Goal: Information Seeking & Learning: Learn about a topic

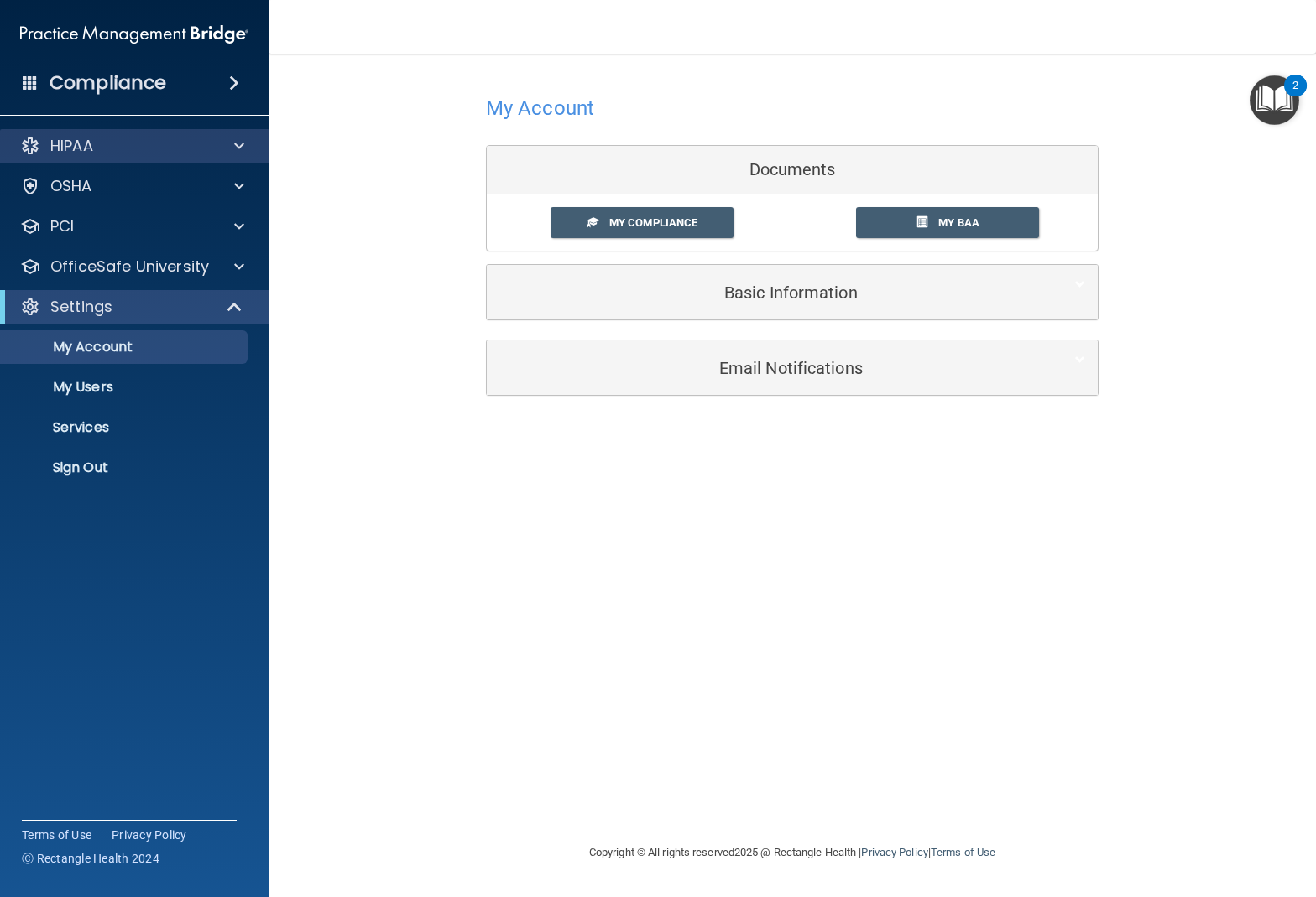
click at [85, 149] on p "HIPAA" at bounding box center [72, 146] width 43 height 20
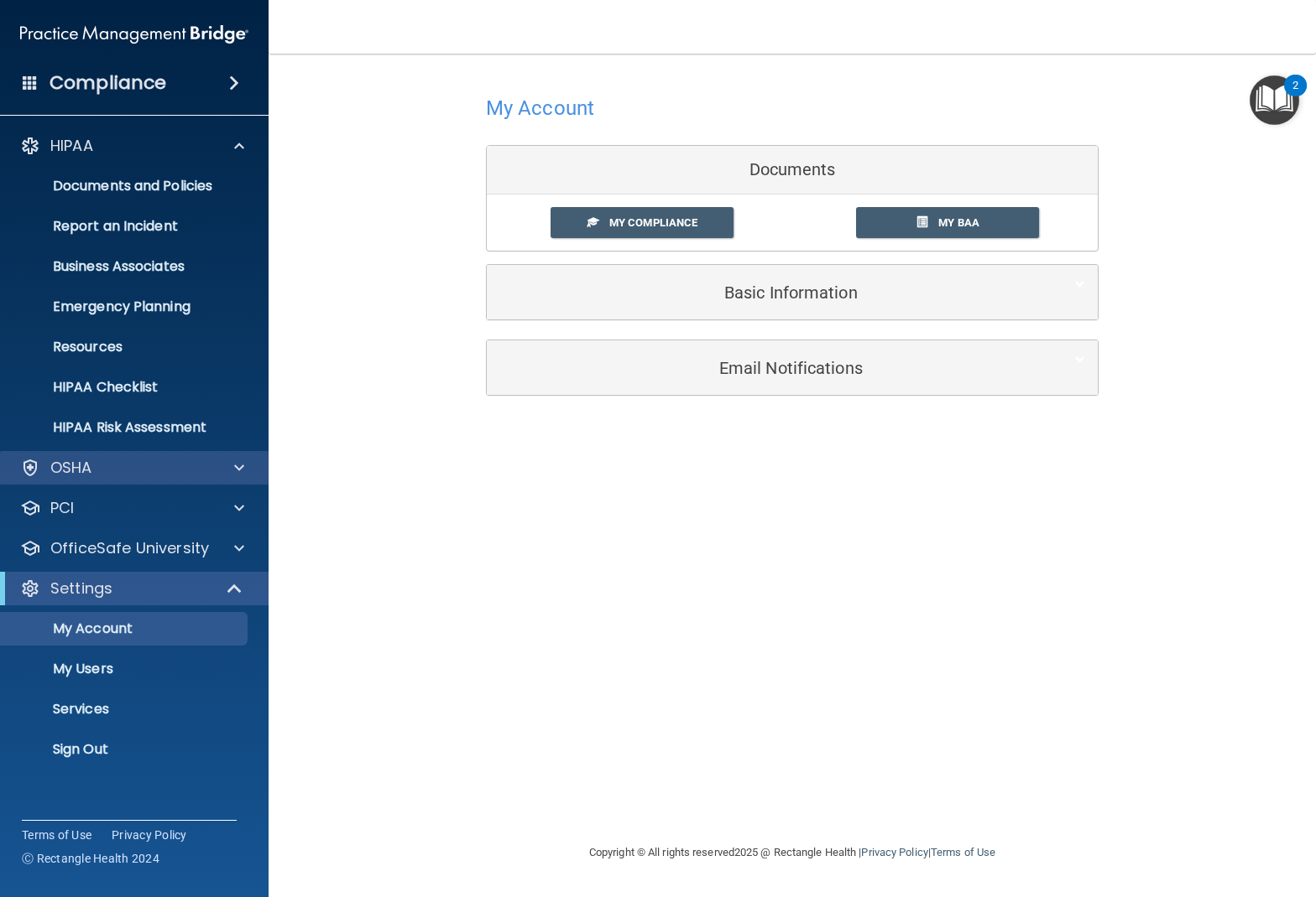
click at [91, 466] on p "OSHA" at bounding box center [71, 468] width 42 height 20
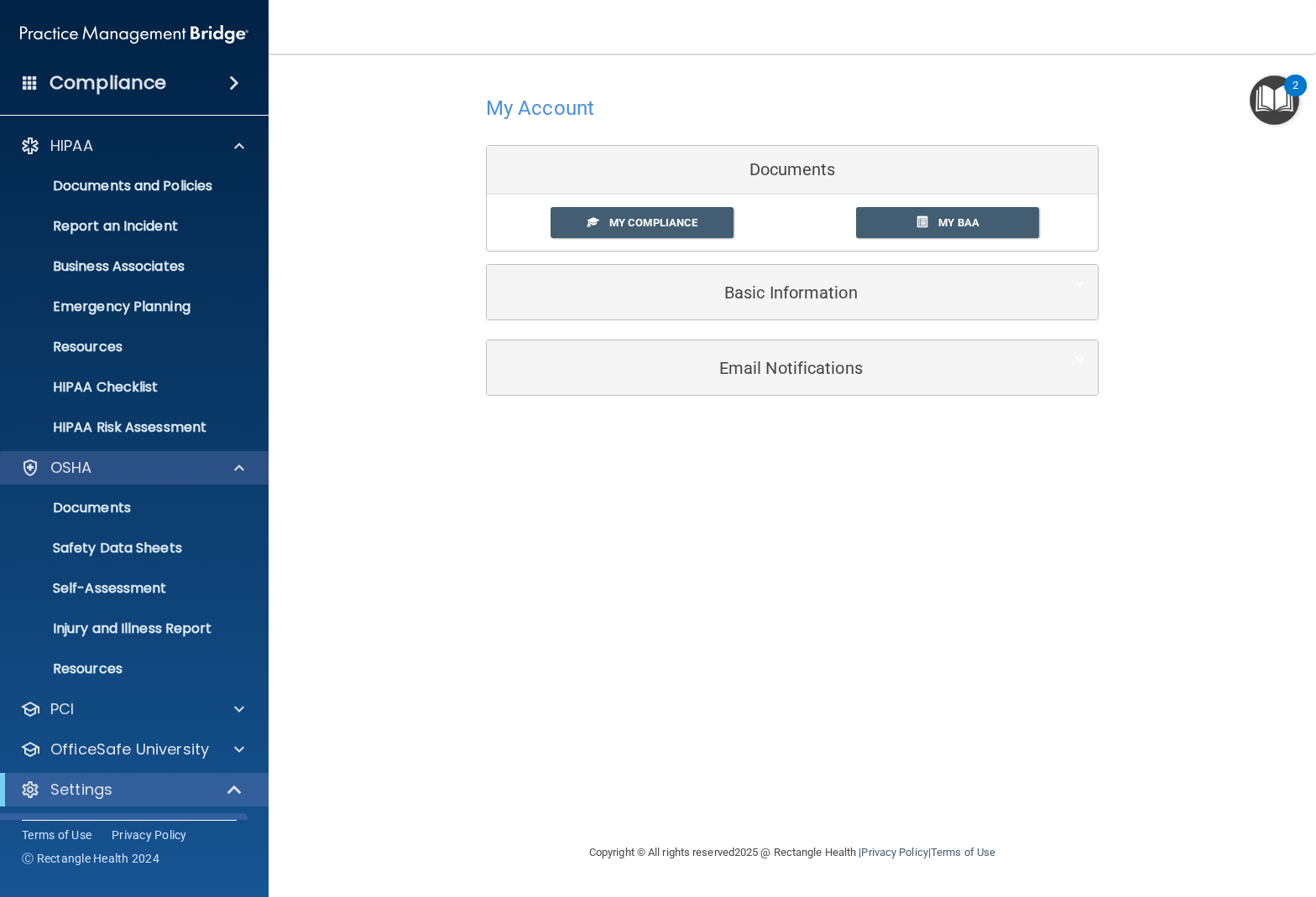
click at [91, 466] on p "OSHA" at bounding box center [71, 468] width 42 height 20
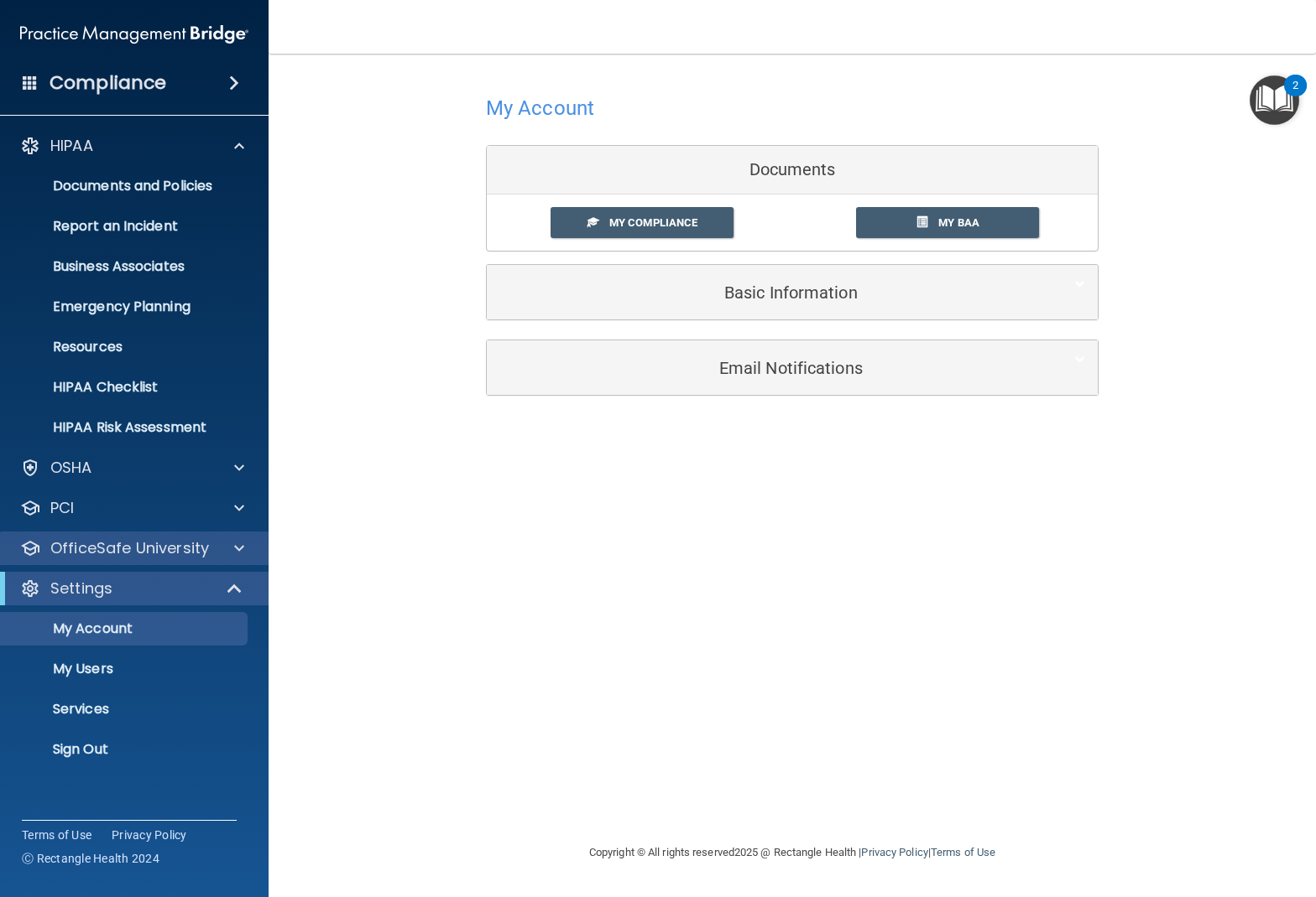
click at [100, 541] on p "OfficeSafe University" at bounding box center [129, 548] width 159 height 20
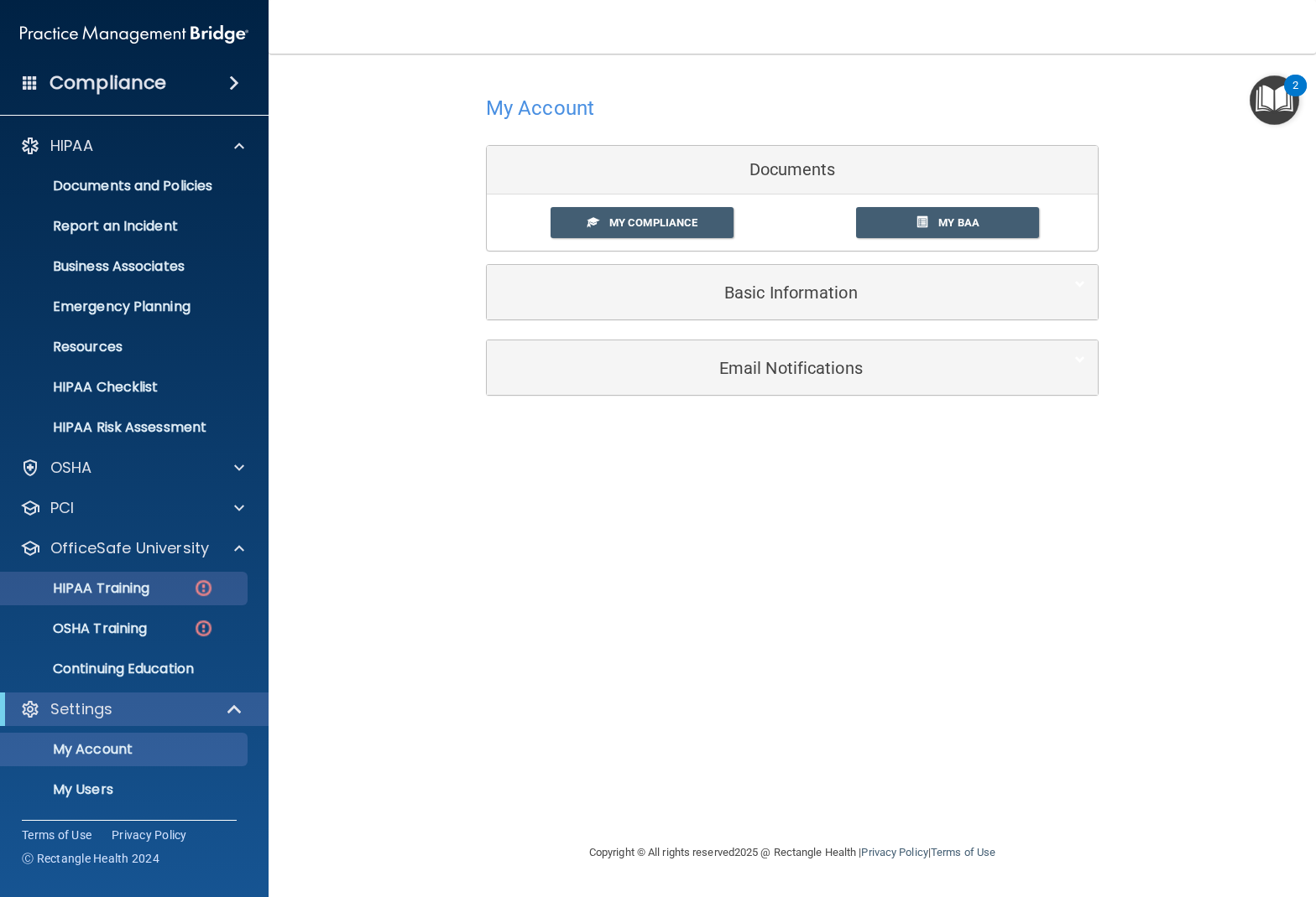
click at [137, 598] on link "HIPAA Training" at bounding box center [115, 588] width 264 height 33
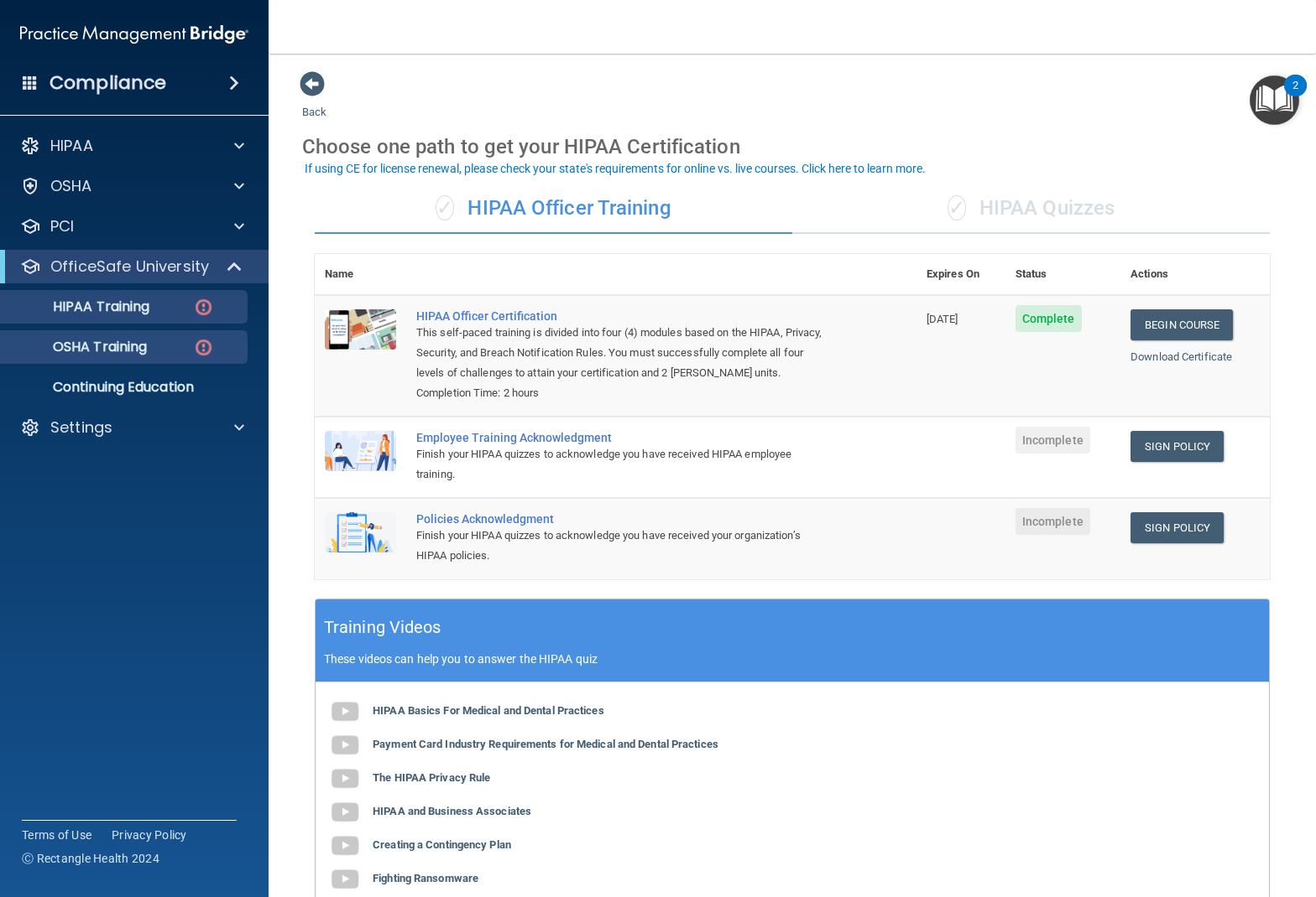
click at [140, 339] on p "OSHA Training" at bounding box center [79, 348] width 136 height 17
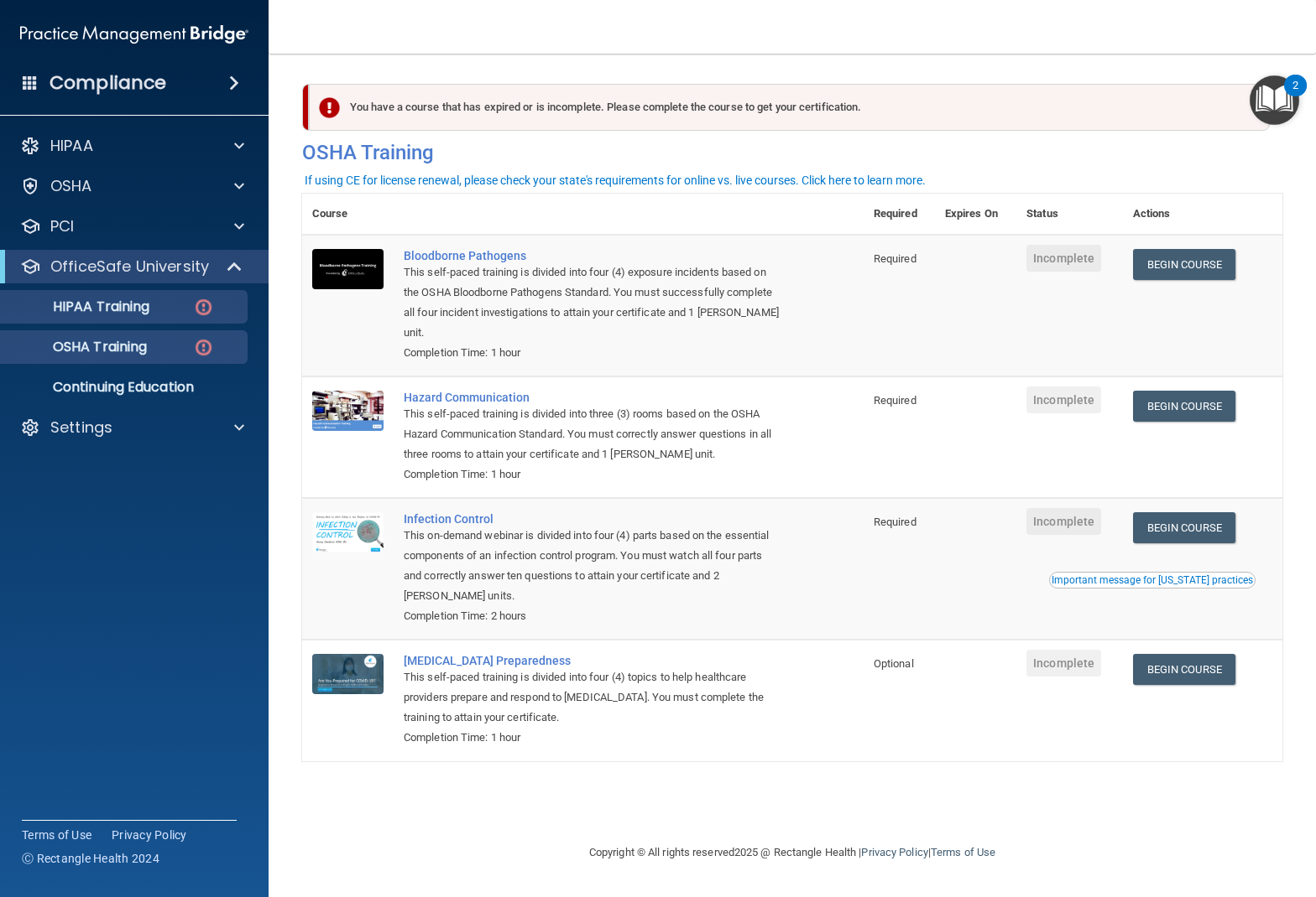
click at [95, 315] on p "HIPAA Training" at bounding box center [80, 307] width 139 height 17
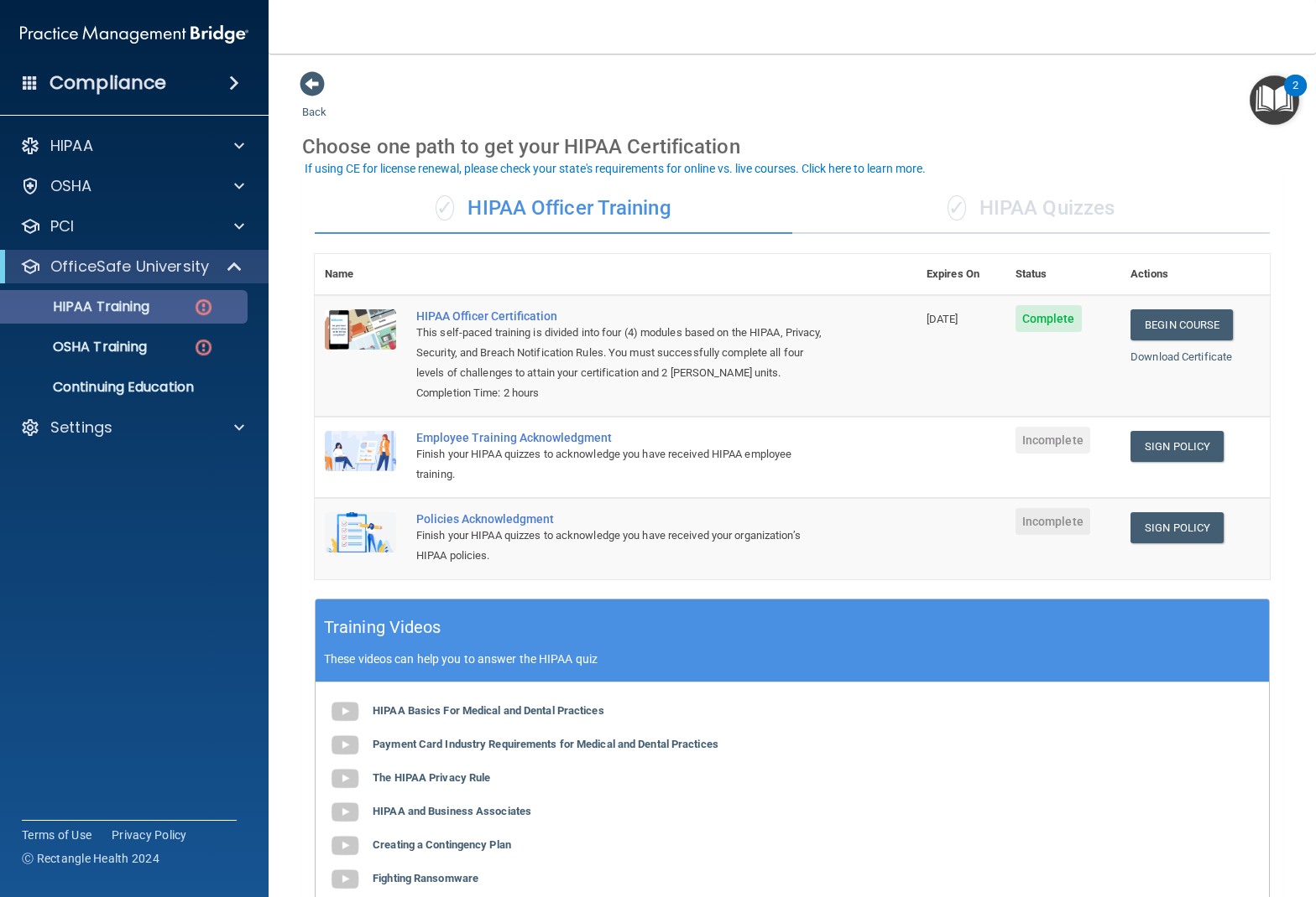
click at [143, 302] on p "HIPAA Training" at bounding box center [80, 307] width 139 height 17
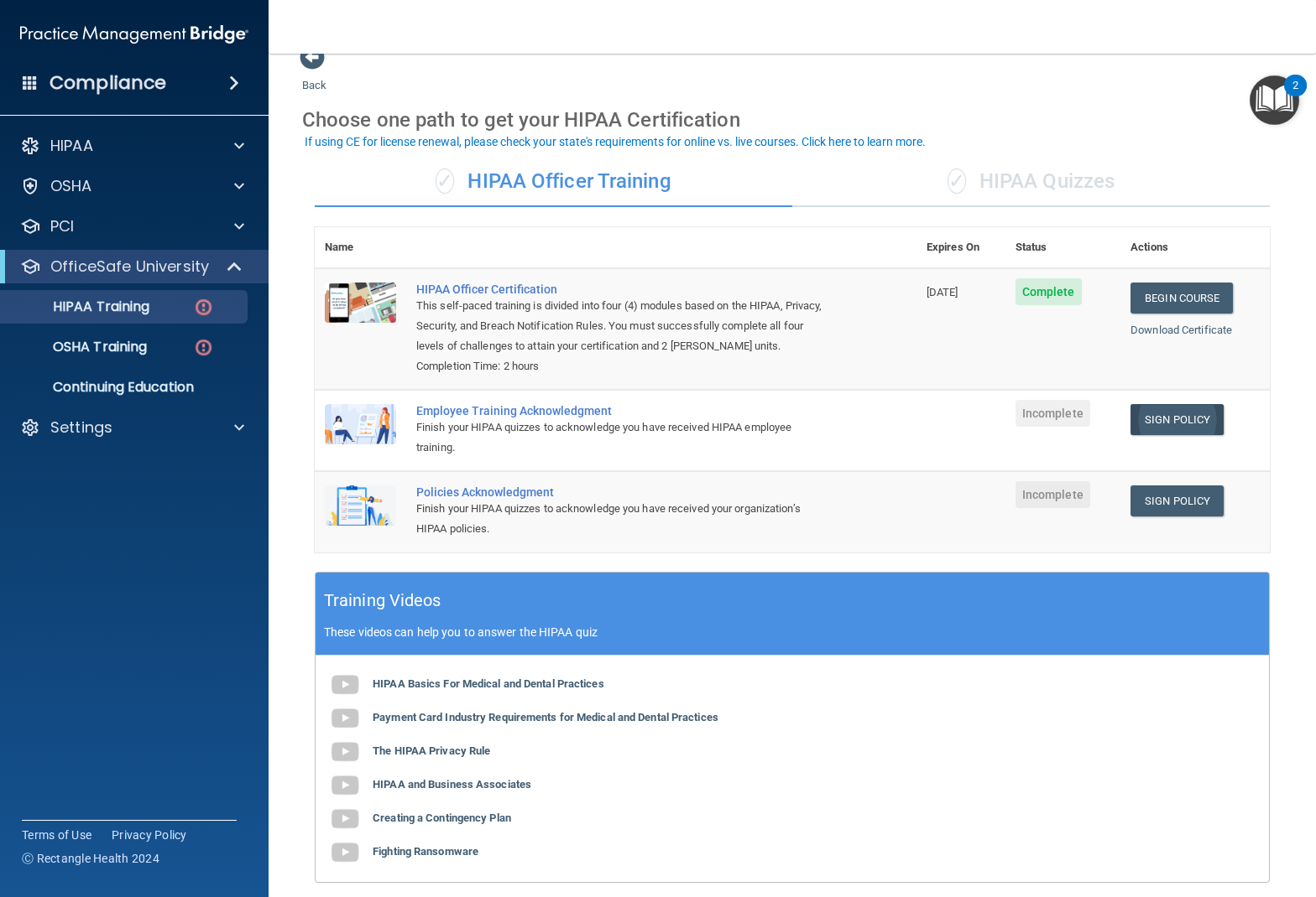
scroll to position [28, 0]
click at [1165, 416] on link "Sign Policy" at bounding box center [1176, 418] width 93 height 31
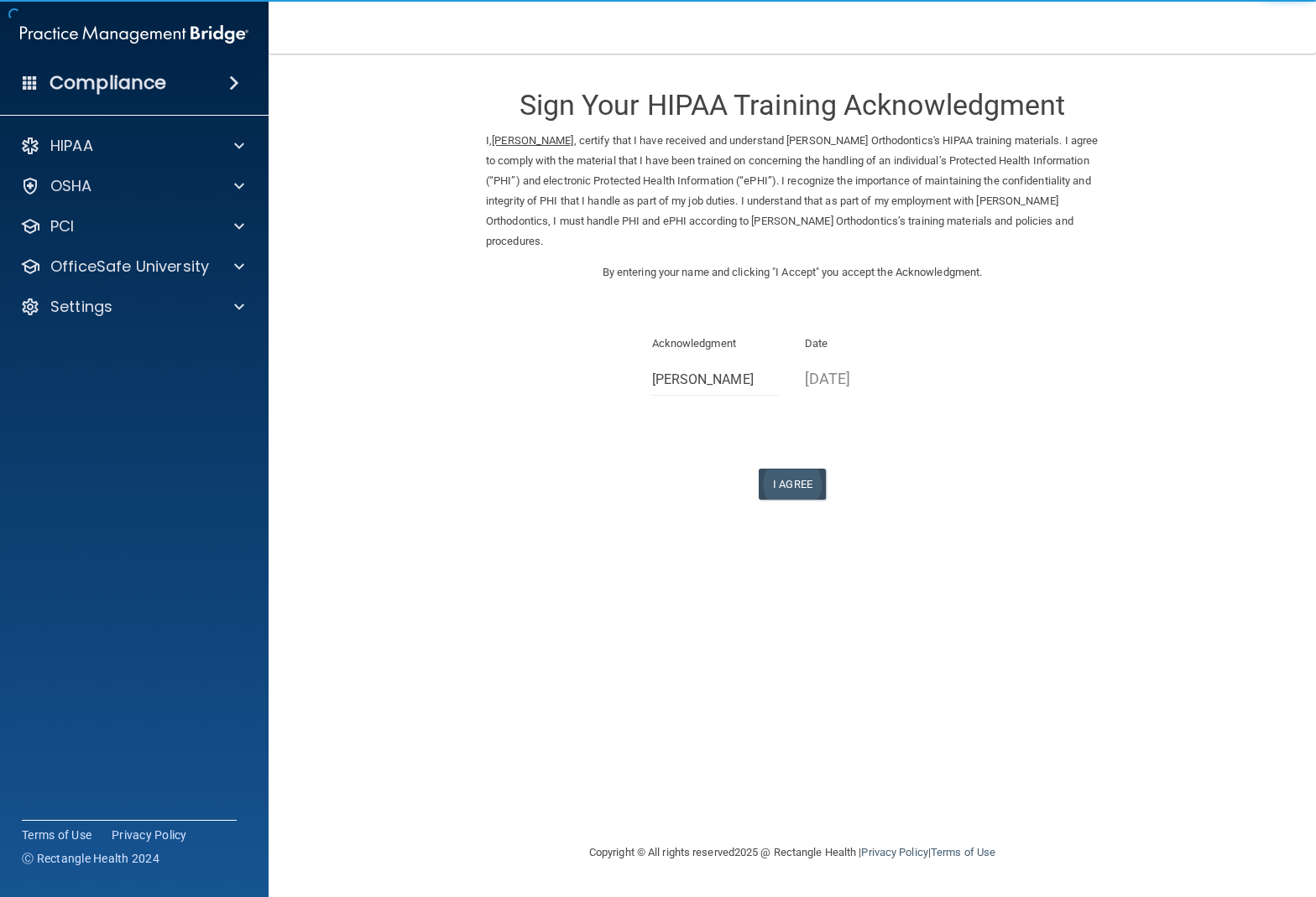
click at [794, 468] on button "I Agree" at bounding box center [792, 483] width 67 height 31
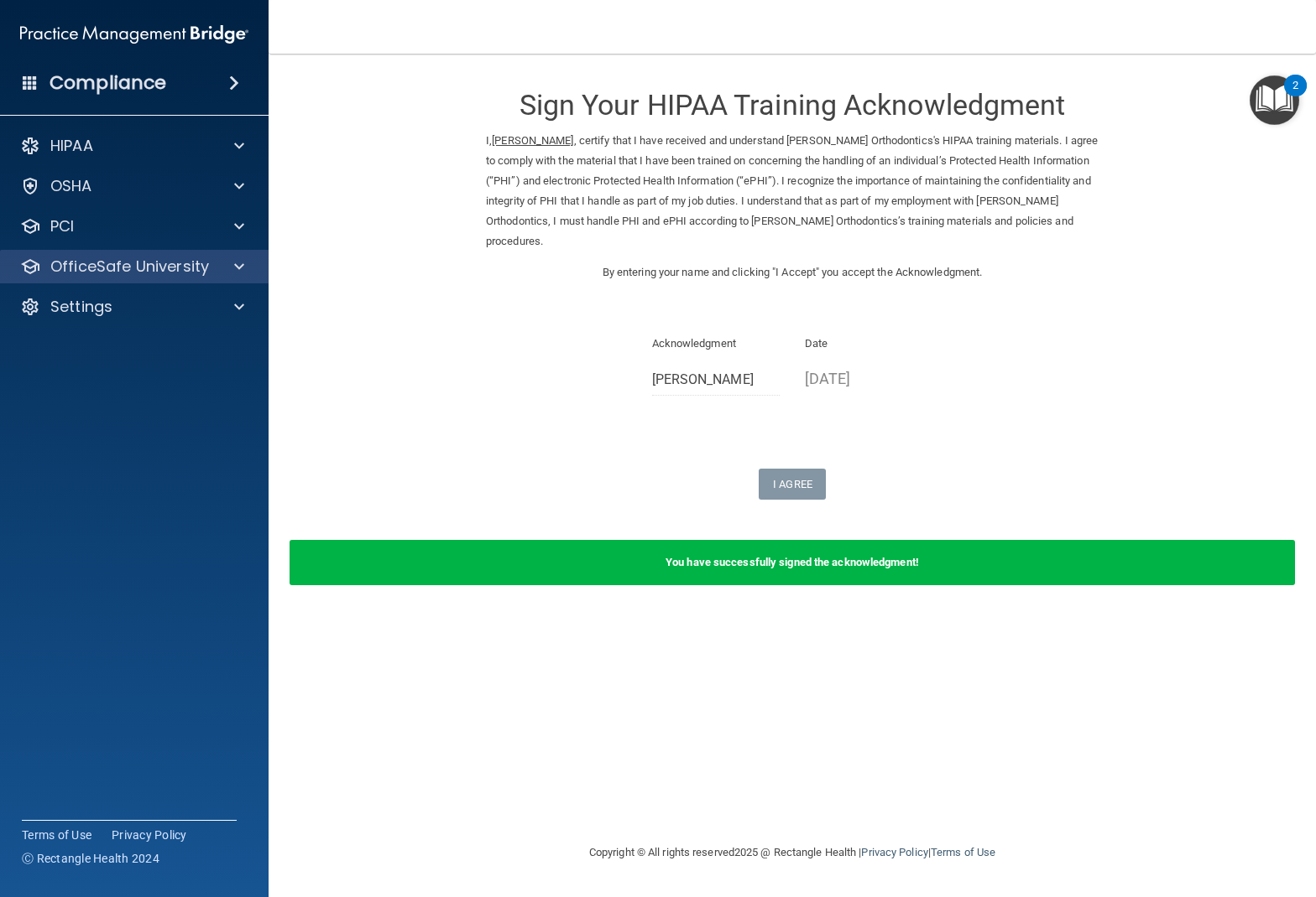
click at [125, 263] on p "OfficeSafe University" at bounding box center [129, 267] width 159 height 20
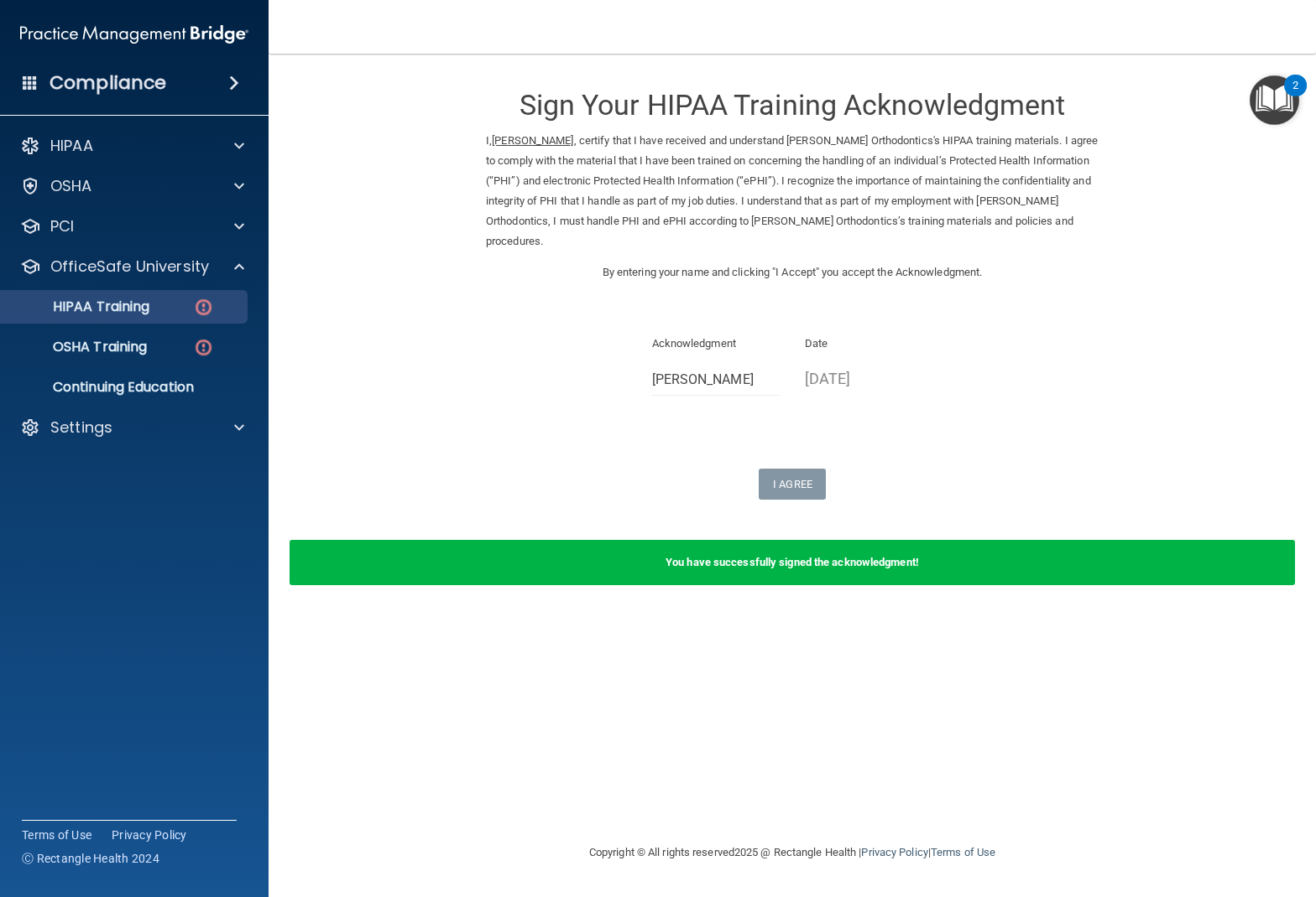
click at [124, 307] on p "HIPAA Training" at bounding box center [80, 307] width 139 height 17
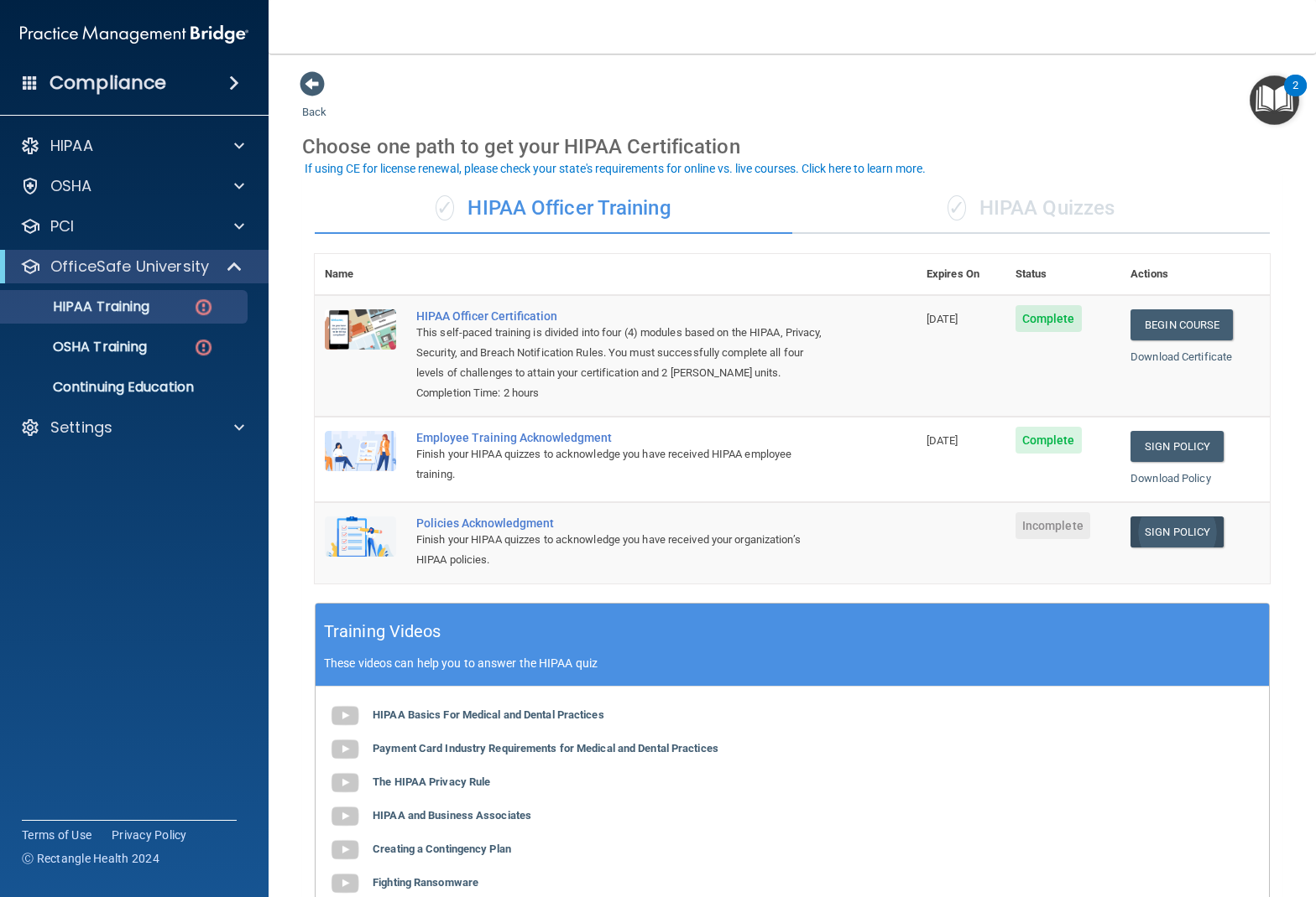
click at [1193, 525] on link "Sign Policy" at bounding box center [1176, 532] width 93 height 31
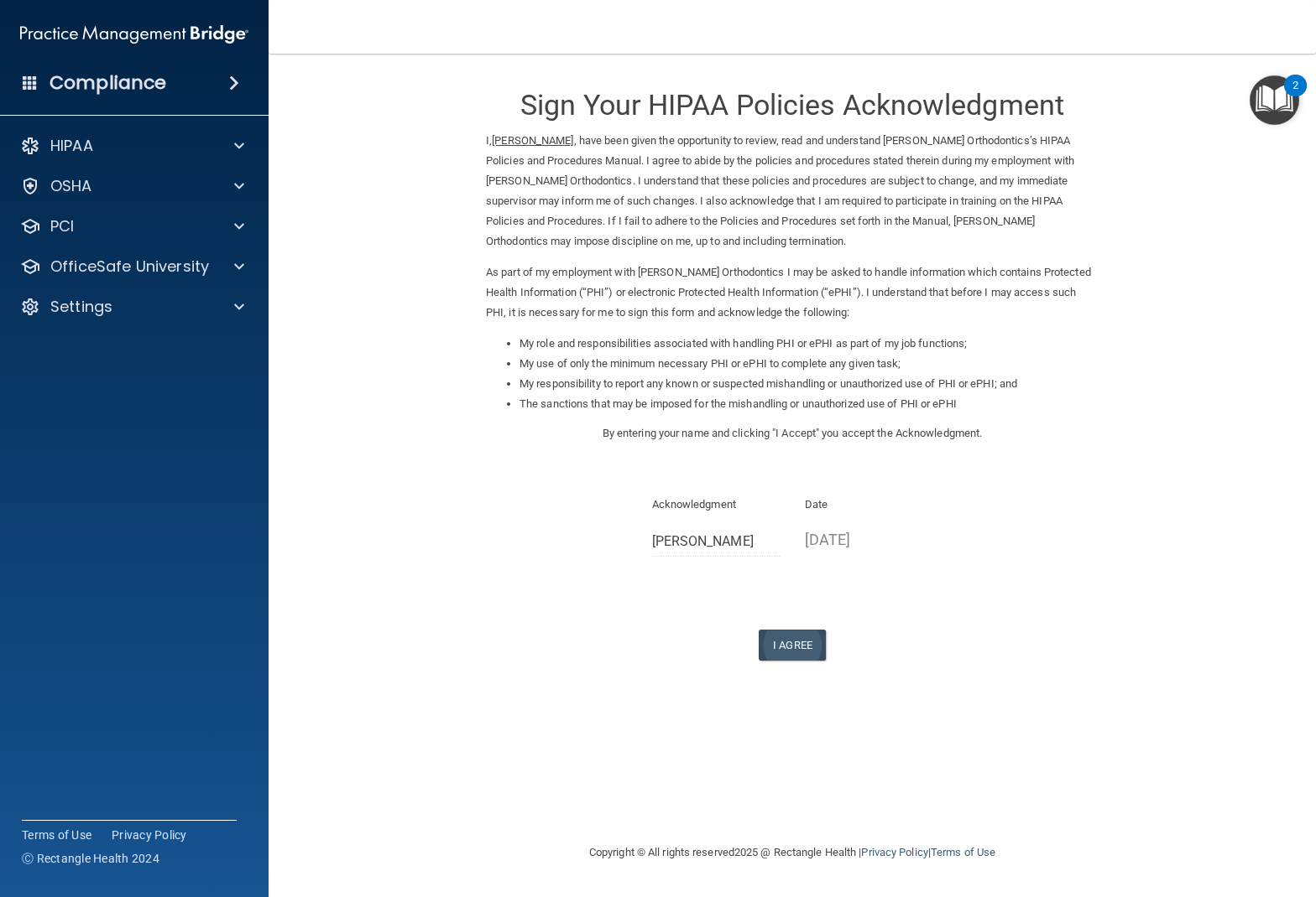
click at [793, 637] on button "I Agree" at bounding box center [792, 645] width 67 height 31
click at [143, 262] on p "OfficeSafe University" at bounding box center [129, 267] width 159 height 20
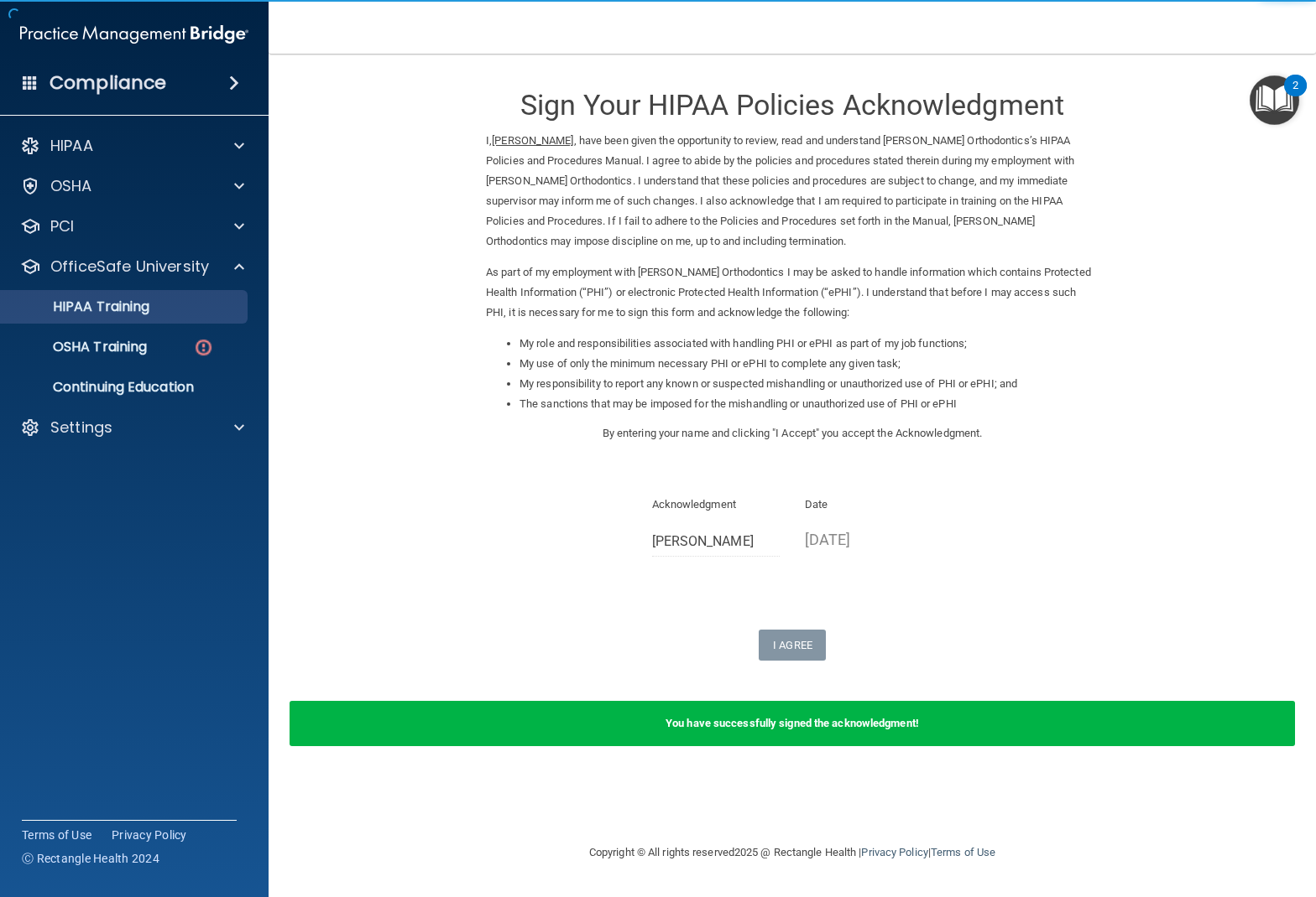
click at [132, 310] on p "HIPAA Training" at bounding box center [80, 307] width 139 height 17
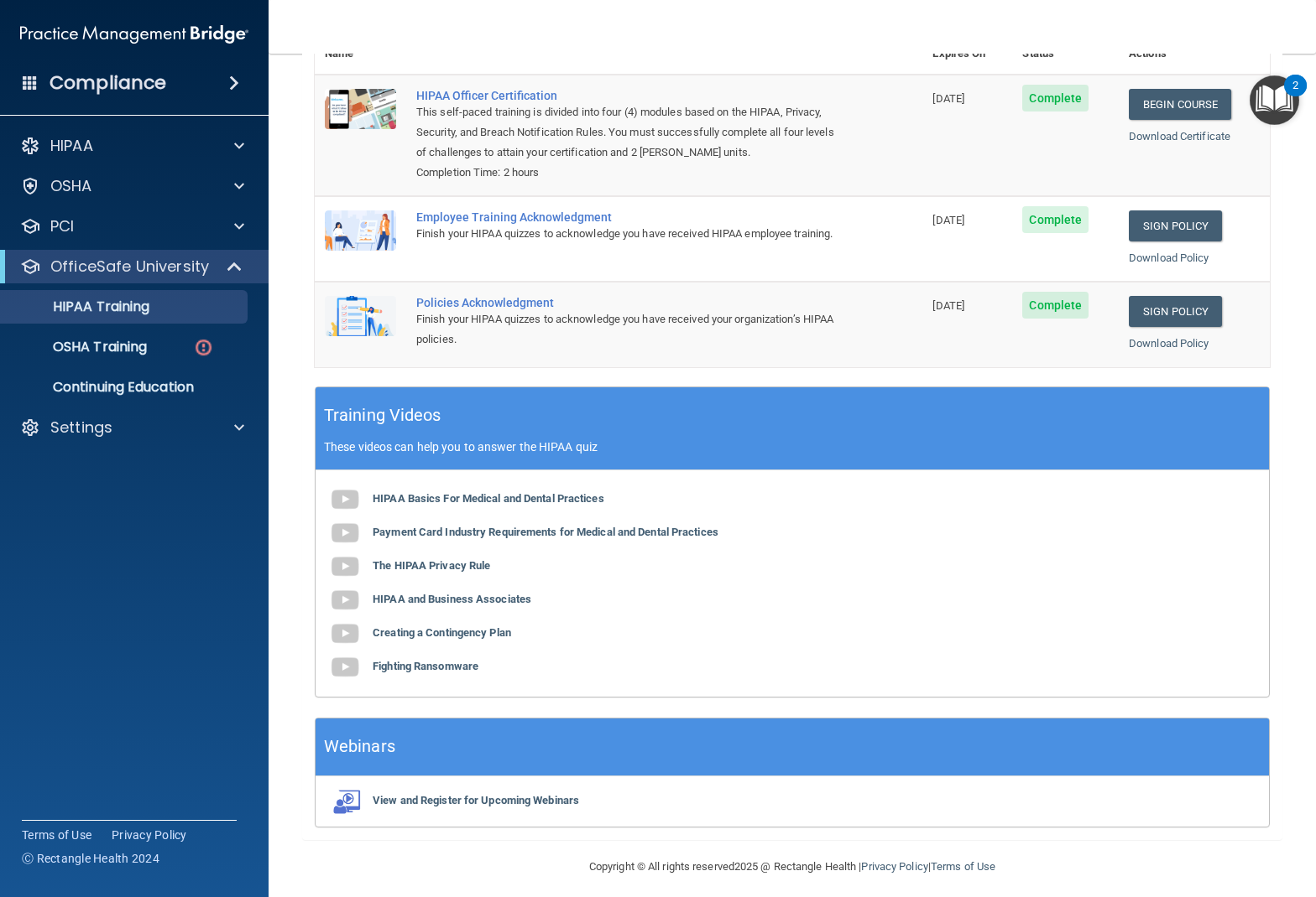
scroll to position [219, 0]
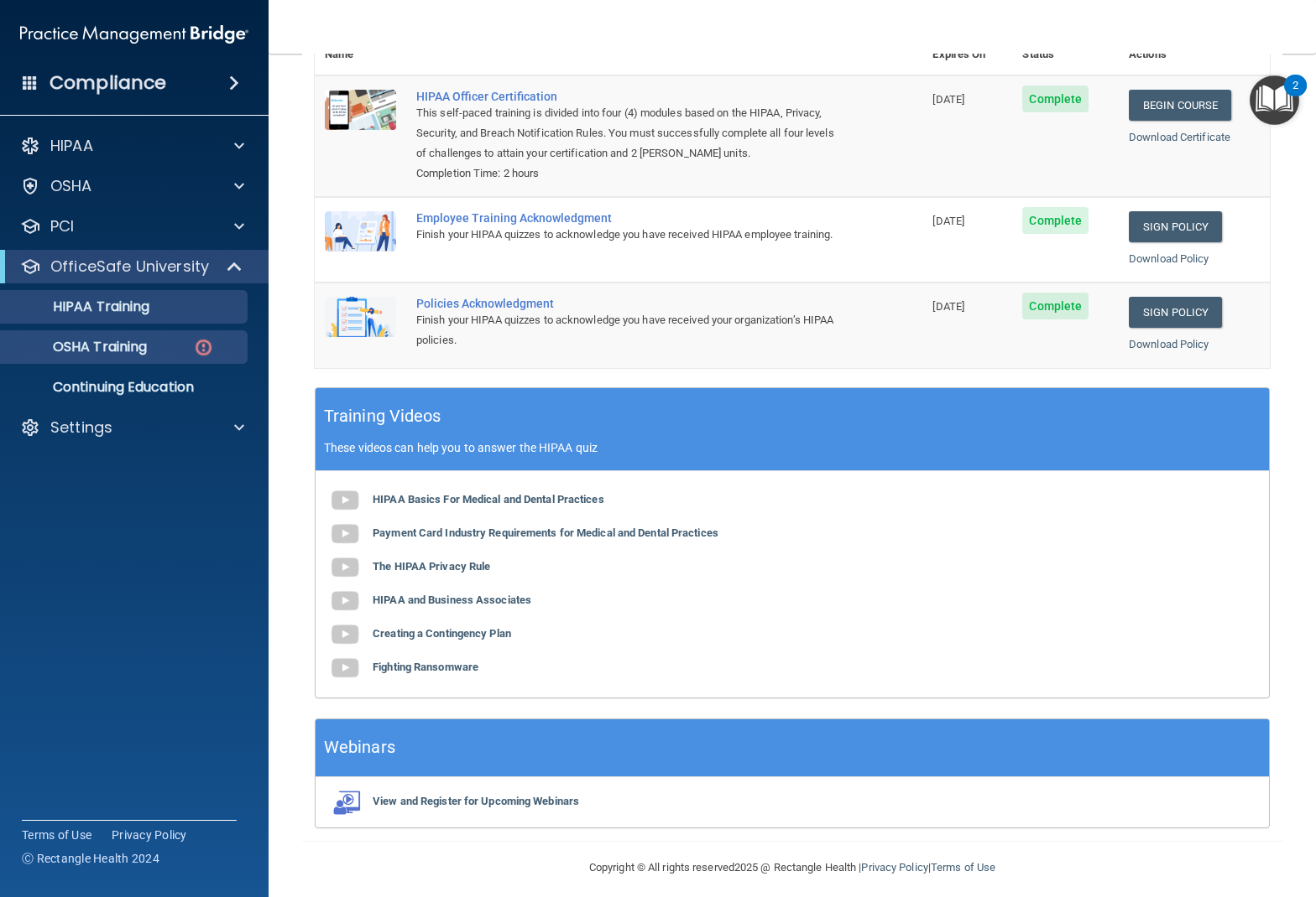
click at [96, 351] on p "OSHA Training" at bounding box center [79, 348] width 136 height 17
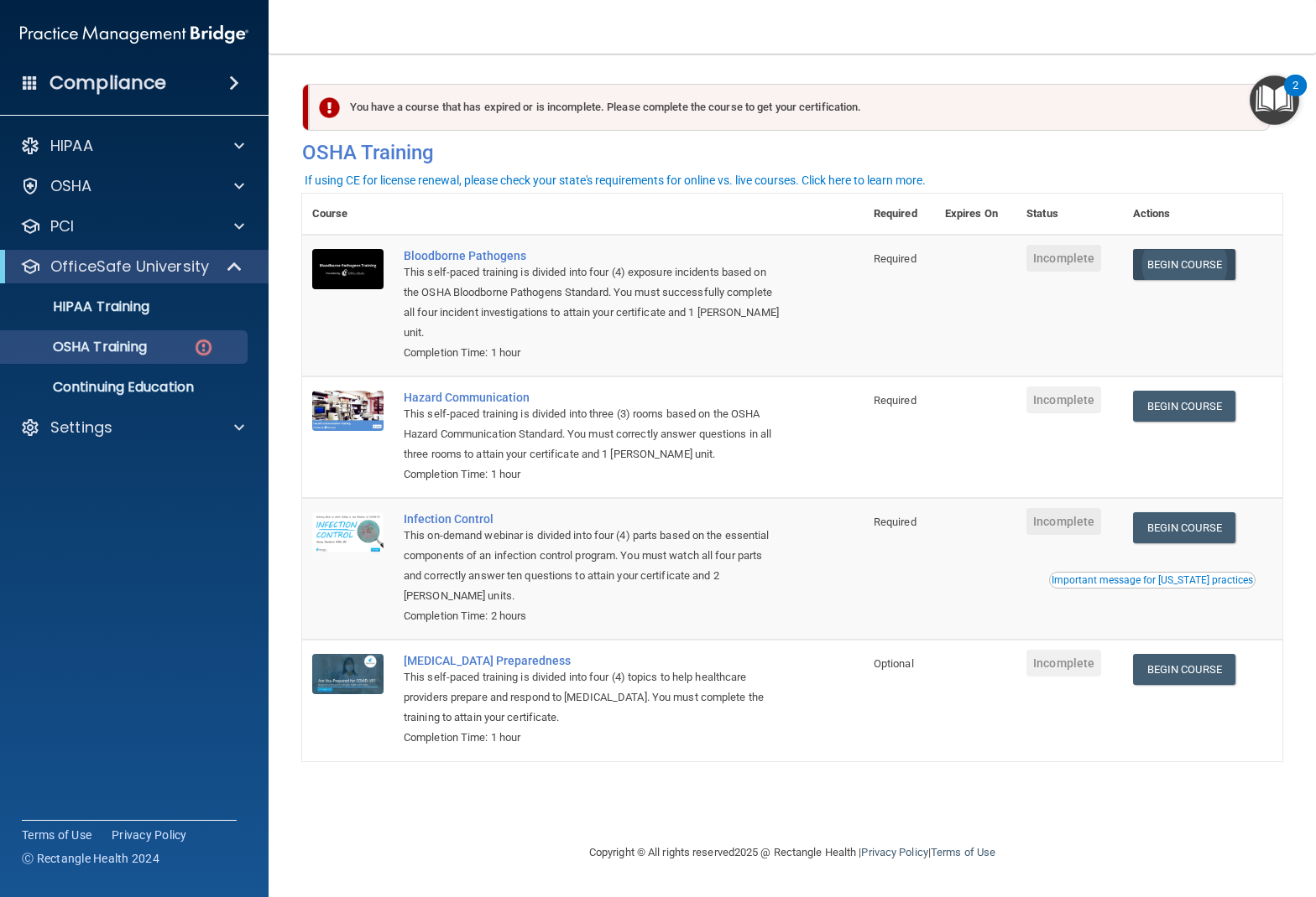
click at [1183, 261] on link "Begin Course" at bounding box center [1184, 264] width 102 height 31
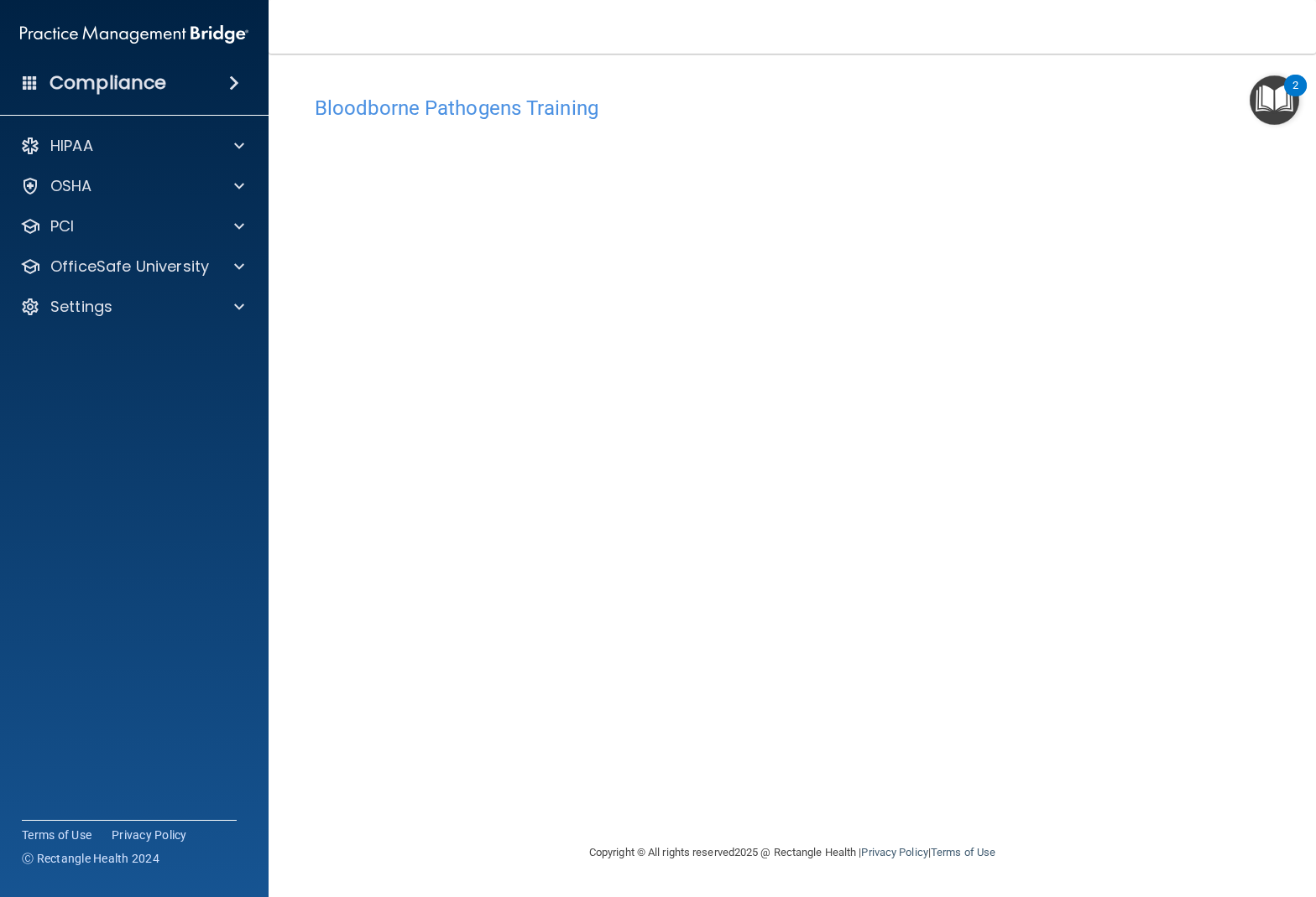
click at [559, 106] on h4 "Bloodborne Pathogens Training" at bounding box center [791, 108] width 955 height 21
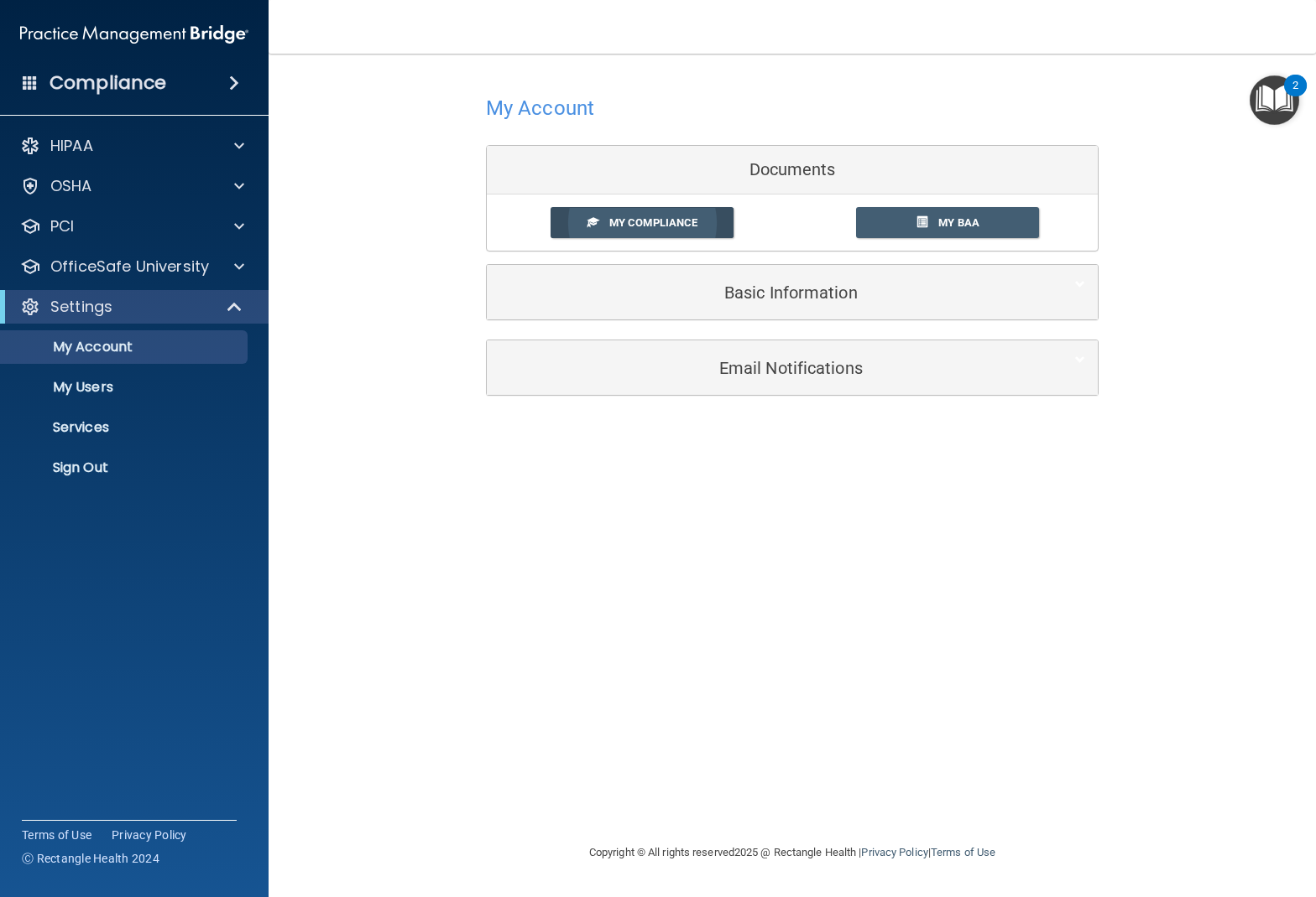
click at [691, 224] on span "My Compliance" at bounding box center [653, 223] width 88 height 13
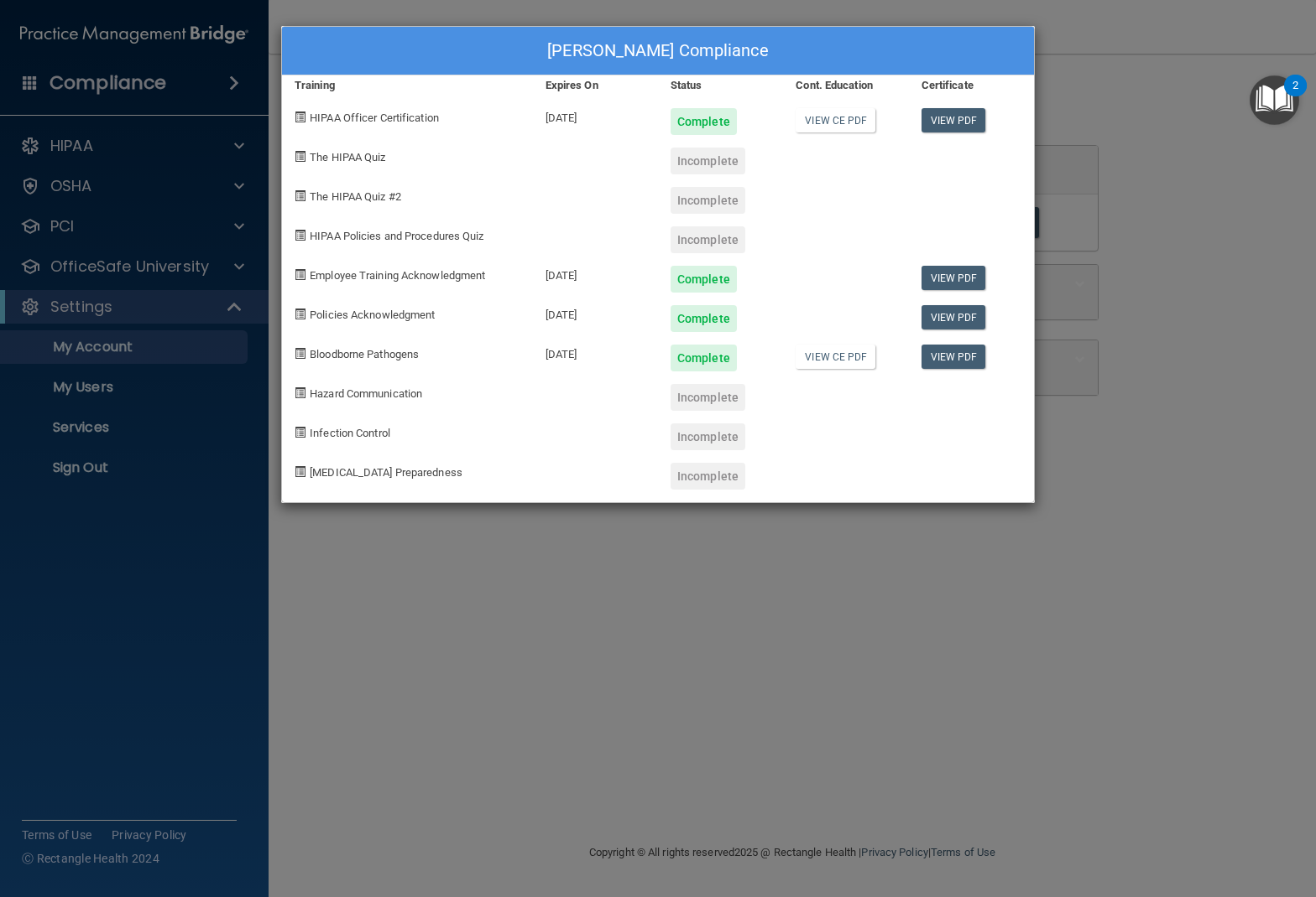
click at [334, 153] on span "The HIPAA Quiz" at bounding box center [347, 157] width 75 height 13
click at [189, 306] on div "Janelle Charles's Compliance Training Expires On Status Cont. Education Certifi…" at bounding box center [658, 448] width 1316 height 897
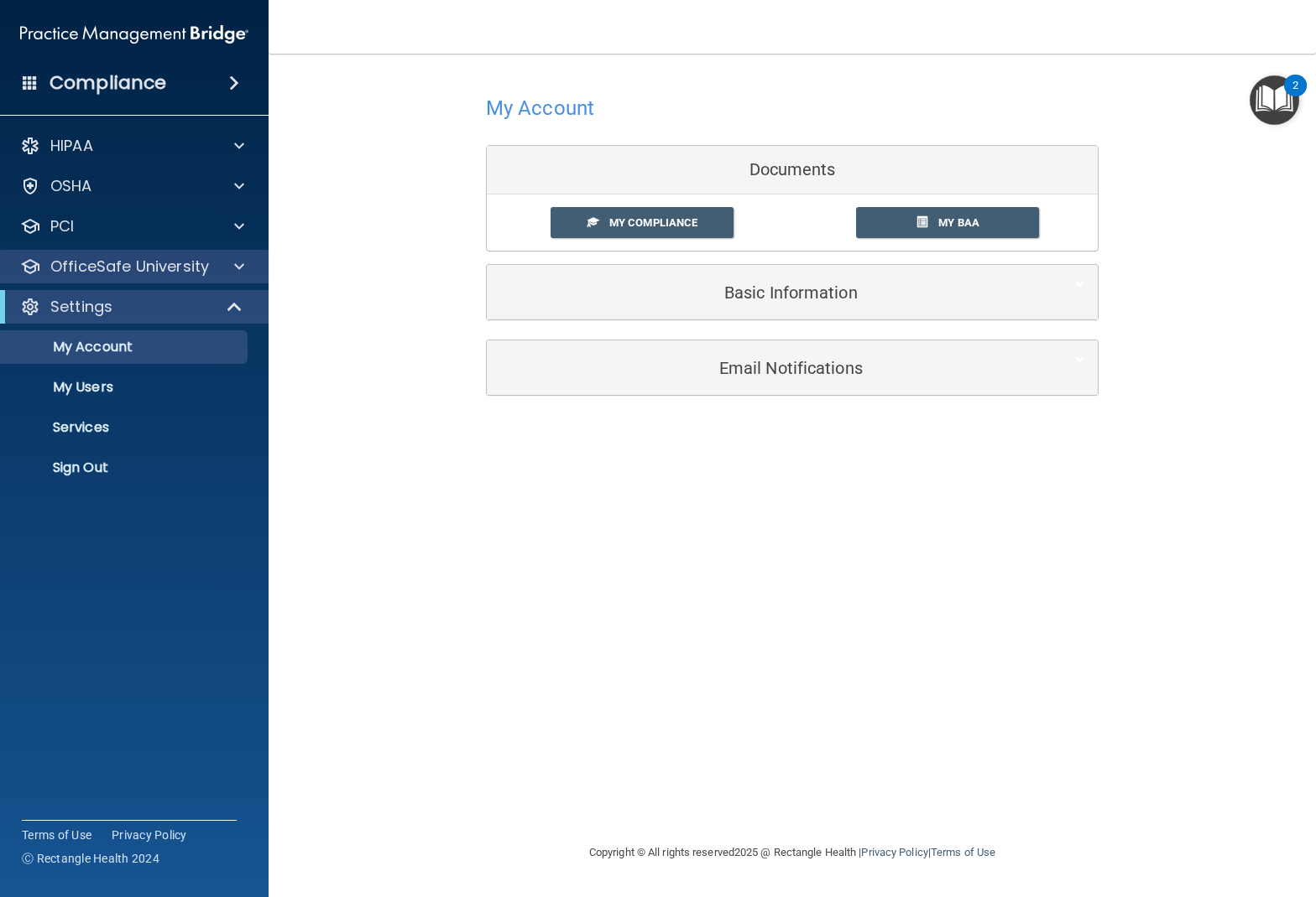
click at [193, 272] on p "OfficeSafe University" at bounding box center [129, 267] width 159 height 20
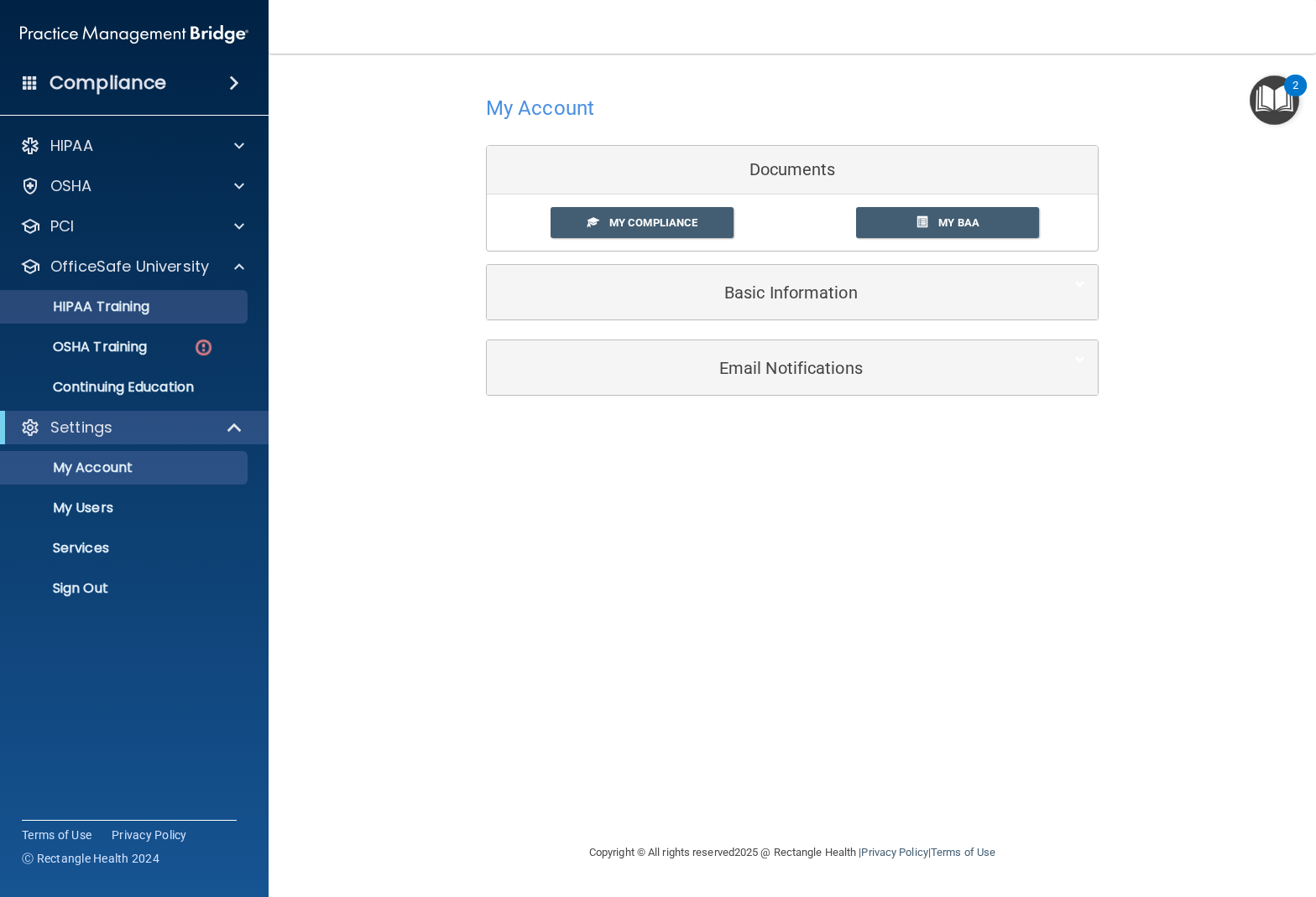
click at [150, 309] on p "HIPAA Training" at bounding box center [80, 307] width 139 height 17
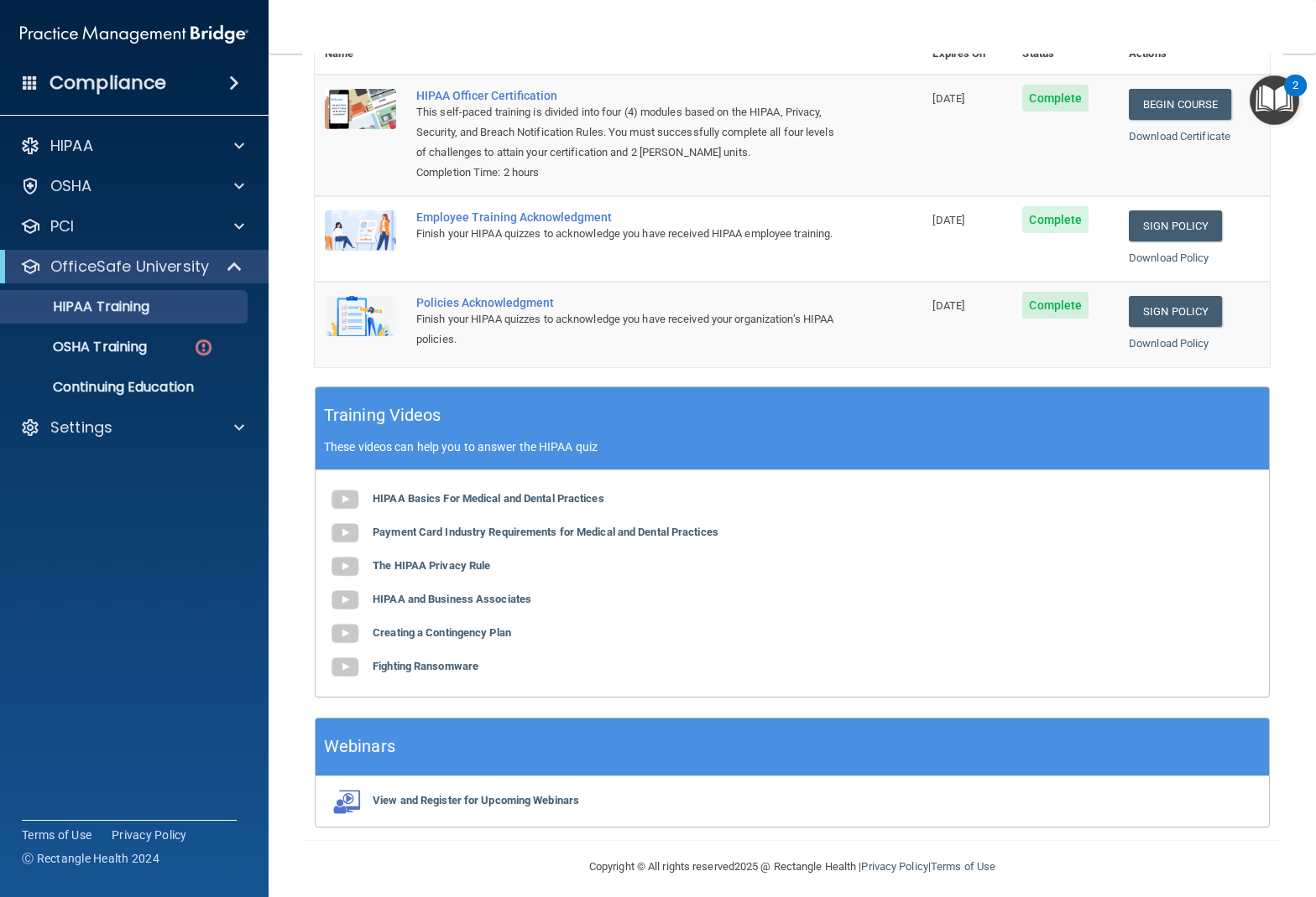
scroll to position [219, 0]
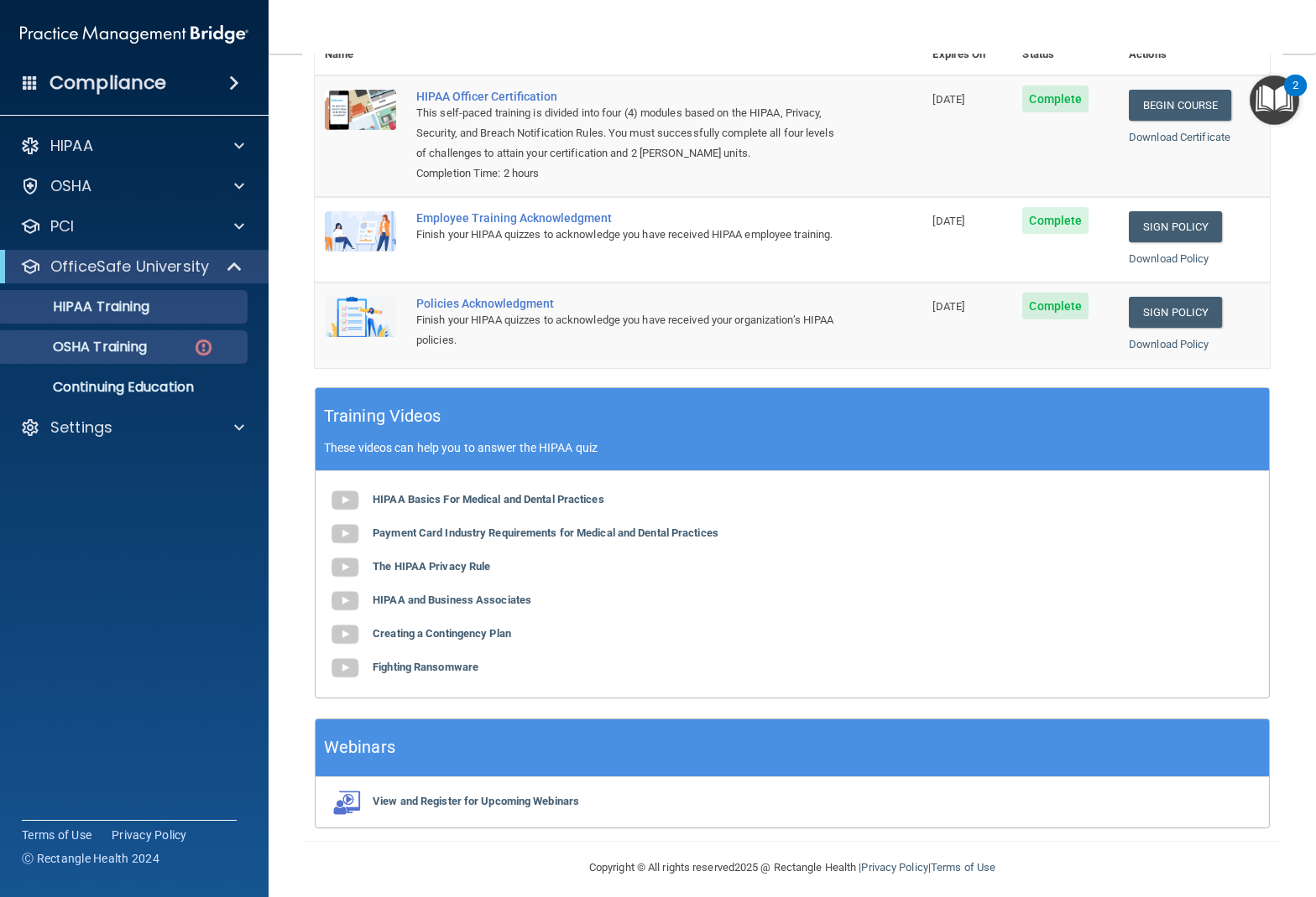
click at [147, 350] on p "OSHA Training" at bounding box center [79, 348] width 136 height 17
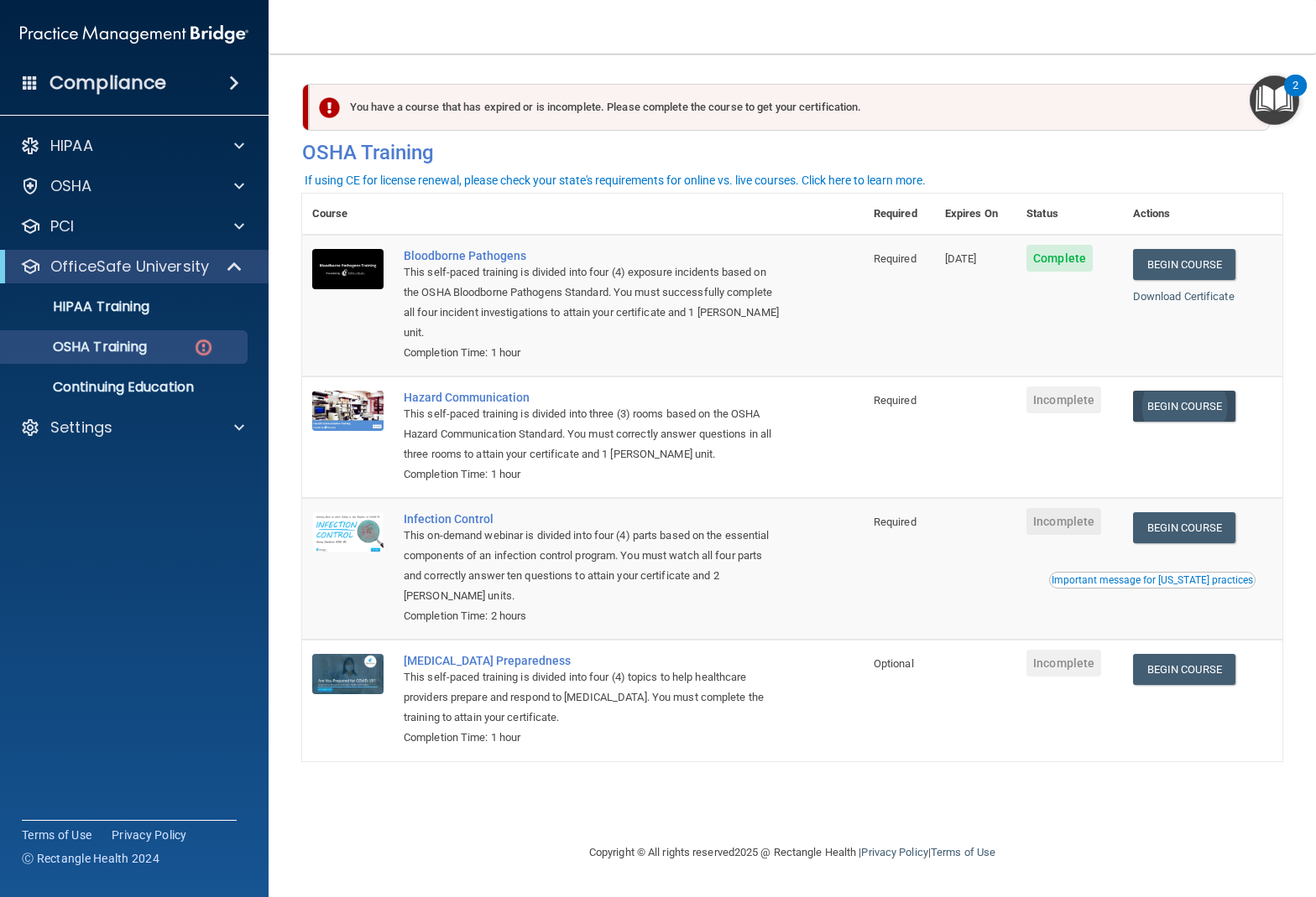
click at [1185, 390] on link "Begin Course" at bounding box center [1184, 405] width 102 height 31
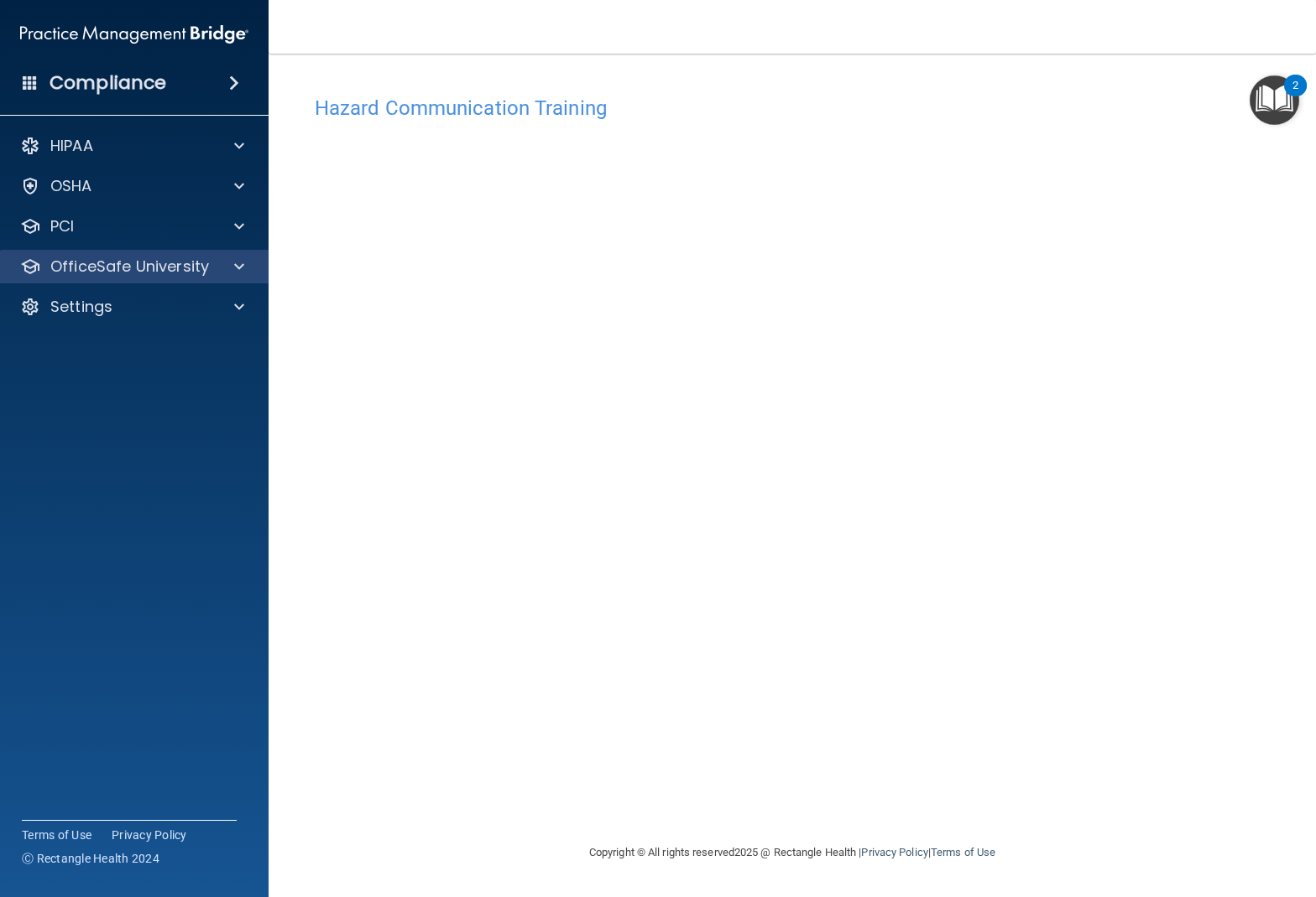
click at [167, 265] on p "OfficeSafe University" at bounding box center [129, 267] width 159 height 20
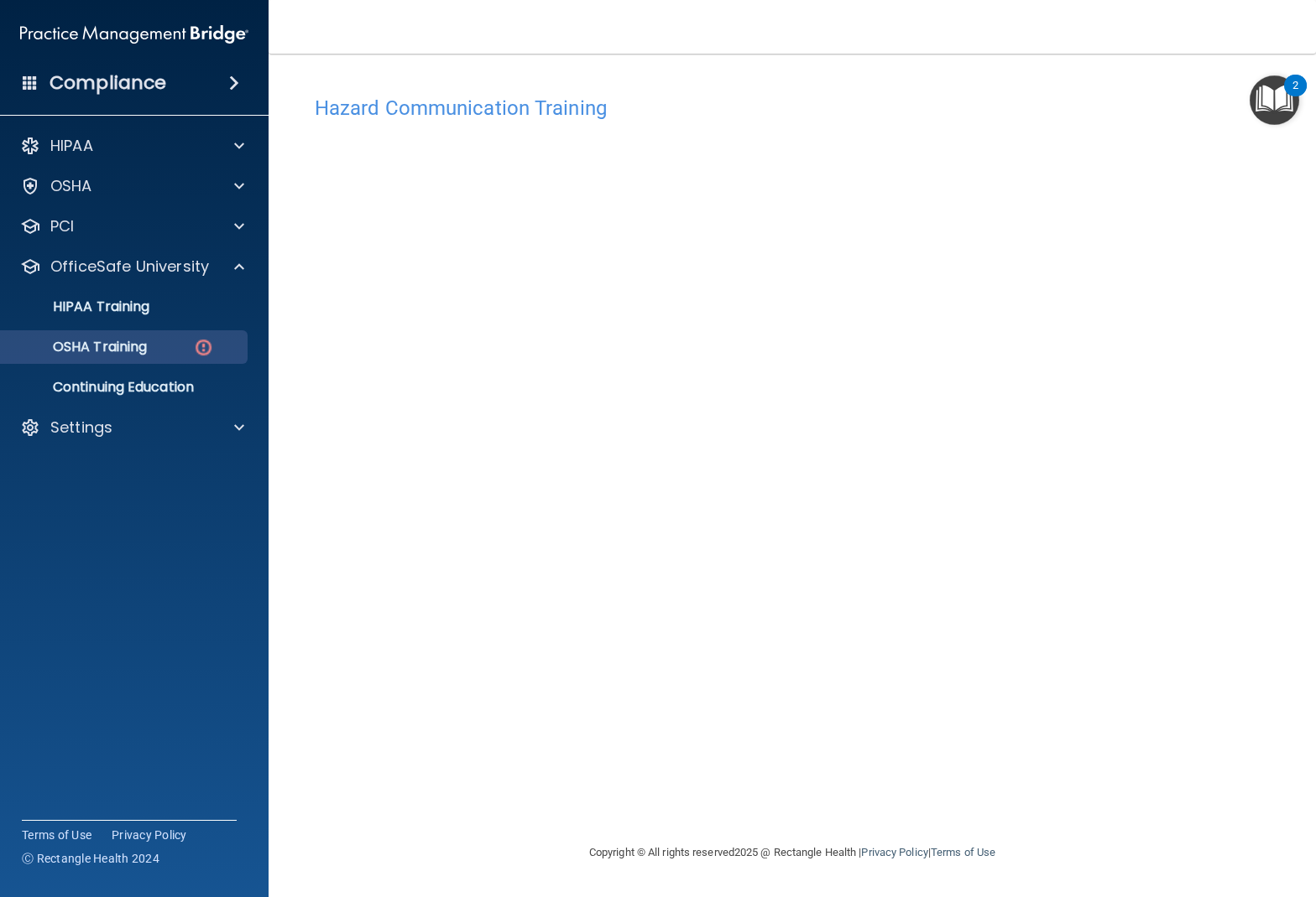
click at [142, 348] on p "OSHA Training" at bounding box center [79, 348] width 136 height 17
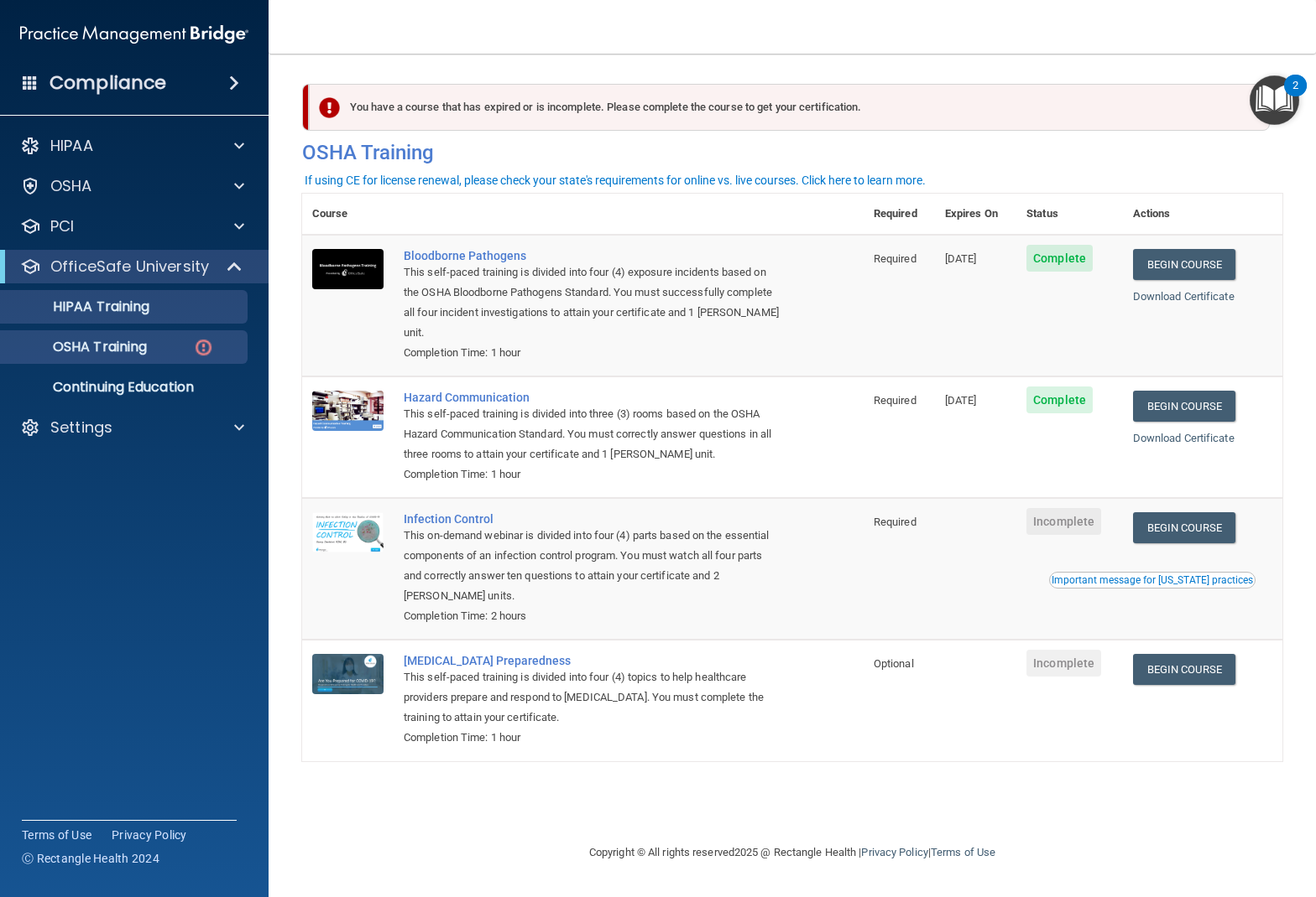
click at [99, 308] on p "HIPAA Training" at bounding box center [80, 307] width 139 height 17
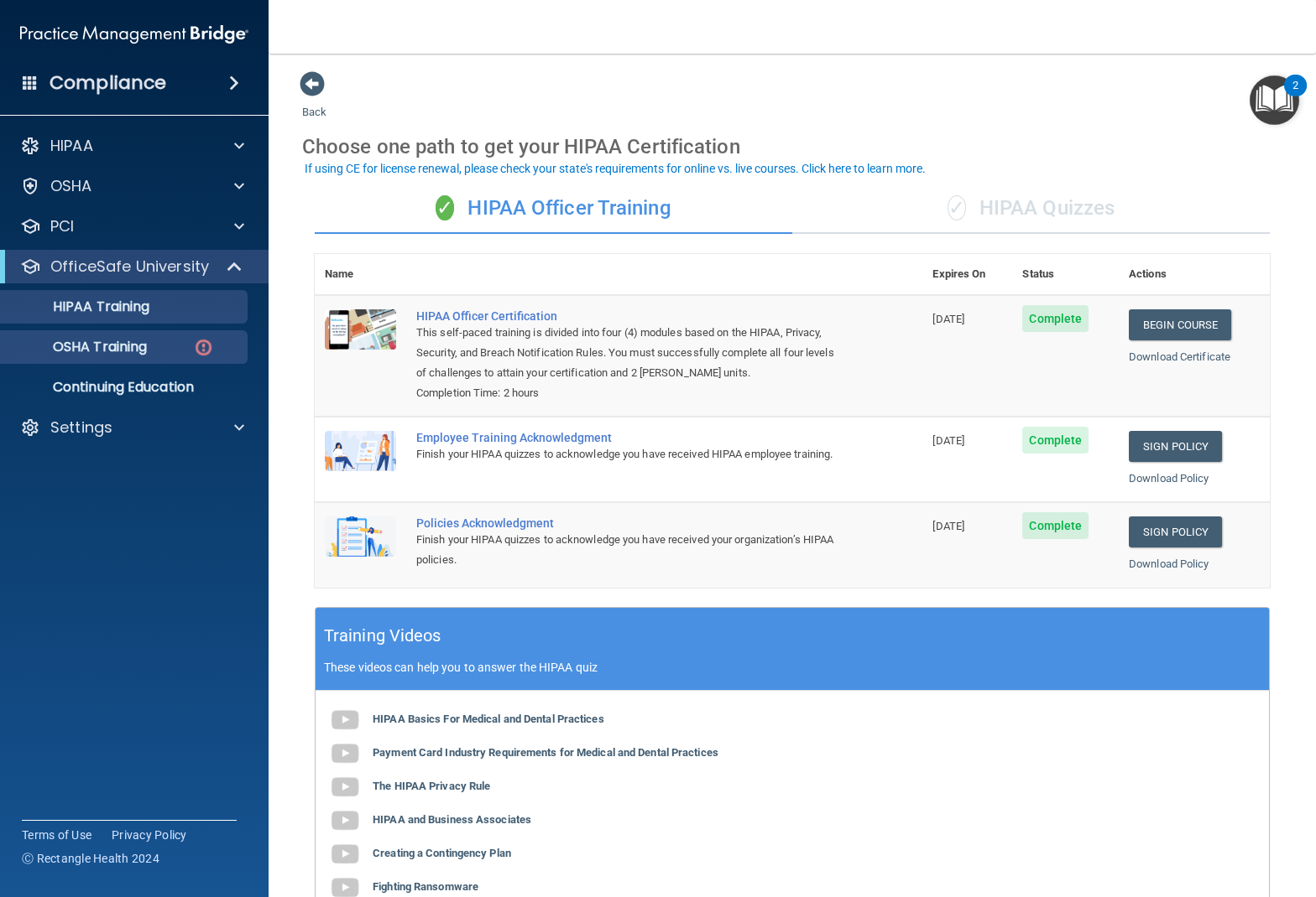
click at [89, 339] on p "OSHA Training" at bounding box center [79, 348] width 136 height 17
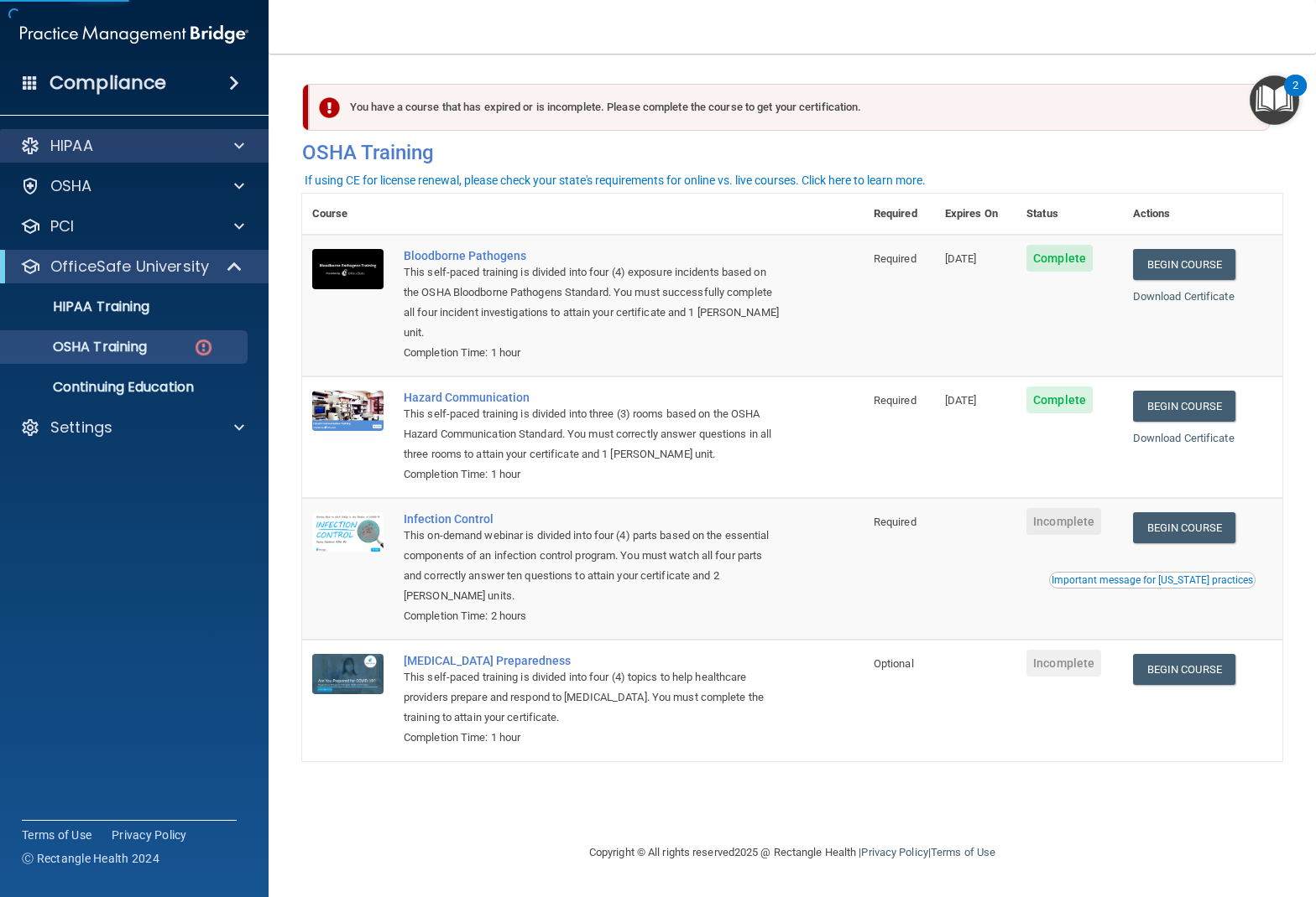
click at [135, 144] on div "HIPAA" at bounding box center [112, 146] width 208 height 20
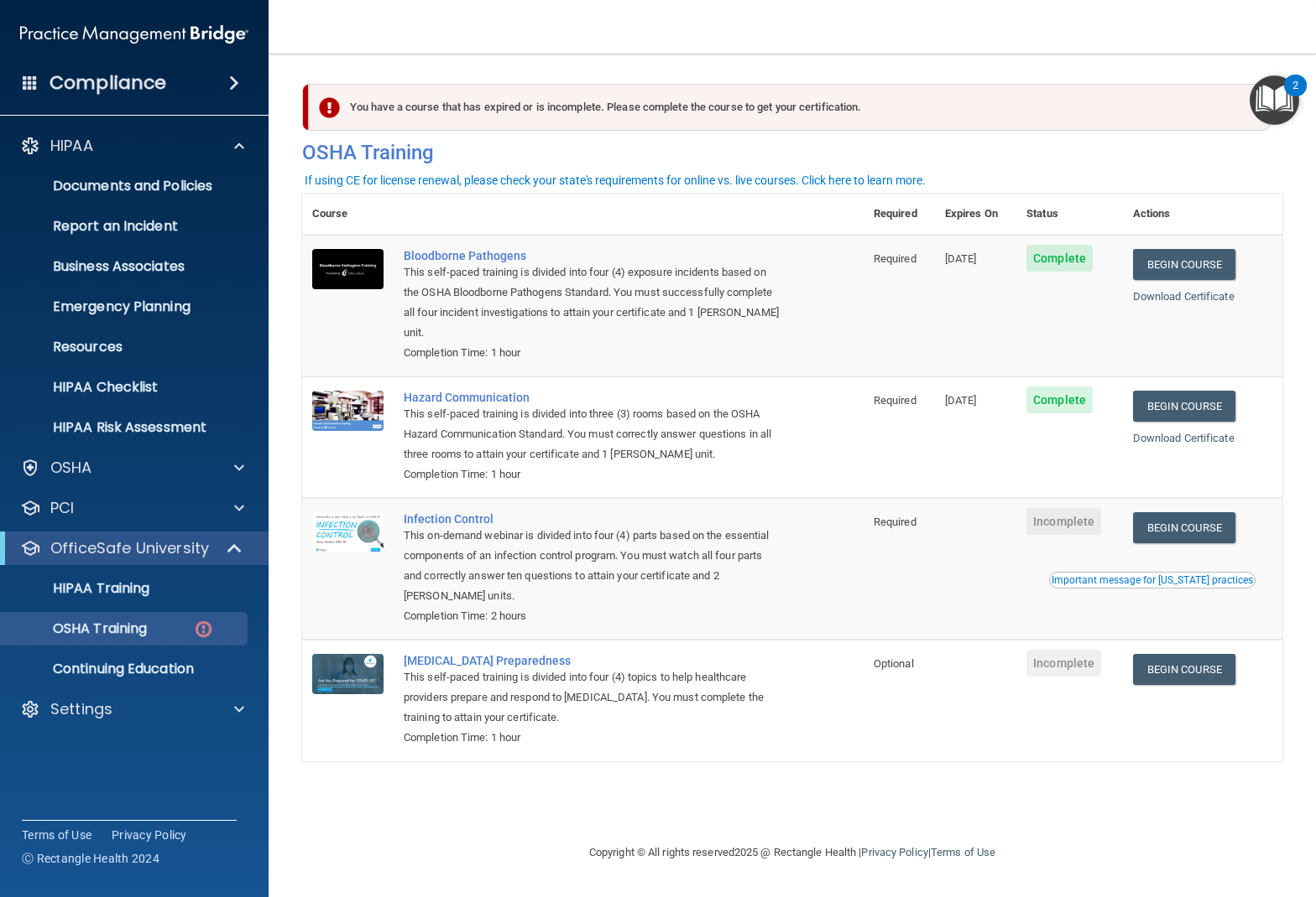
click at [170, 672] on p "Continuing Education" at bounding box center [126, 669] width 229 height 17
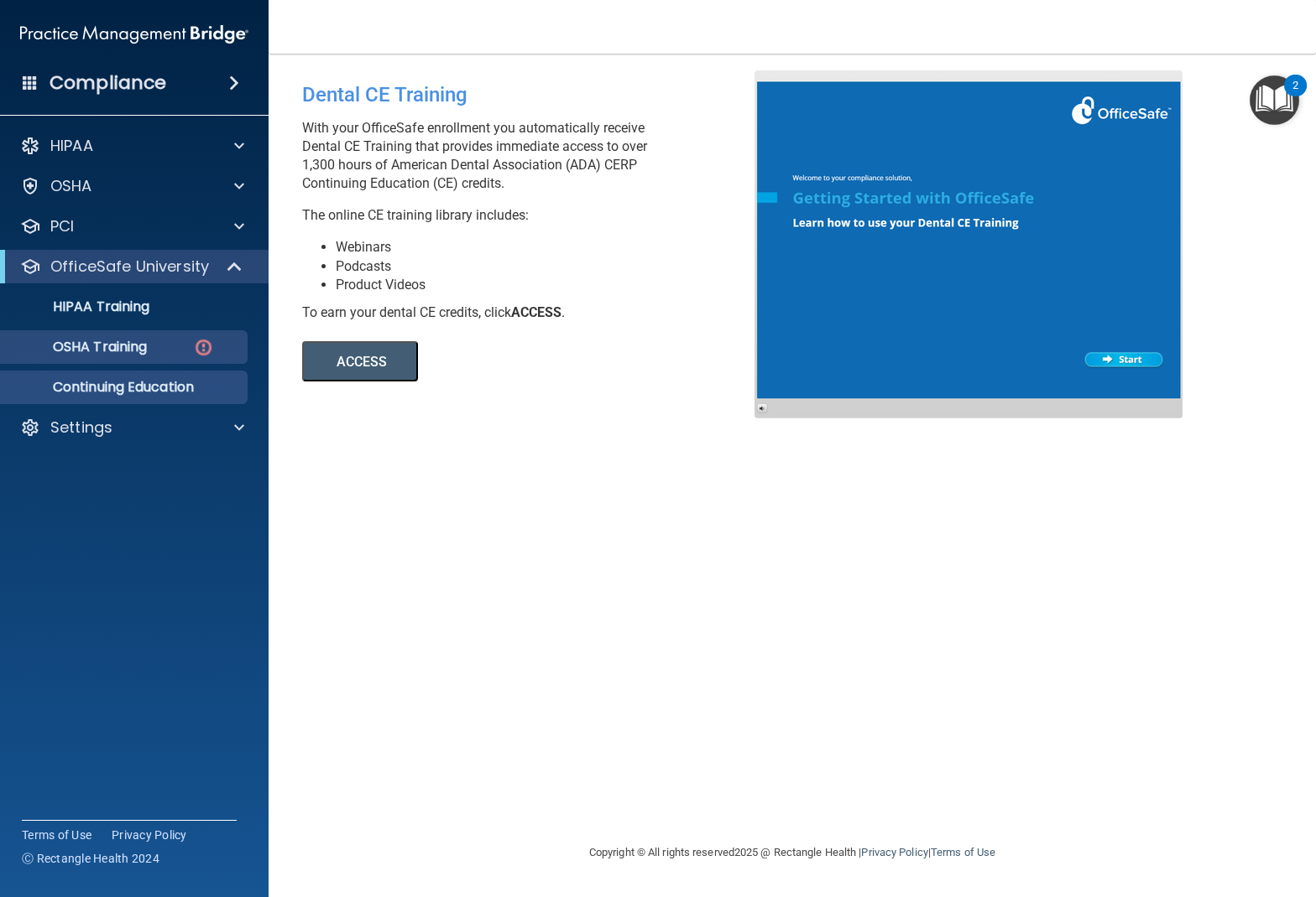
click at [91, 349] on p "OSHA Training" at bounding box center [79, 348] width 136 height 17
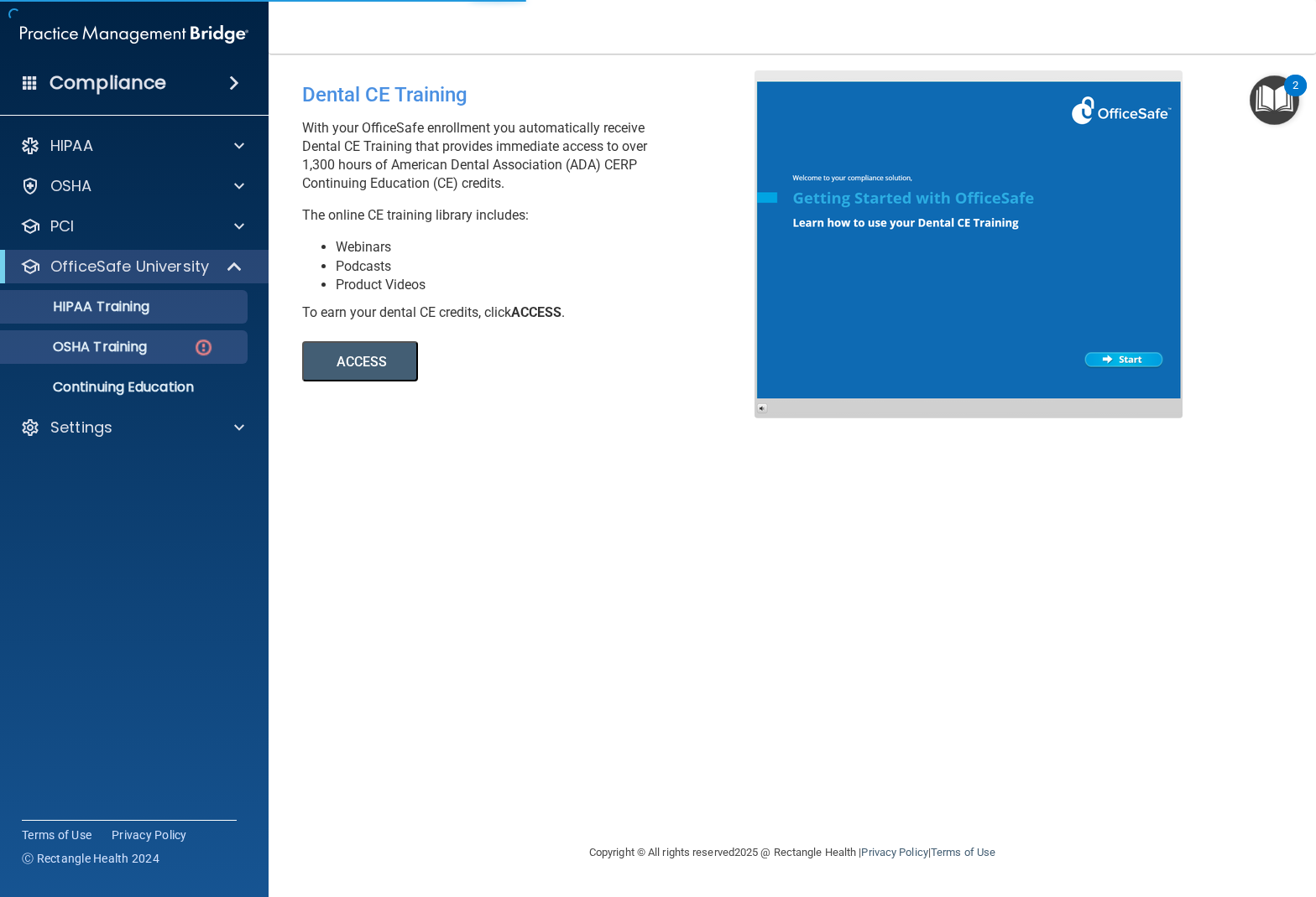
click at [103, 308] on p "HIPAA Training" at bounding box center [80, 307] width 139 height 17
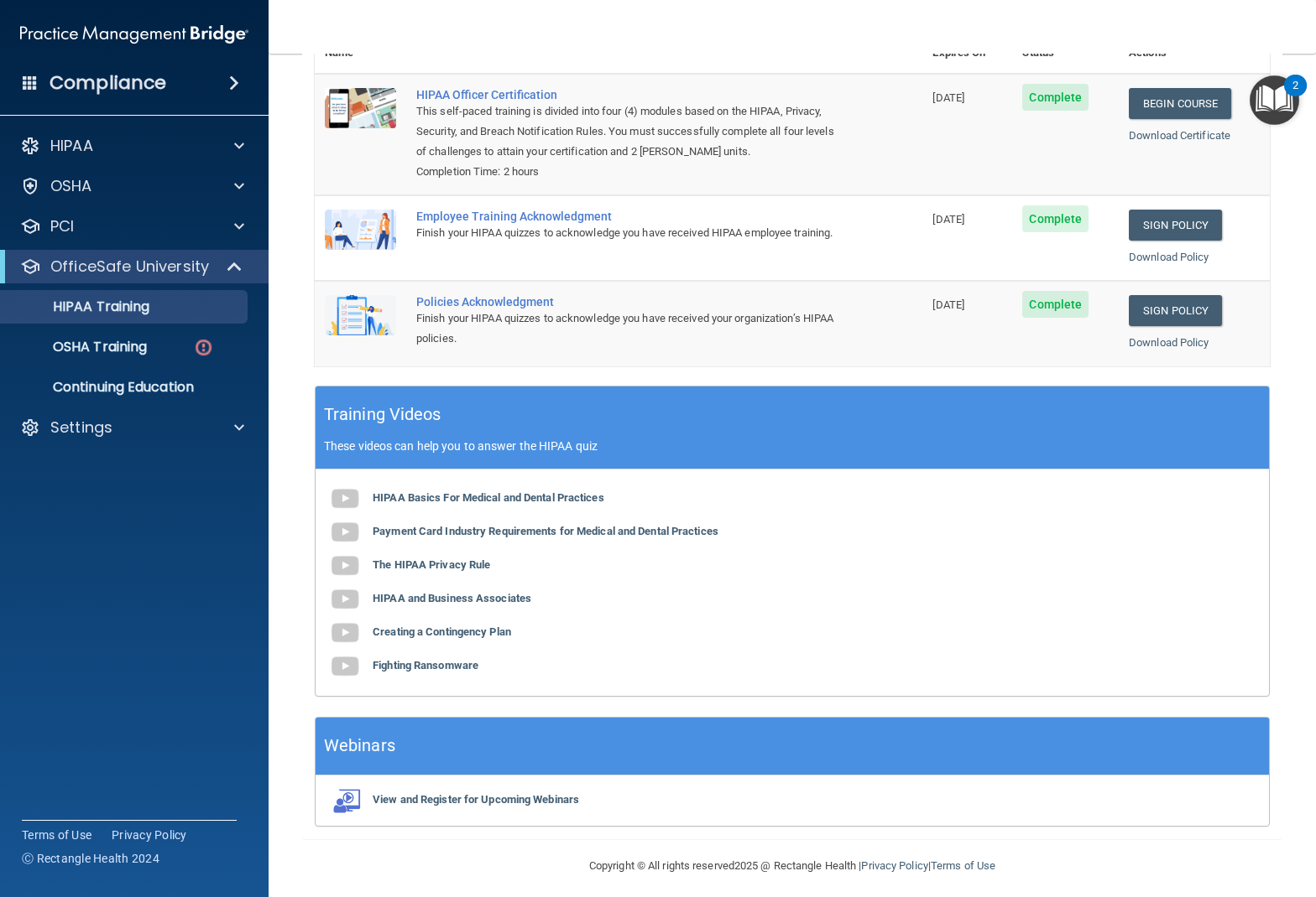
scroll to position [219, 0]
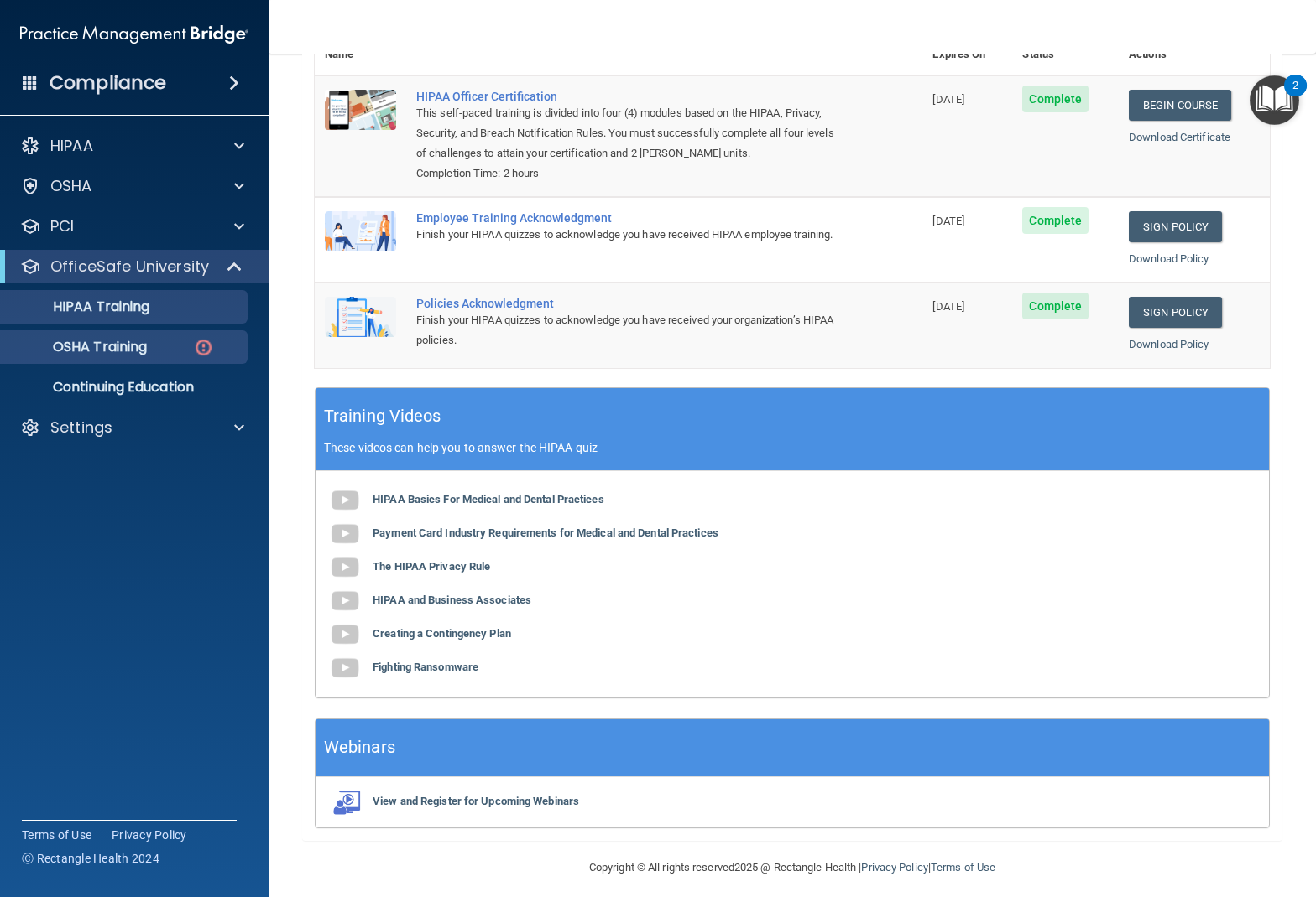
click at [211, 348] on img at bounding box center [204, 348] width 21 height 21
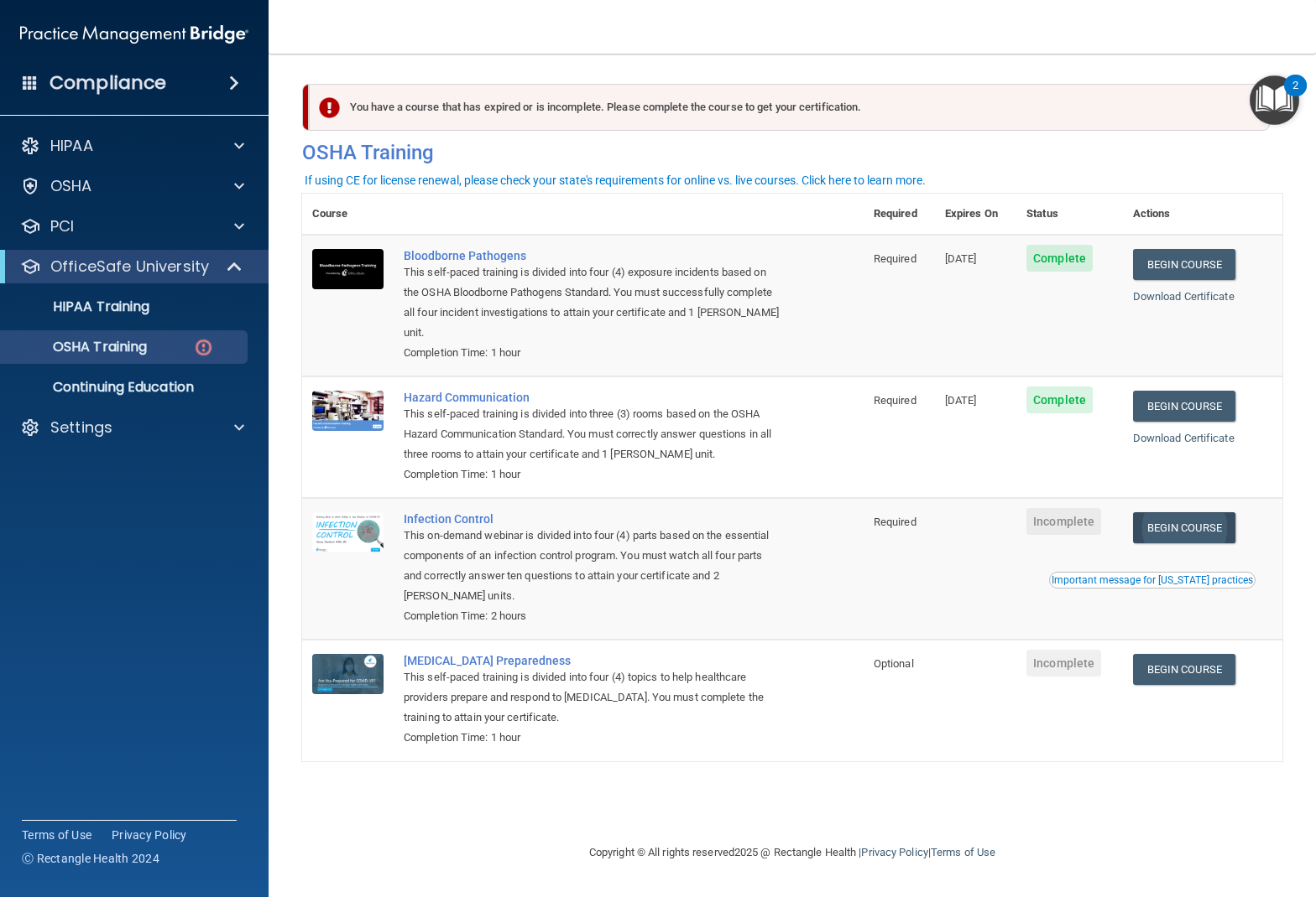
click at [1172, 512] on link "Begin Course" at bounding box center [1184, 527] width 102 height 31
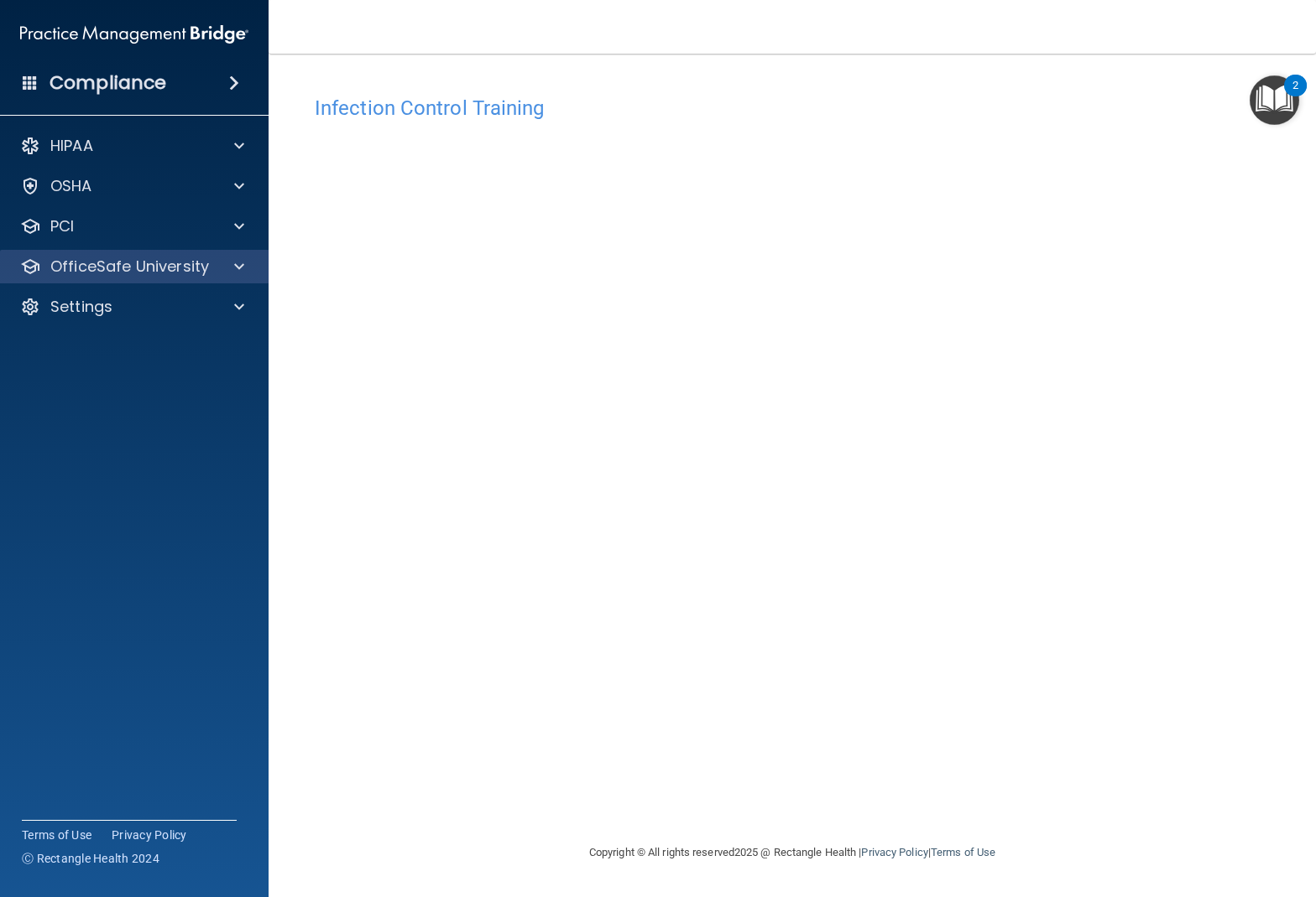
click at [107, 258] on p "OfficeSafe University" at bounding box center [129, 267] width 159 height 20
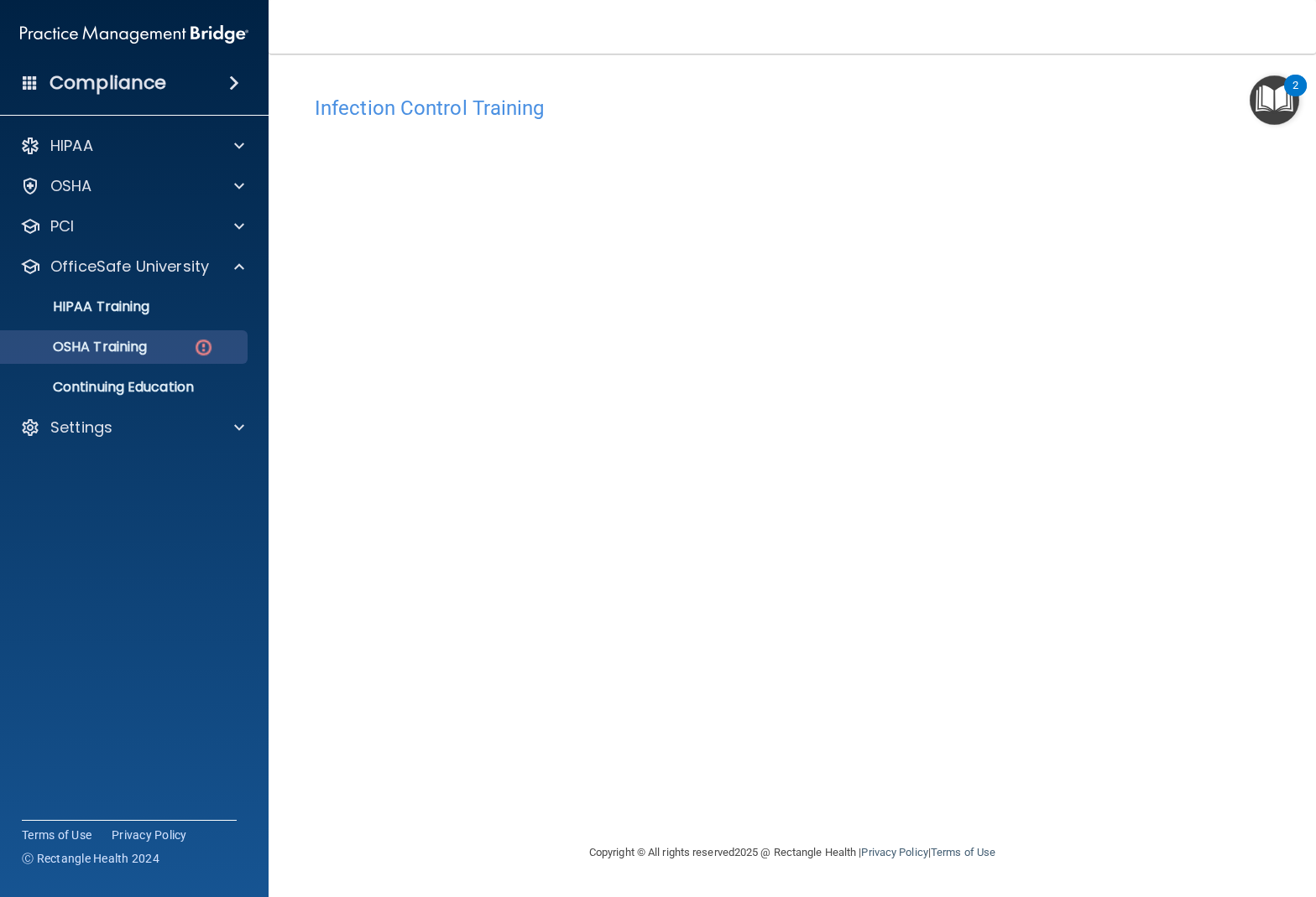
click at [137, 350] on p "OSHA Training" at bounding box center [79, 348] width 136 height 17
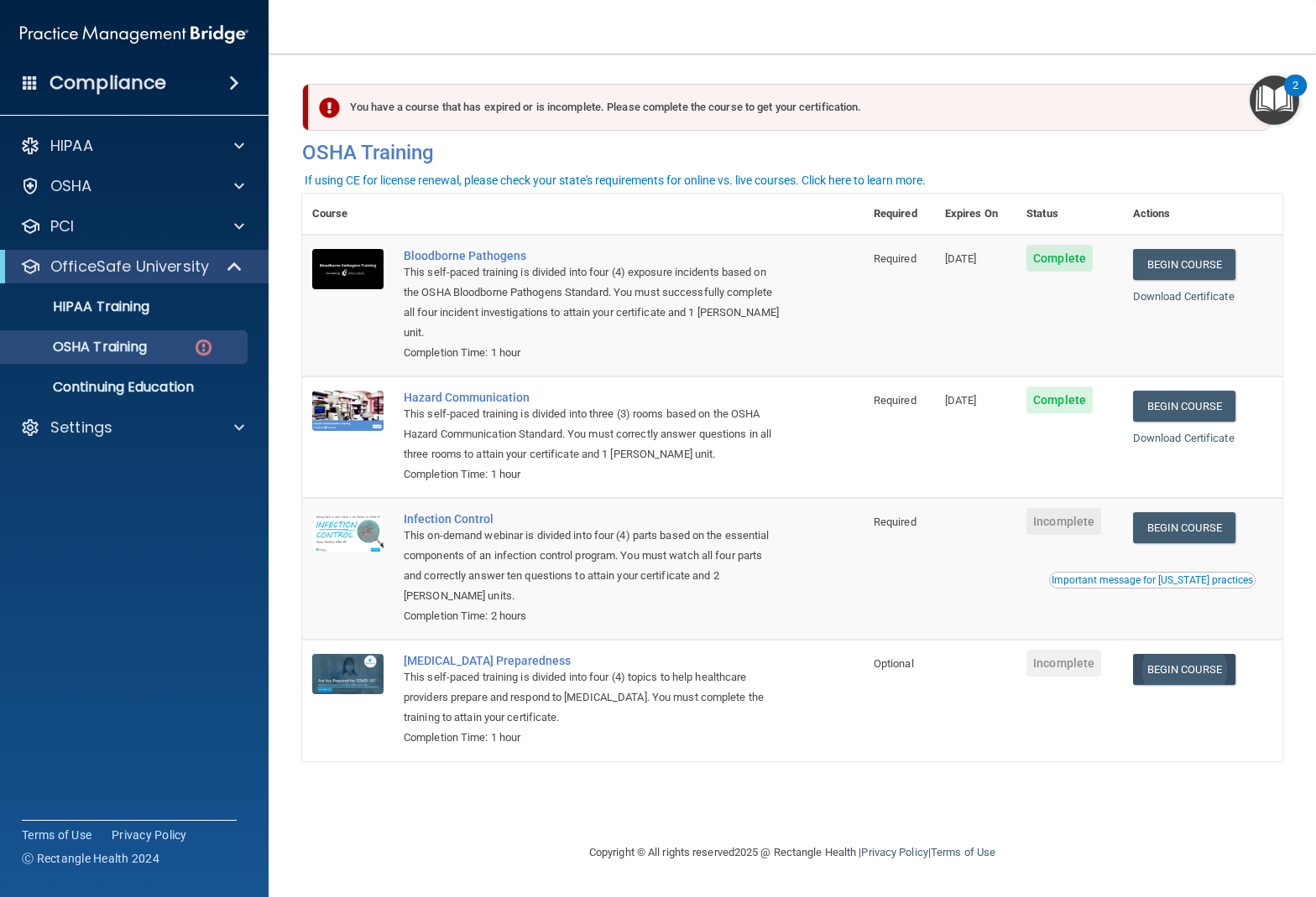
click at [1182, 654] on link "Begin Course" at bounding box center [1184, 669] width 102 height 31
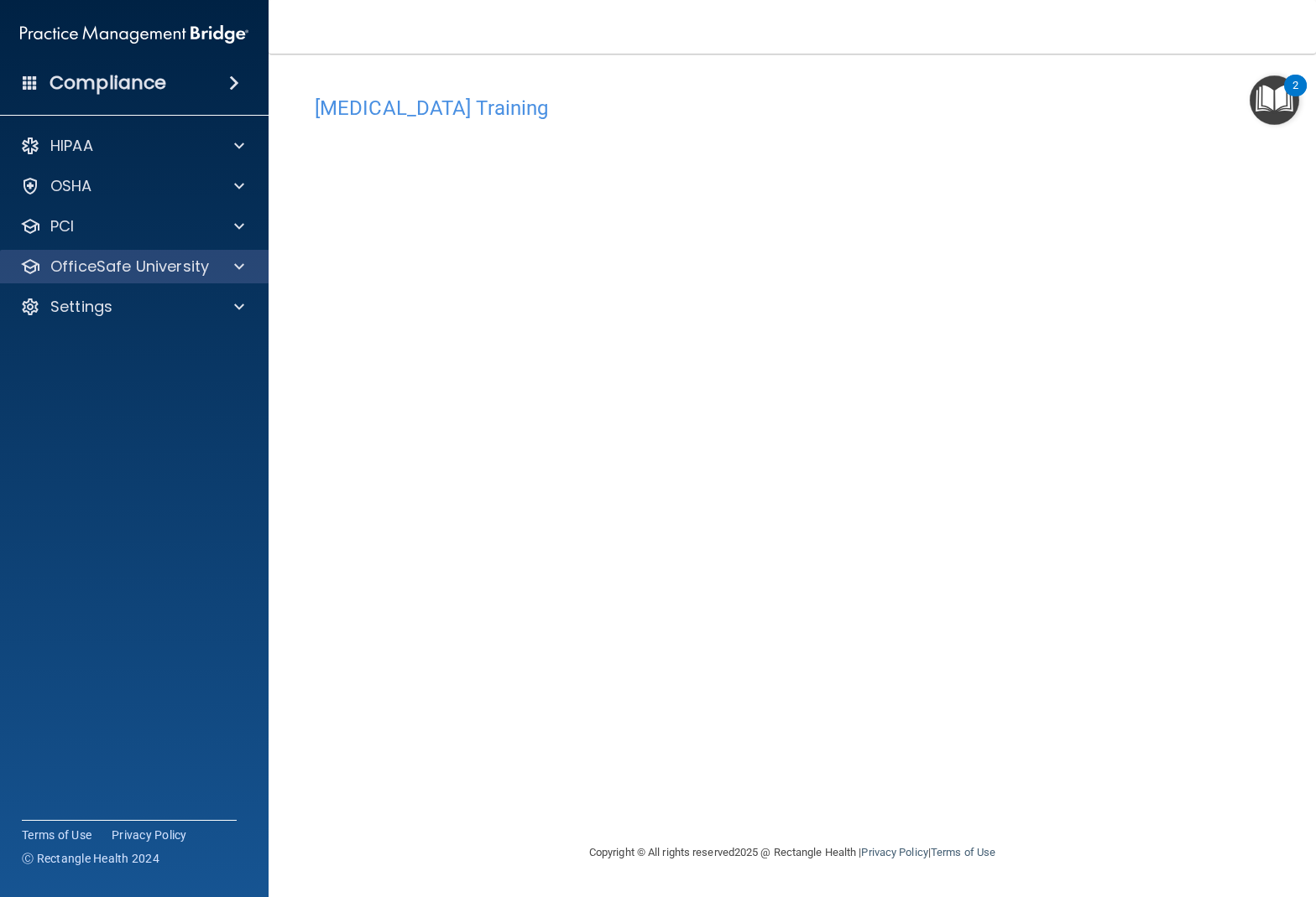
click at [115, 267] on p "OfficeSafe University" at bounding box center [129, 267] width 159 height 20
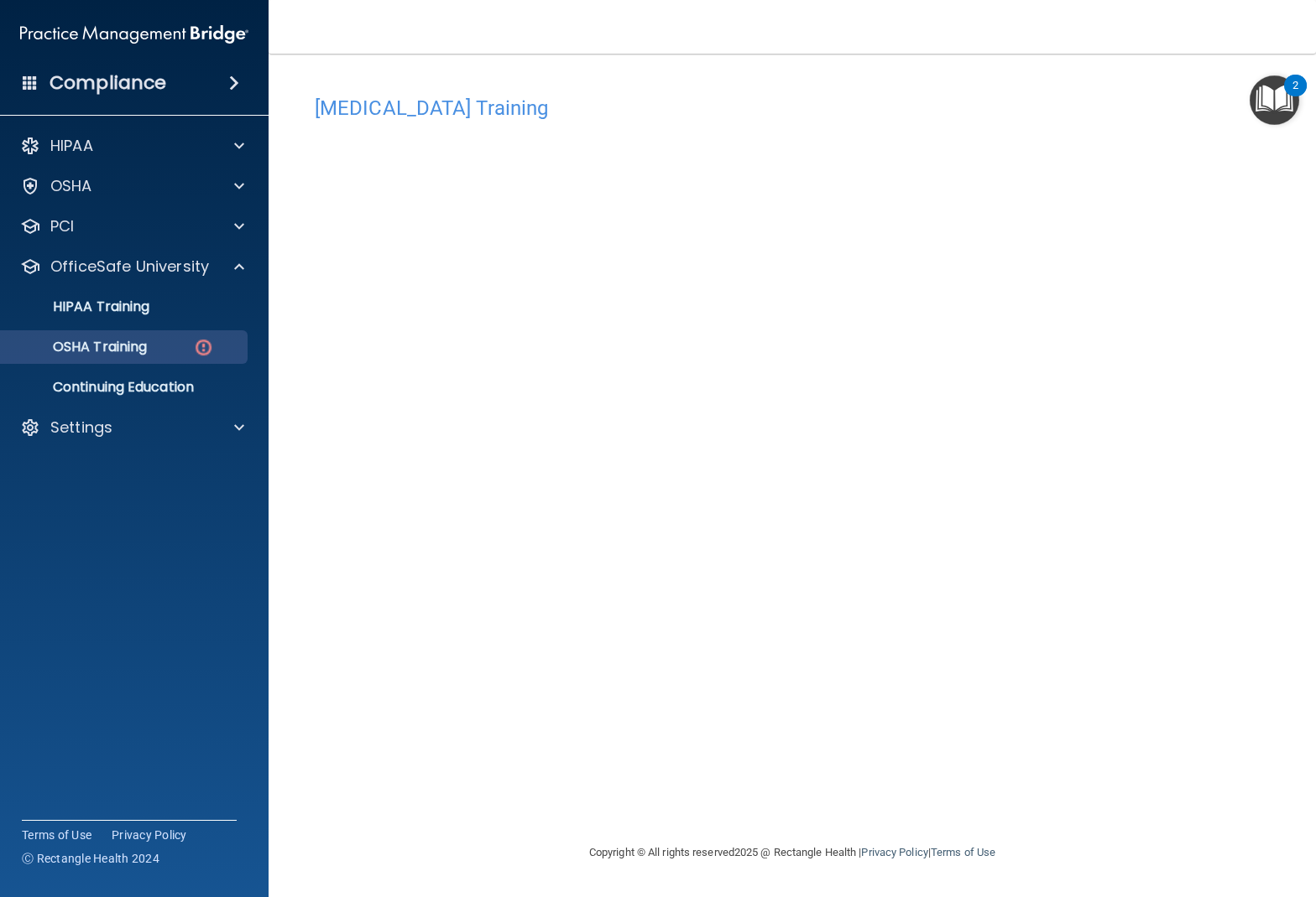
click at [118, 353] on p "OSHA Training" at bounding box center [79, 348] width 136 height 17
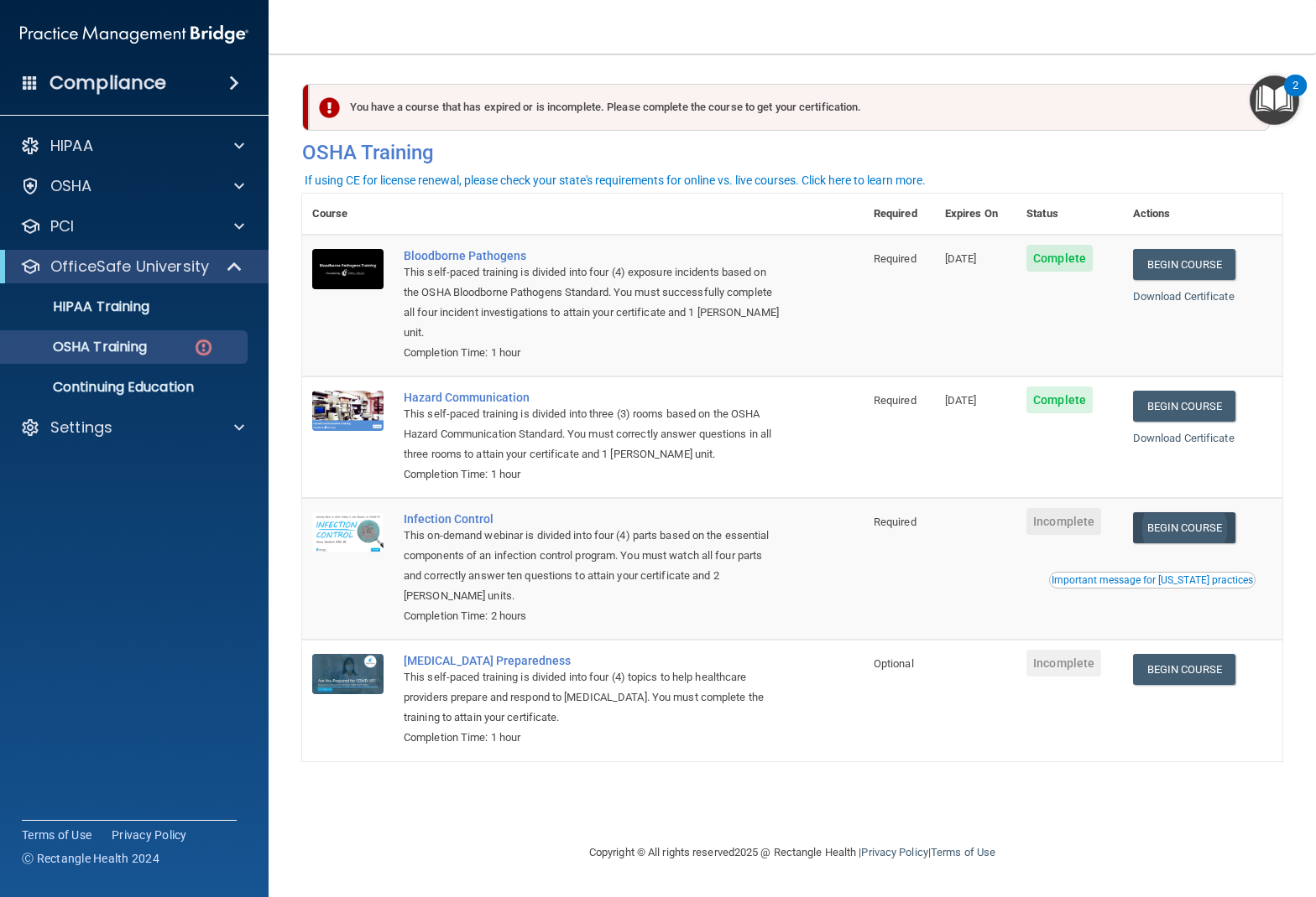
click at [1181, 512] on link "Begin Course" at bounding box center [1184, 527] width 102 height 31
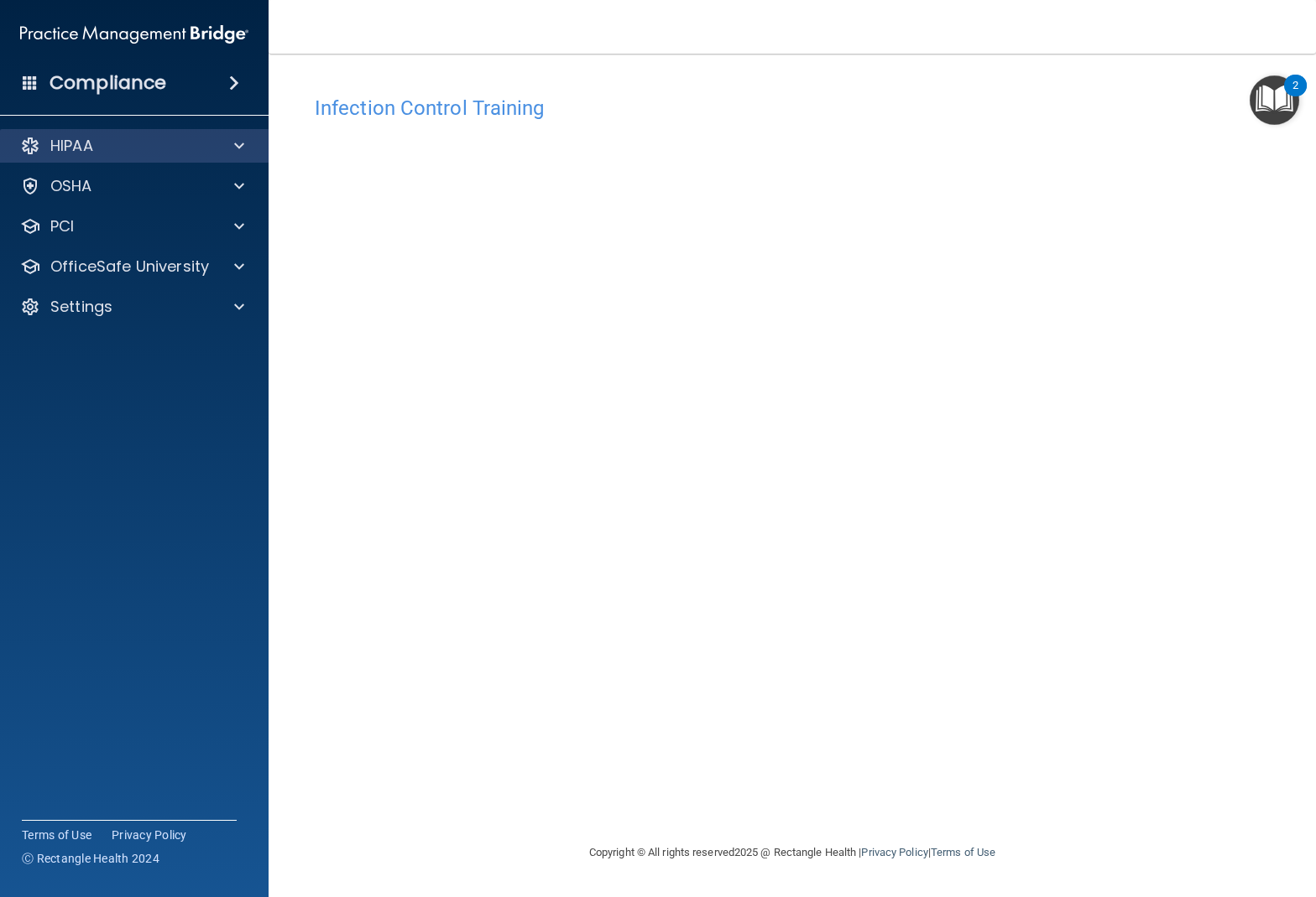
click at [153, 139] on div "HIPAA" at bounding box center [112, 146] width 208 height 20
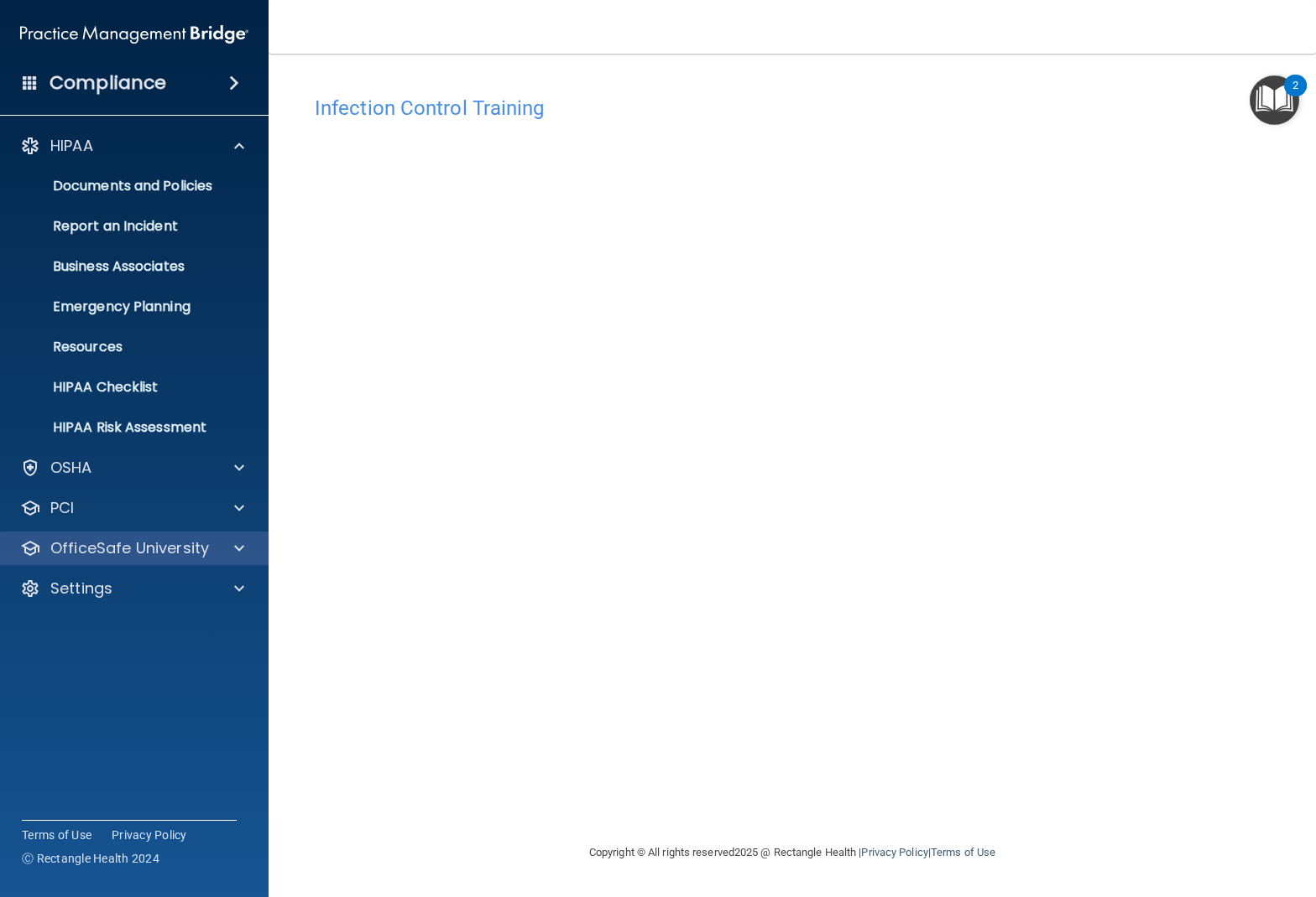
click at [99, 553] on p "OfficeSafe University" at bounding box center [129, 548] width 159 height 20
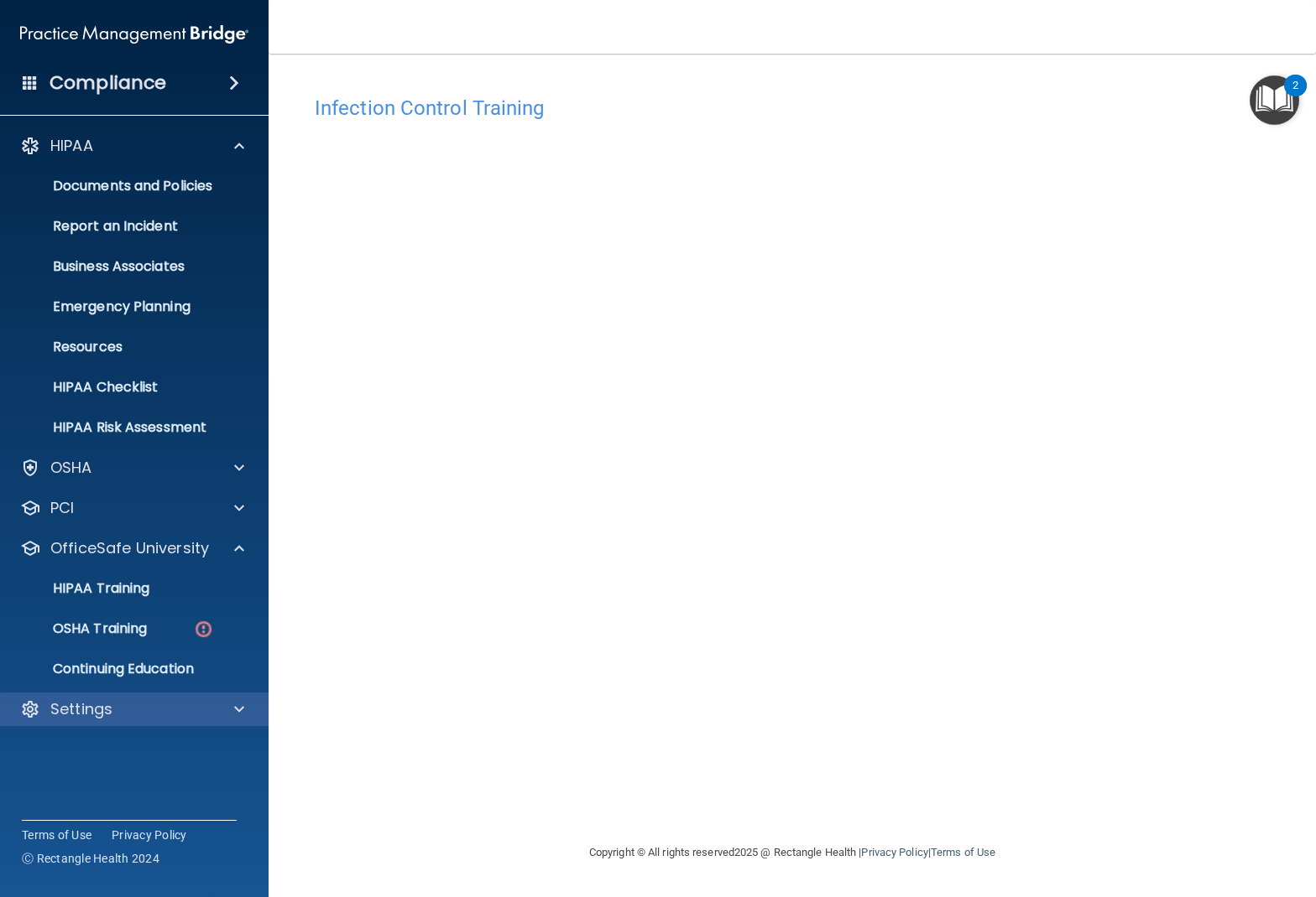
click at [228, 712] on div at bounding box center [236, 710] width 42 height 20
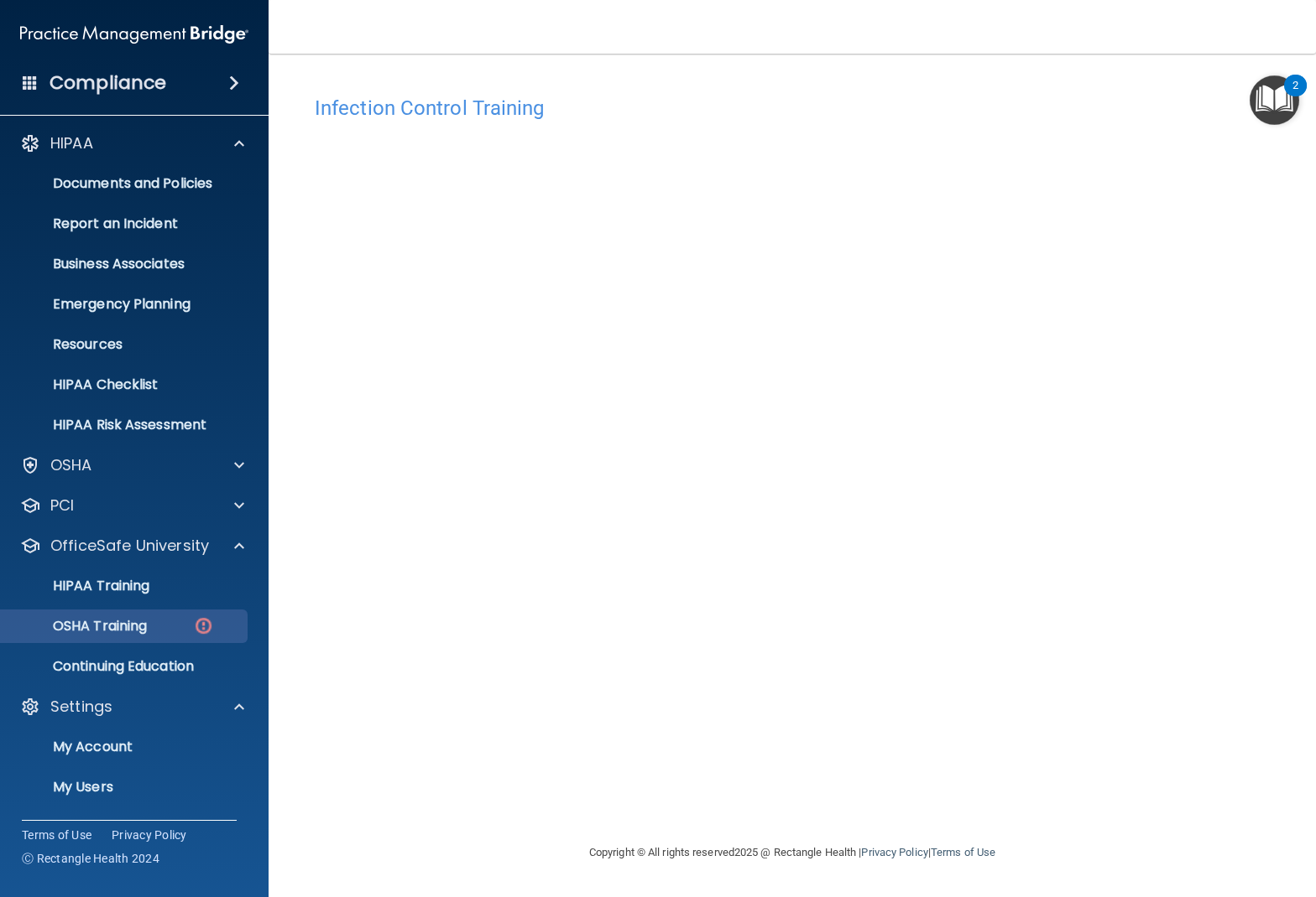
click at [118, 618] on p "OSHA Training" at bounding box center [79, 627] width 136 height 17
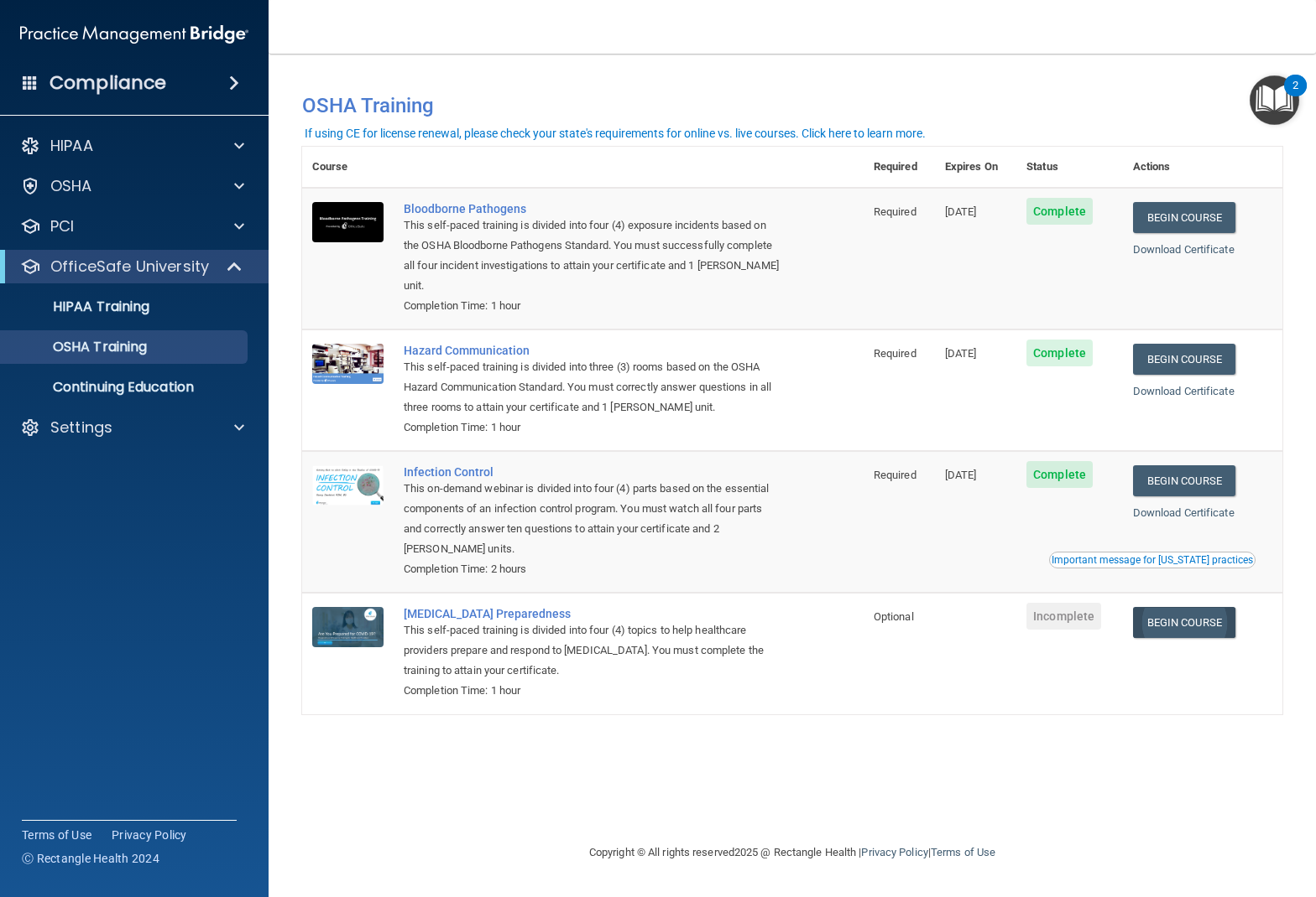
click at [1194, 607] on link "Begin Course" at bounding box center [1184, 622] width 102 height 31
click at [176, 348] on div "OSHA Training" at bounding box center [126, 348] width 229 height 17
click at [140, 303] on p "HIPAA Training" at bounding box center [80, 307] width 139 height 17
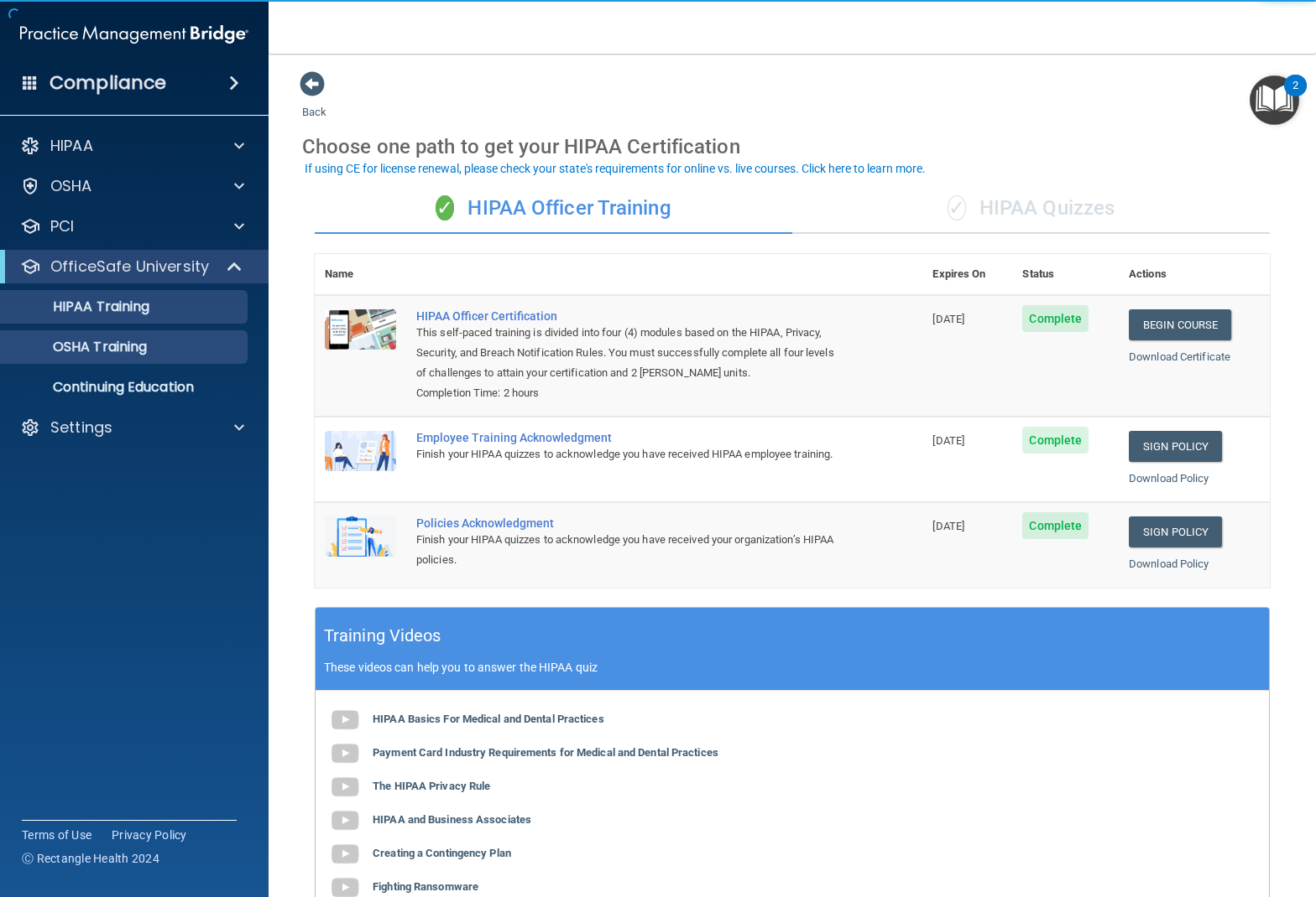
click at [127, 352] on p "OSHA Training" at bounding box center [79, 348] width 136 height 17
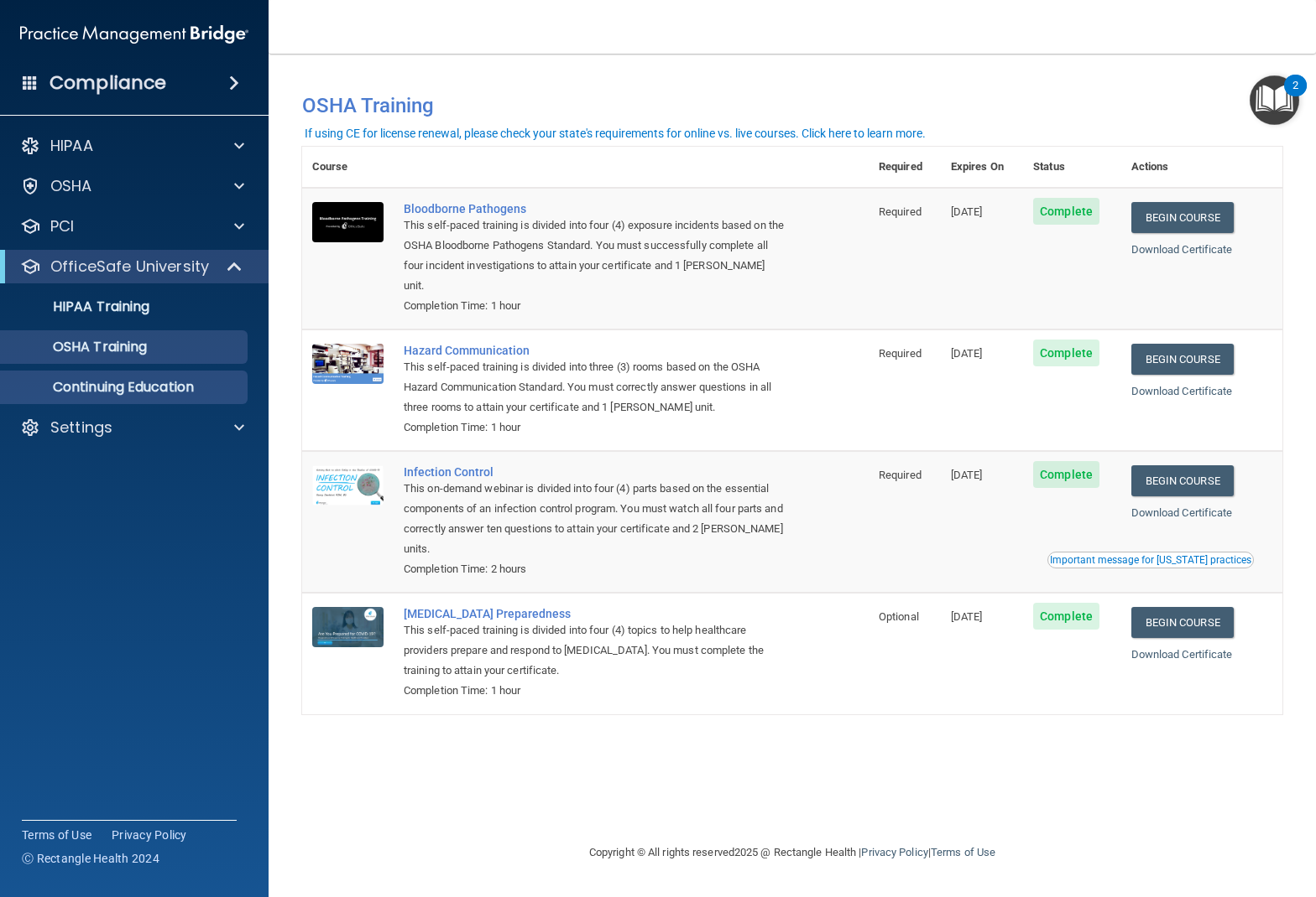
click at [167, 387] on p "Continuing Education" at bounding box center [126, 388] width 229 height 17
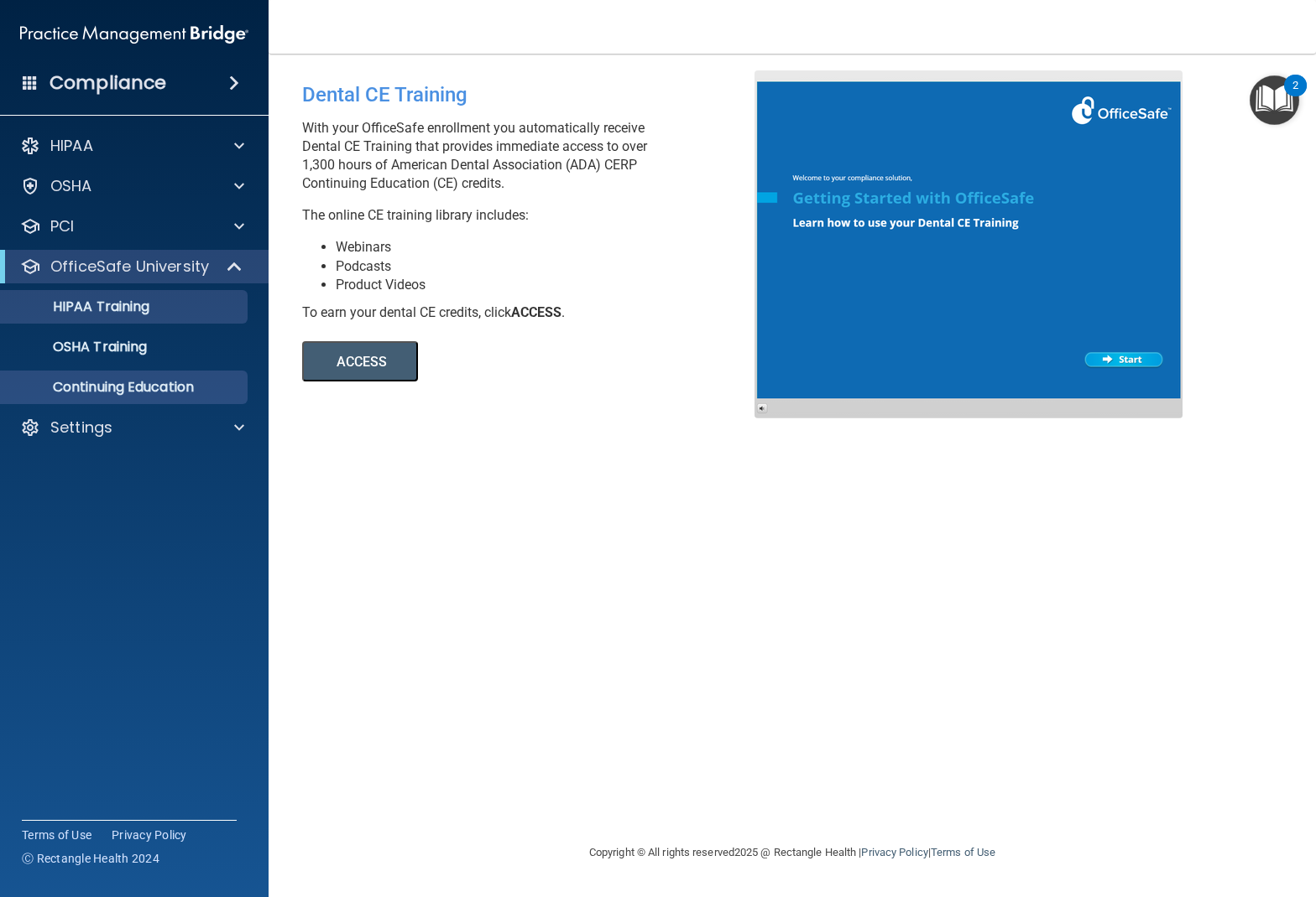
click at [141, 307] on p "HIPAA Training" at bounding box center [80, 307] width 139 height 17
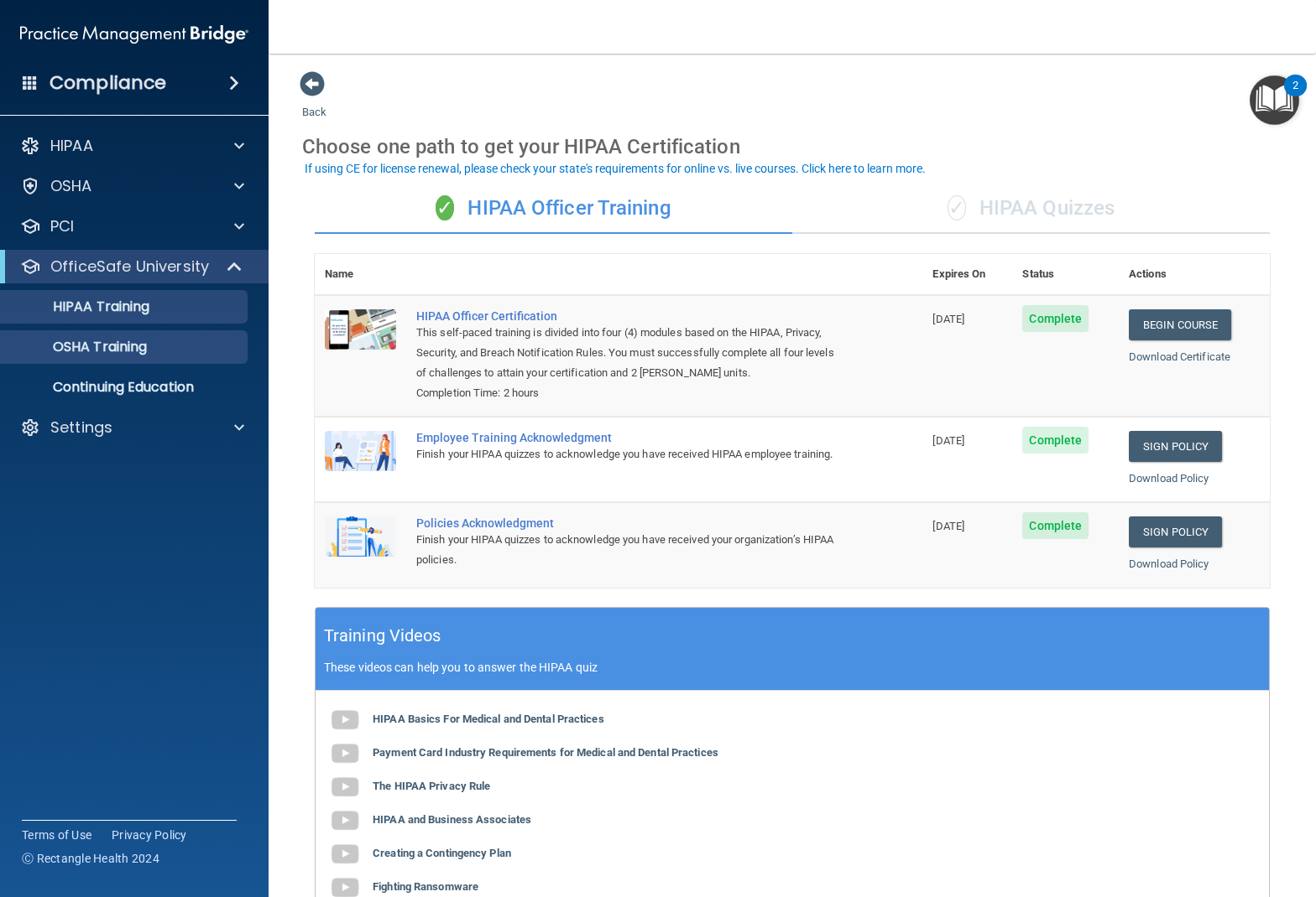
click at [134, 346] on p "OSHA Training" at bounding box center [79, 348] width 136 height 17
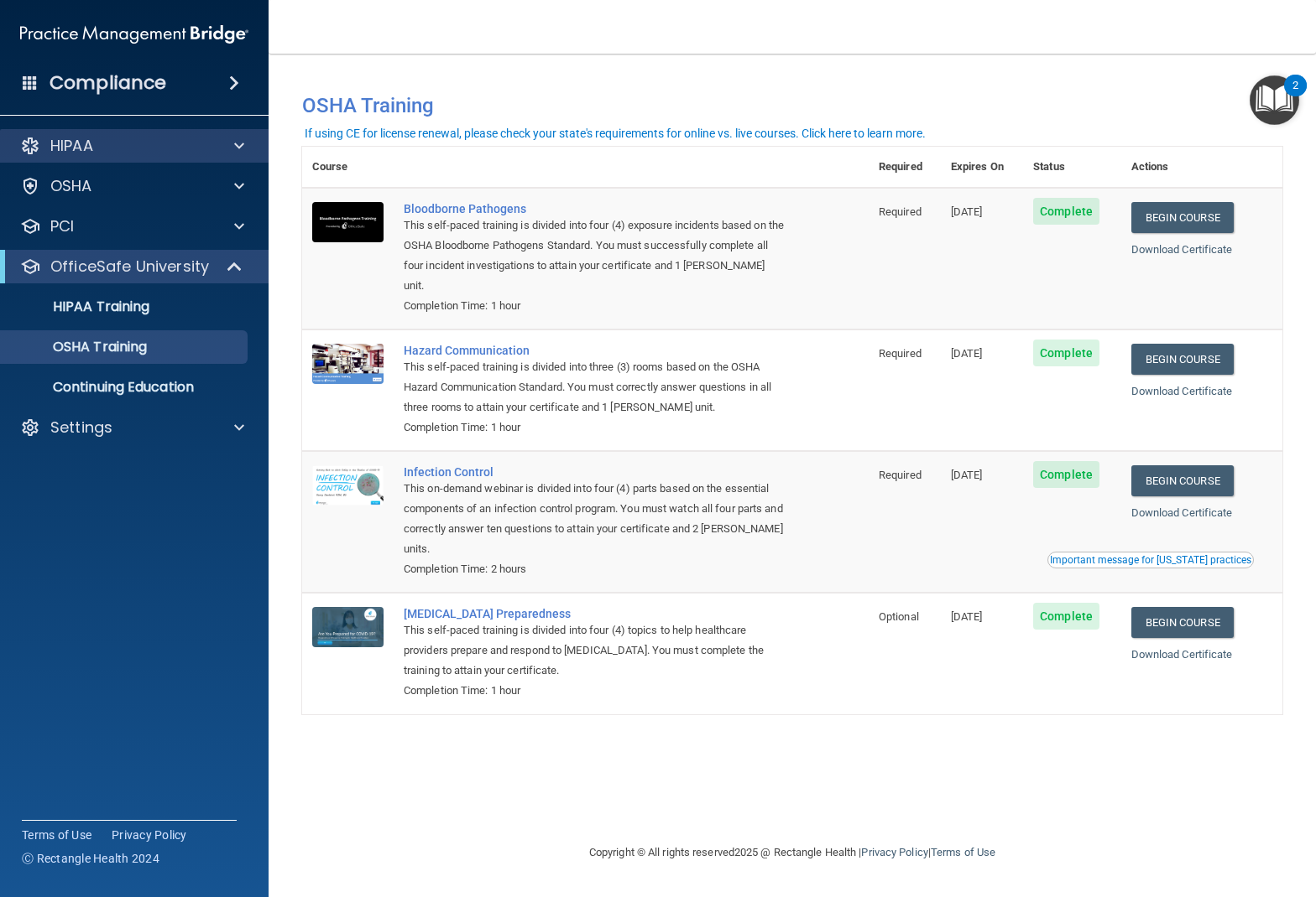
click at [185, 141] on div "HIPAA" at bounding box center [112, 146] width 208 height 20
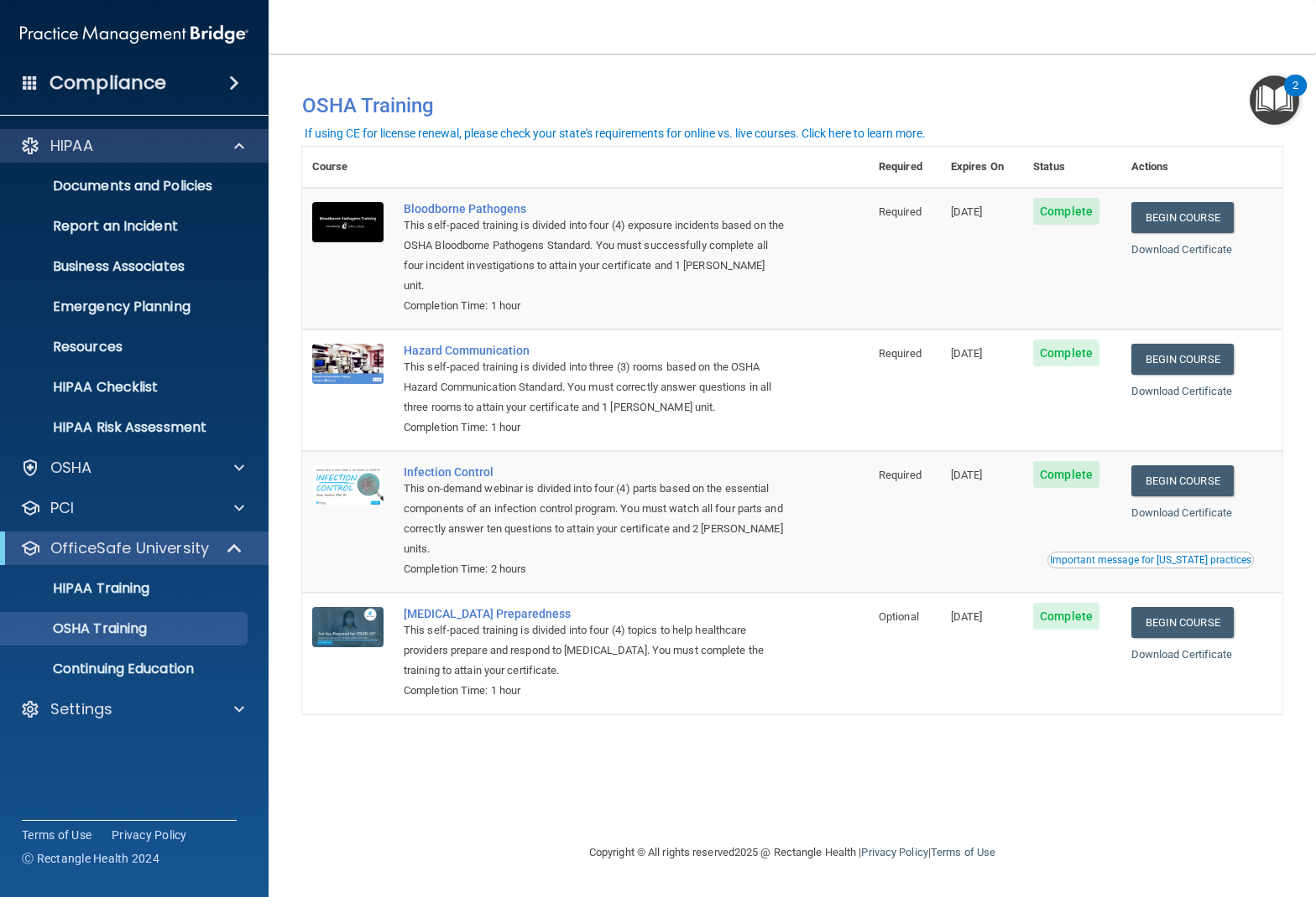
click at [185, 141] on div "HIPAA" at bounding box center [112, 146] width 208 height 20
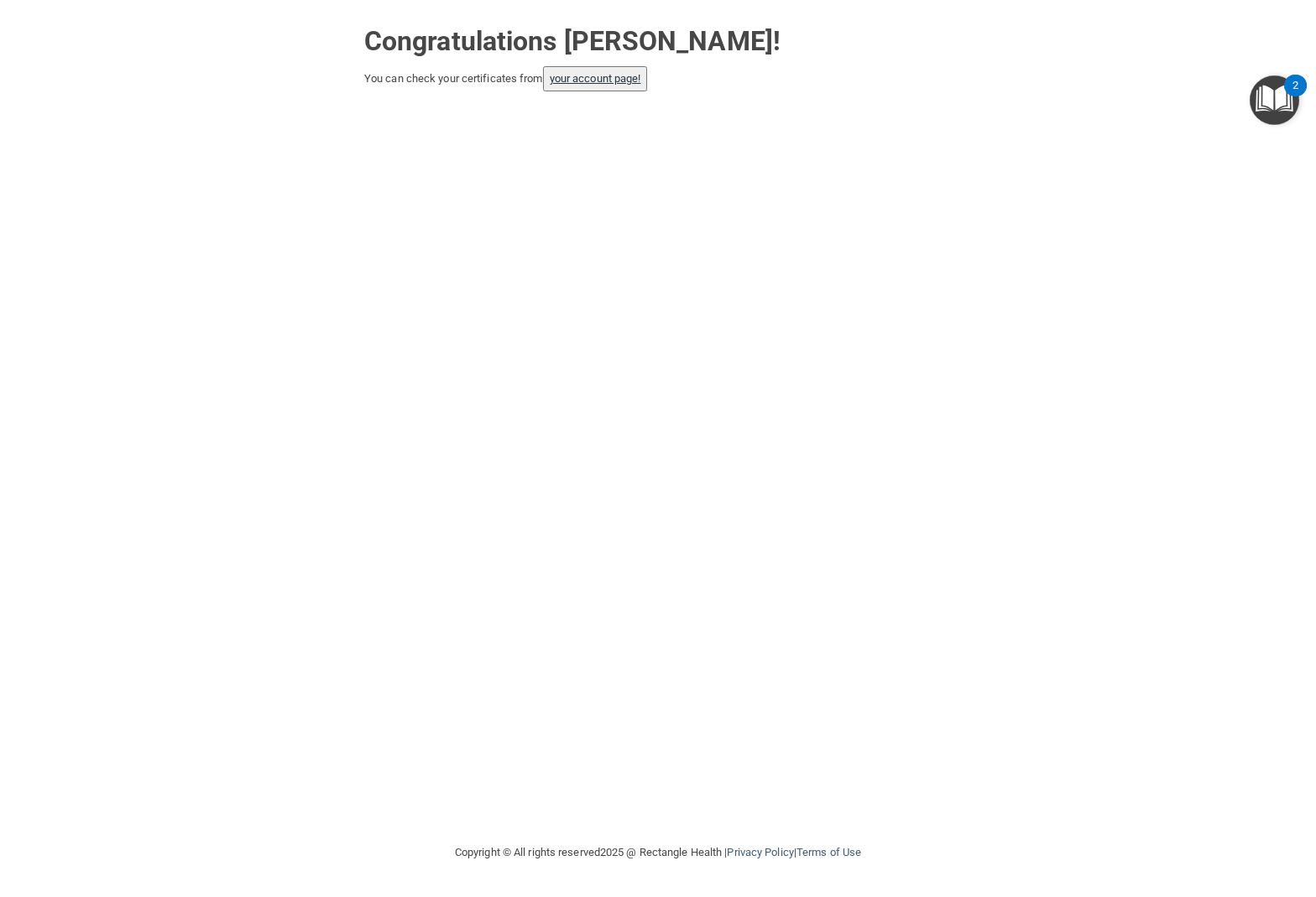
click at [611, 74] on link "your account page!" at bounding box center [595, 79] width 91 height 13
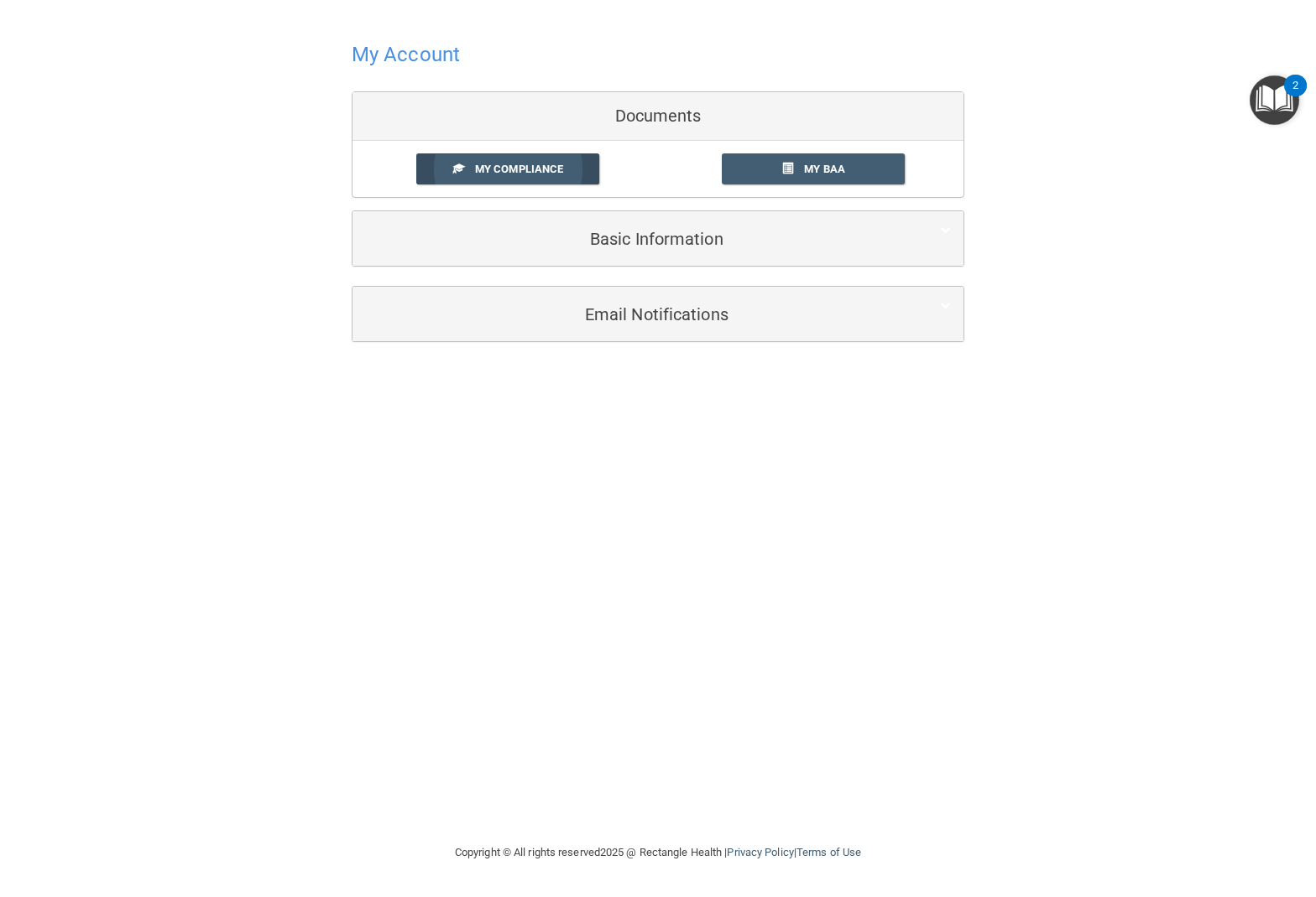
click at [534, 157] on link "My Compliance" at bounding box center [509, 168] width 184 height 31
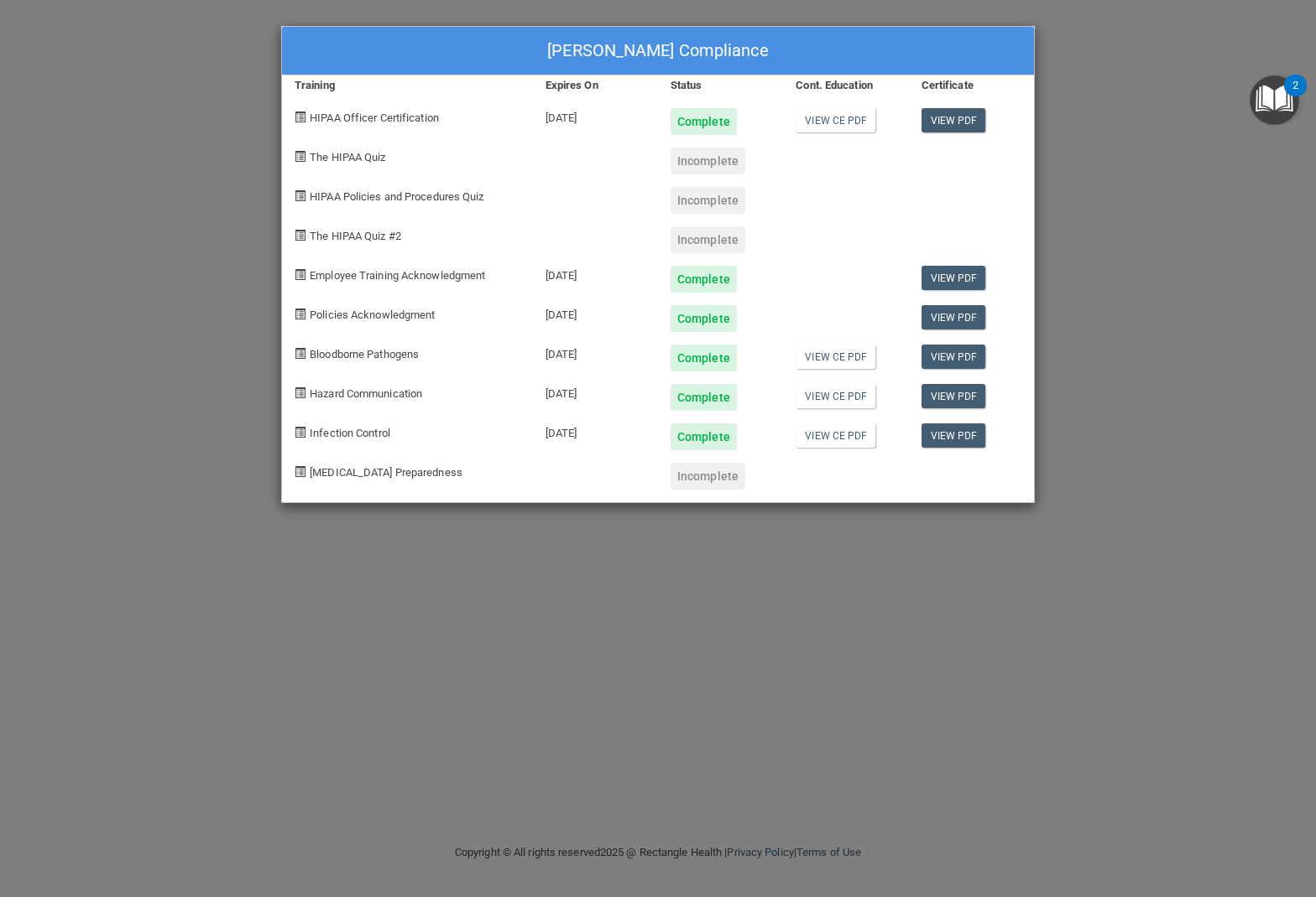
click at [161, 202] on div "[PERSON_NAME] Compliance Training Expires On Status Cont. Education Certificate…" at bounding box center [658, 448] width 1316 height 897
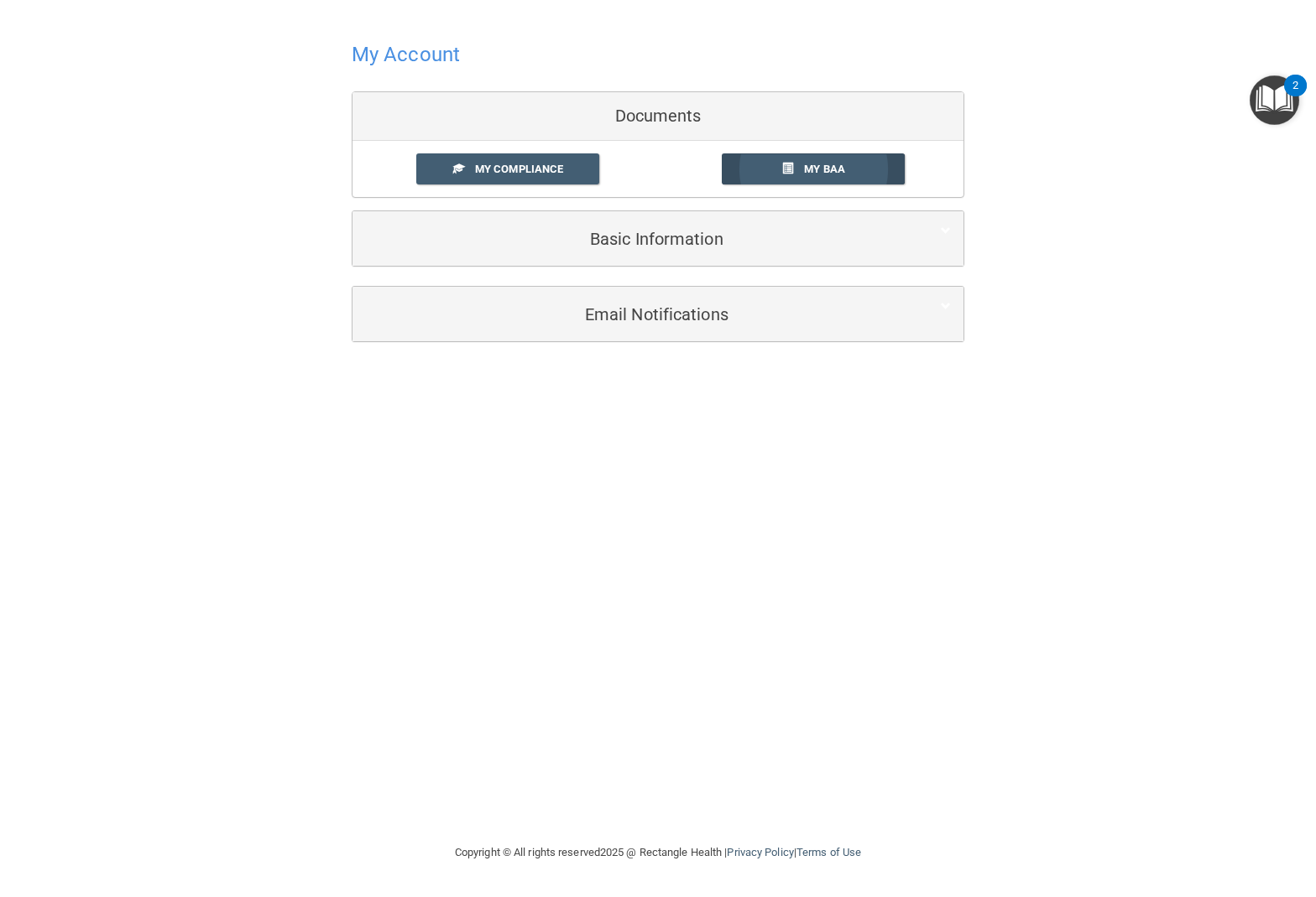
click at [822, 164] on span "My BAA" at bounding box center [824, 169] width 41 height 13
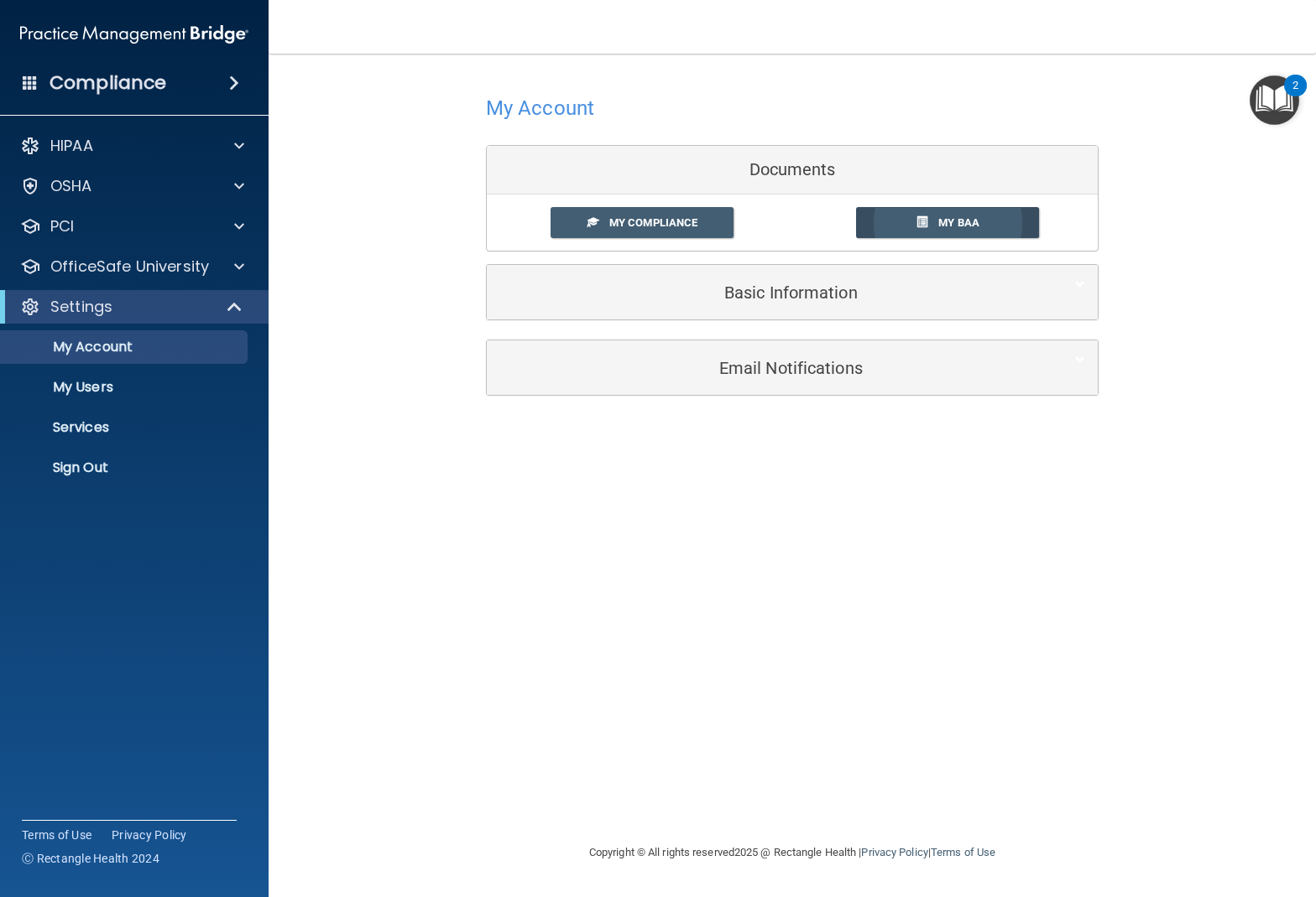
click at [884, 226] on link "My BAA" at bounding box center [948, 222] width 184 height 31
